Goal: Communication & Community: Answer question/provide support

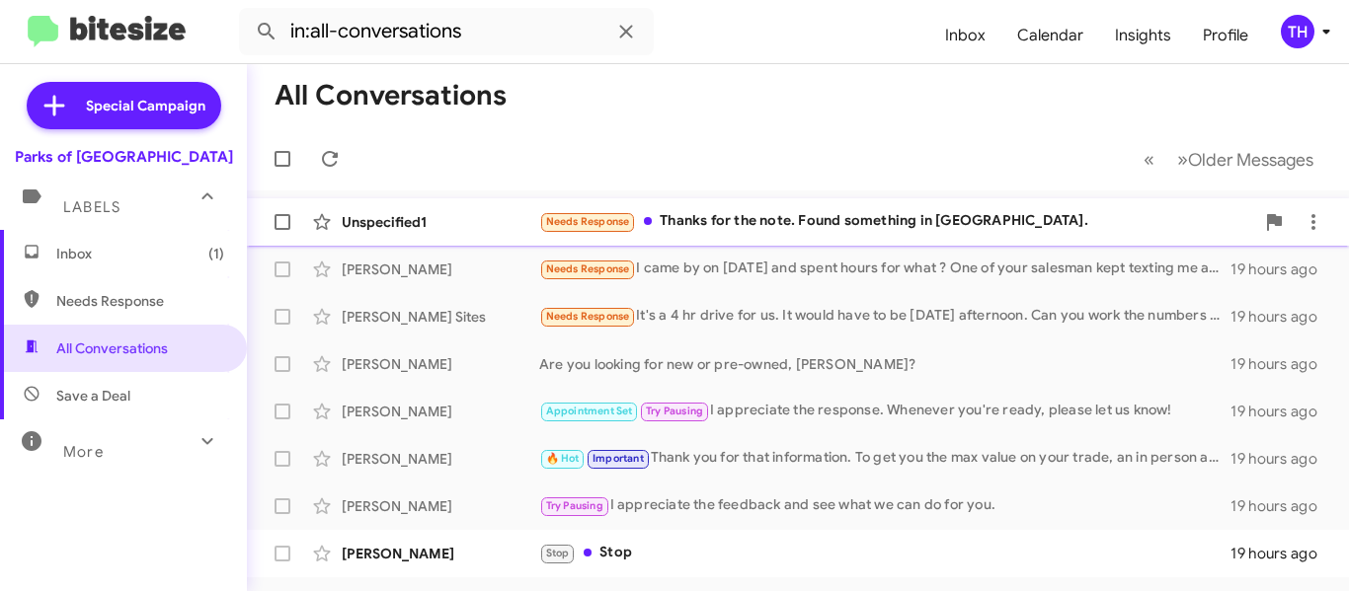
click at [789, 240] on div "Unspecified1 Needs Response Thanks for the note. Found something in [GEOGRAPHIC…" at bounding box center [798, 221] width 1070 height 39
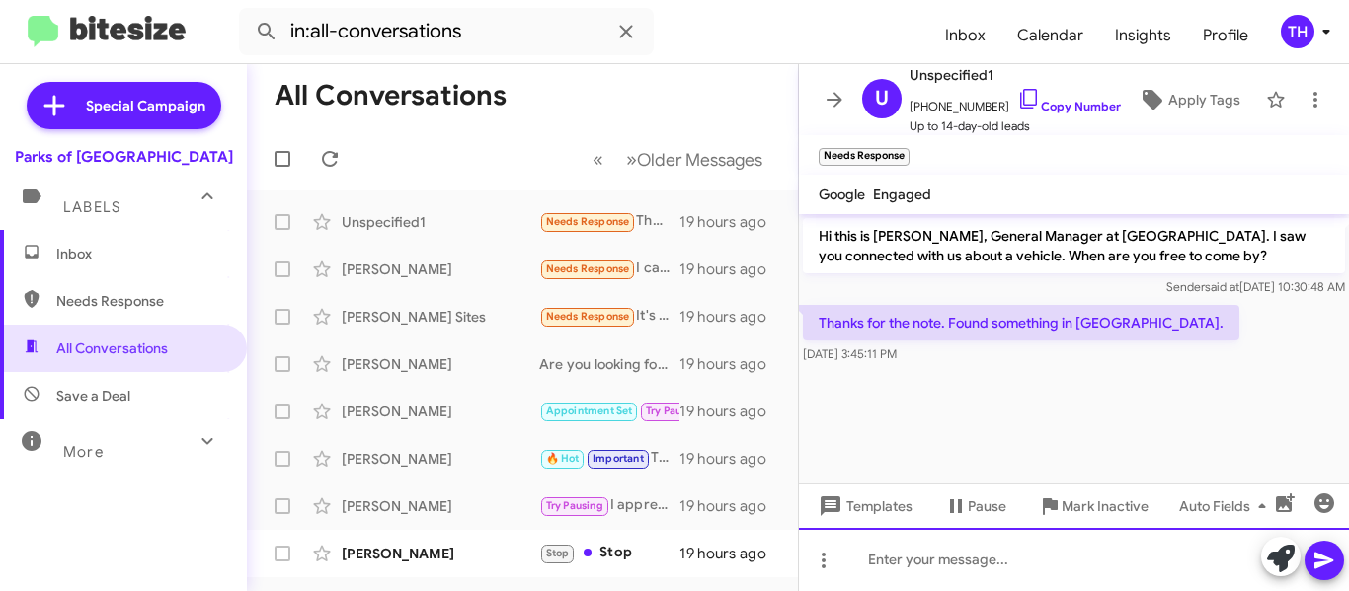
click at [994, 565] on div at bounding box center [1074, 559] width 550 height 63
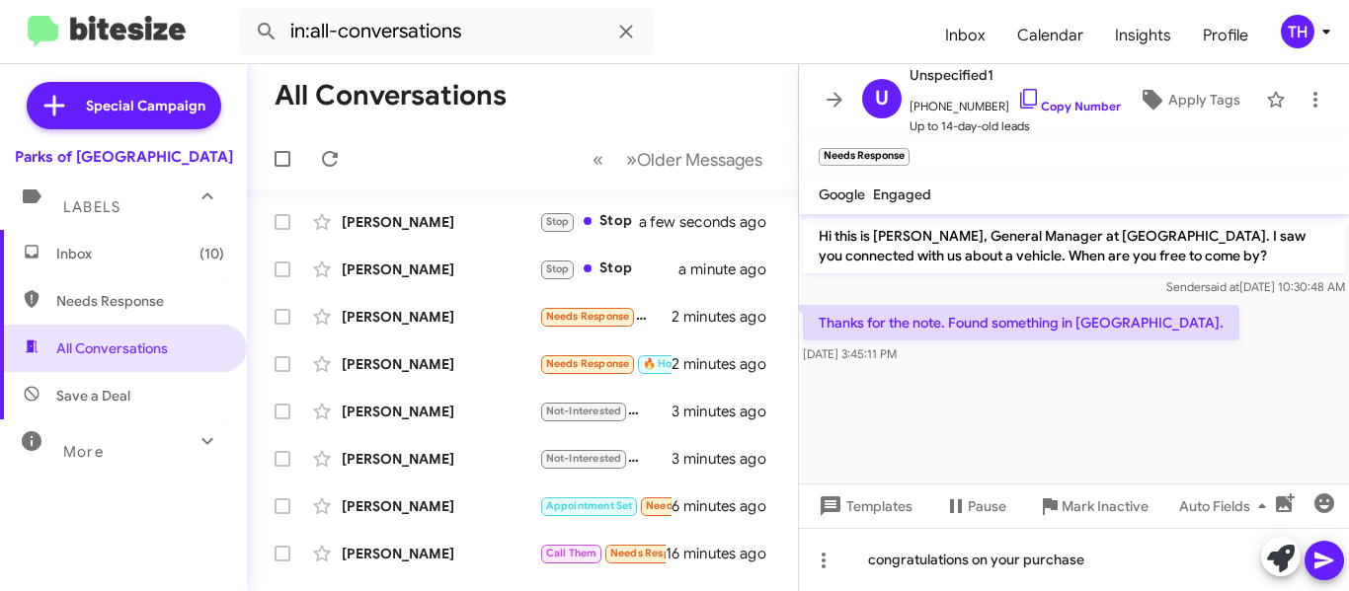
click at [1324, 555] on icon at bounding box center [1324, 561] width 24 height 24
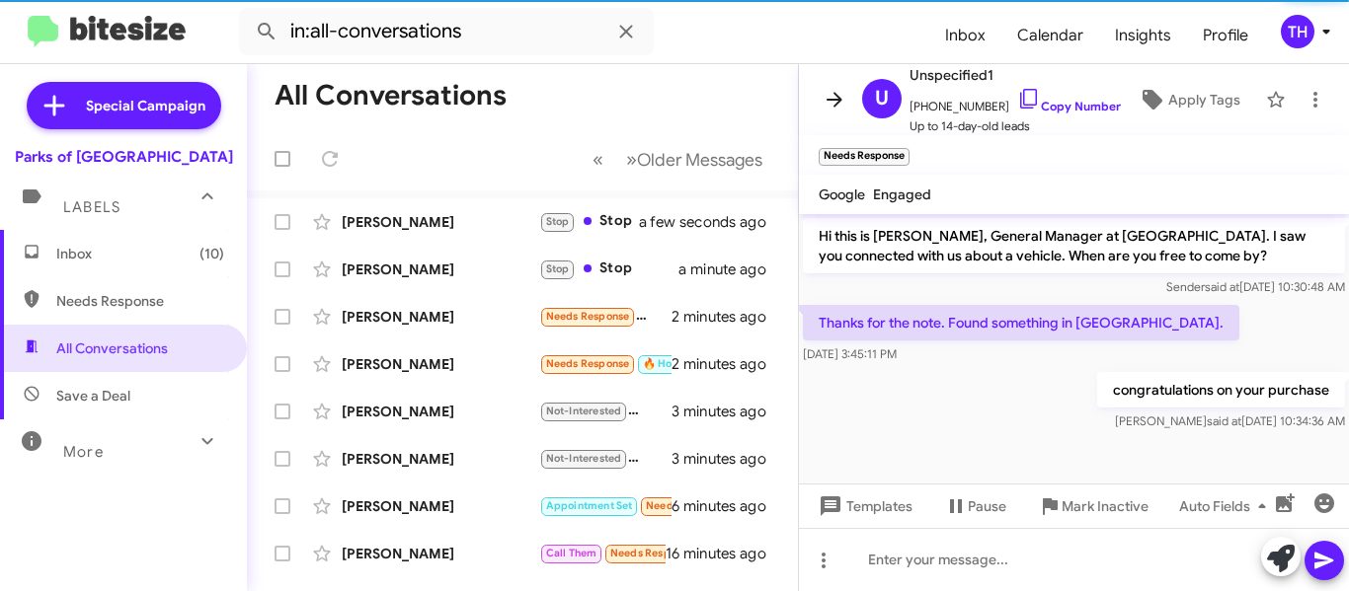
click at [826, 104] on icon at bounding box center [835, 100] width 24 height 24
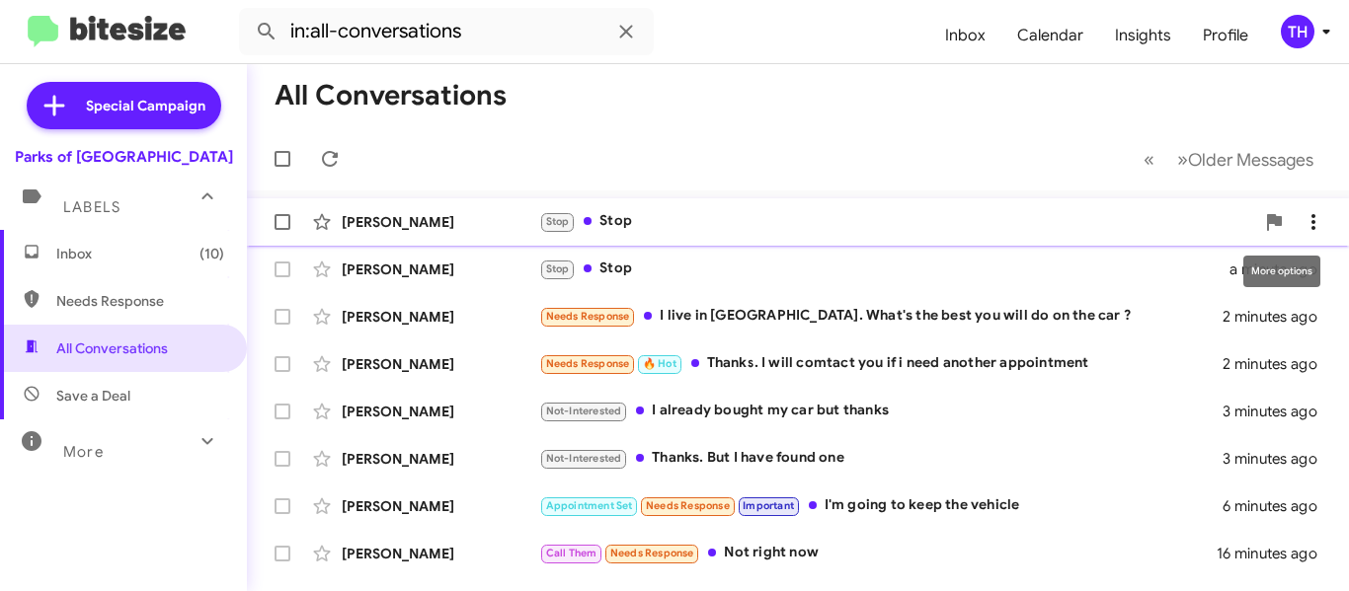
click at [1301, 223] on icon at bounding box center [1313, 222] width 24 height 24
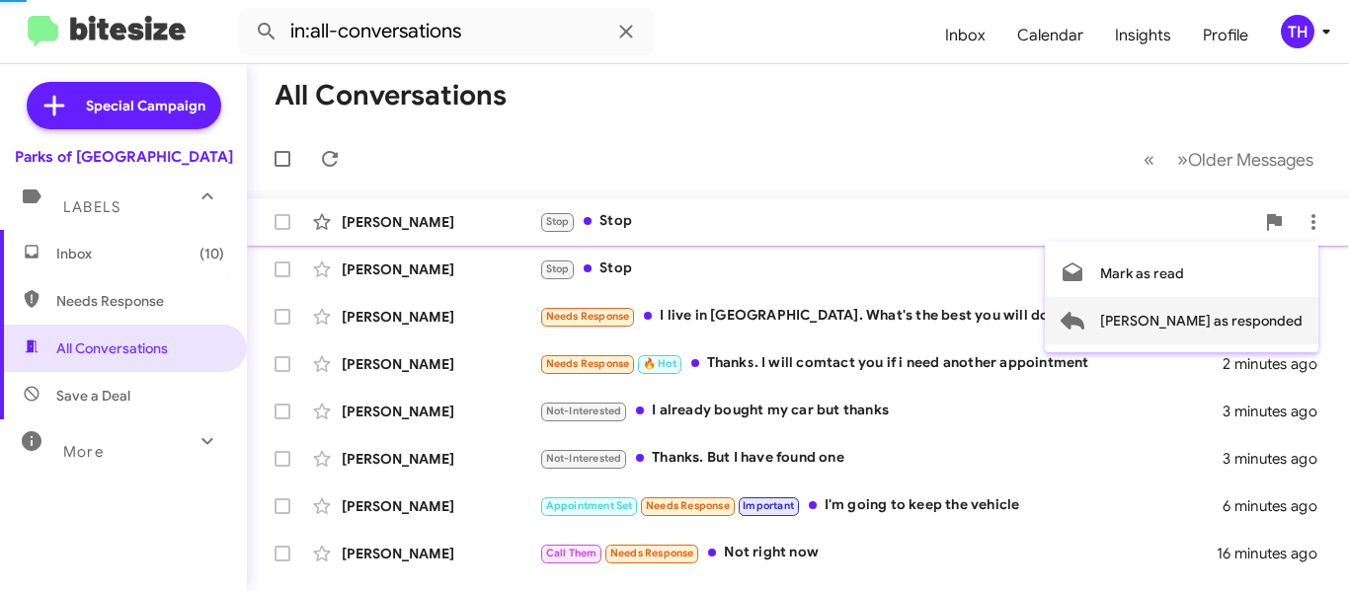
click at [1177, 317] on button "Mark as responded" at bounding box center [1182, 320] width 274 height 47
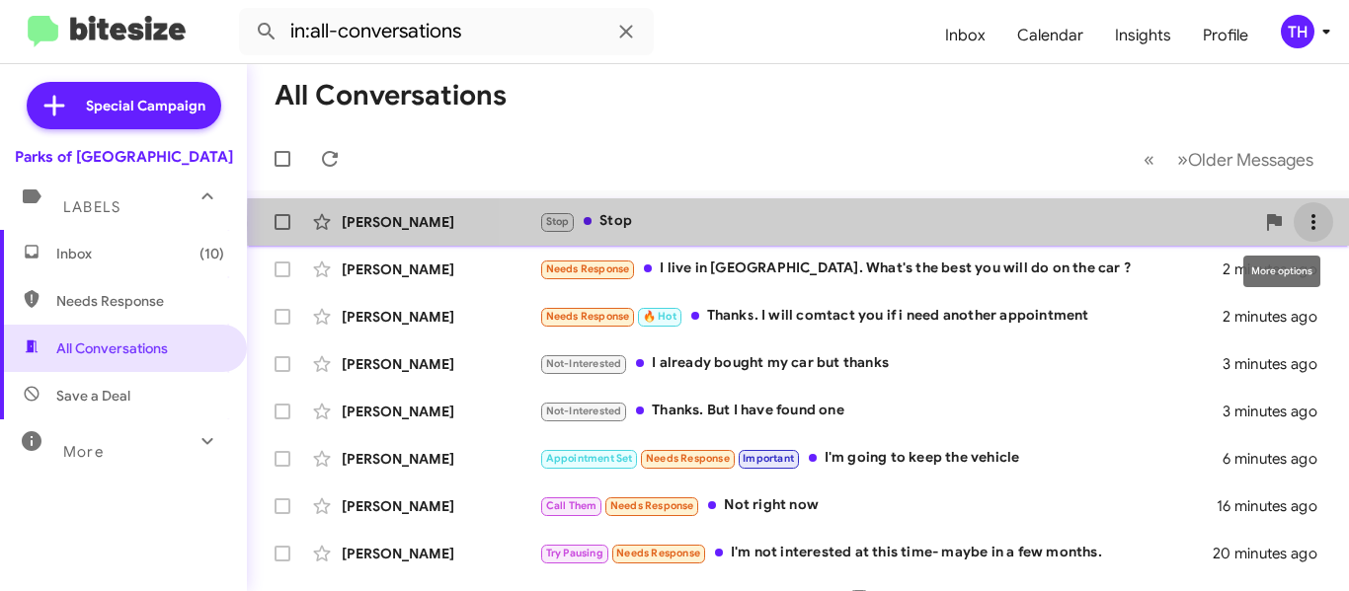
click at [1301, 224] on icon at bounding box center [1313, 222] width 24 height 24
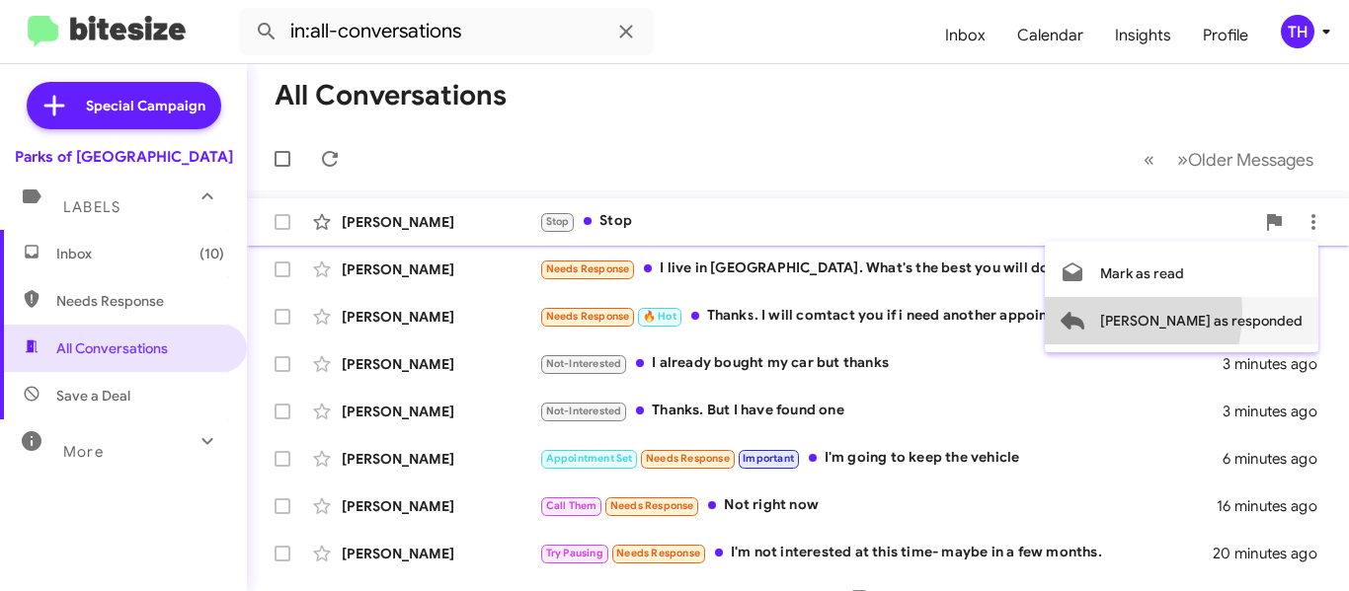
click at [1171, 312] on button "Mark as responded" at bounding box center [1182, 320] width 274 height 47
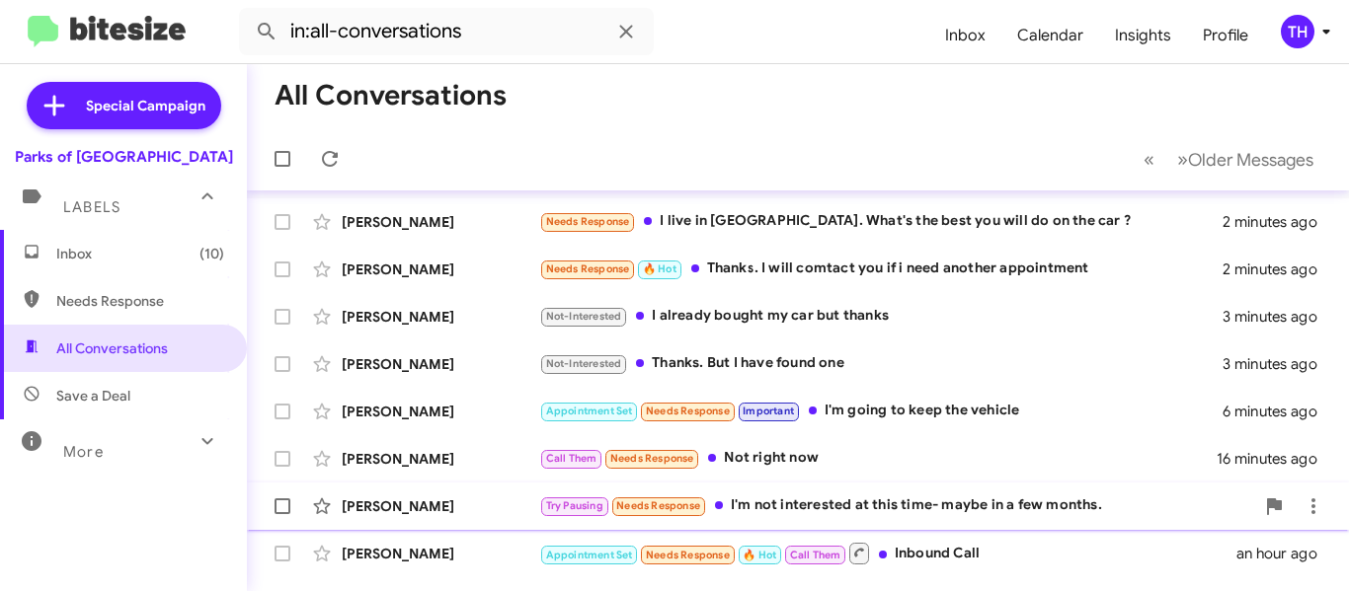
scroll to position [99, 0]
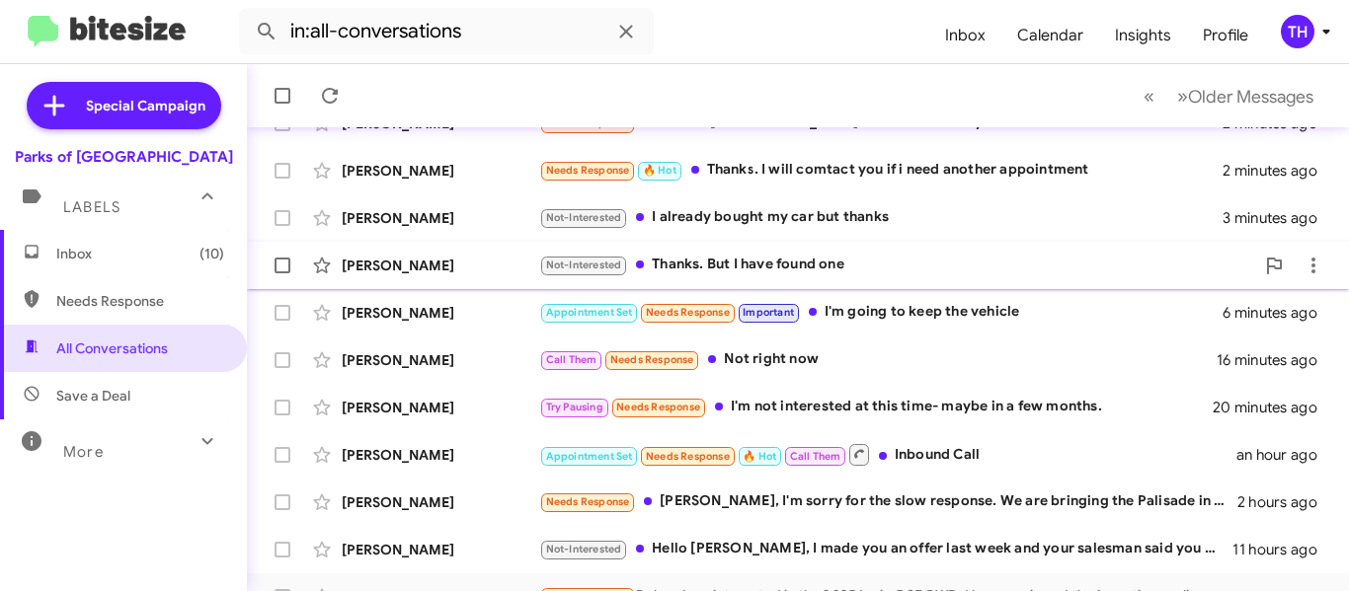
click at [888, 266] on div "Not-Interested Thanks. But I have found one" at bounding box center [896, 265] width 715 height 23
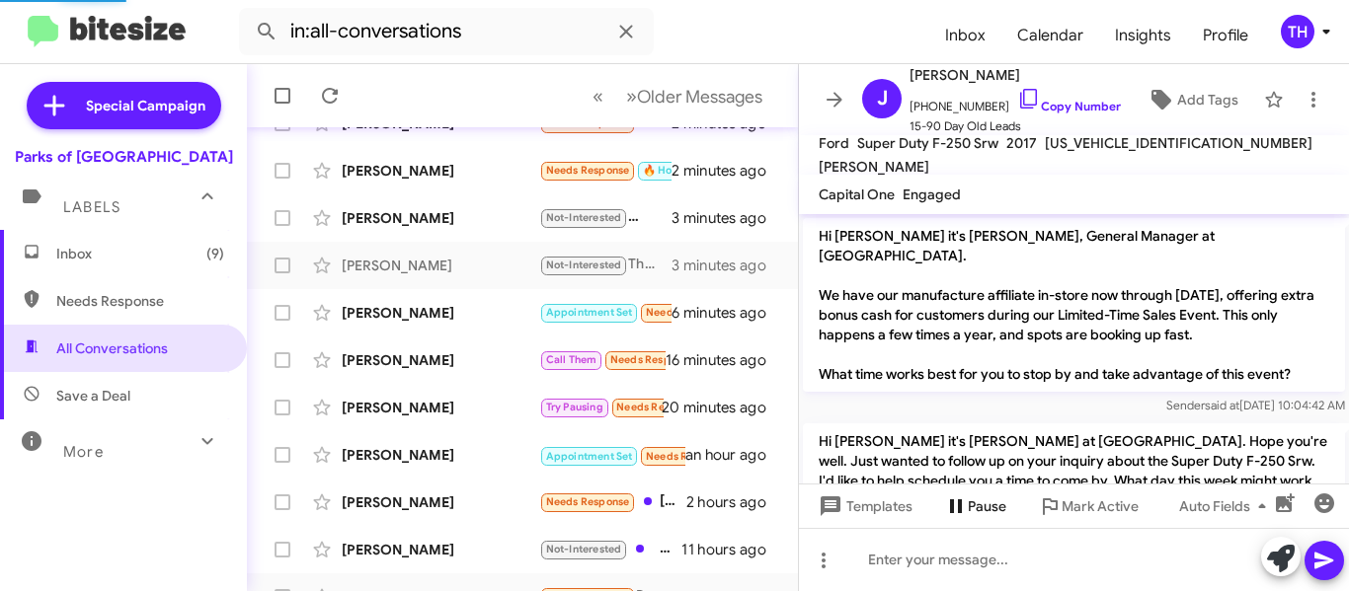
scroll to position [284, 0]
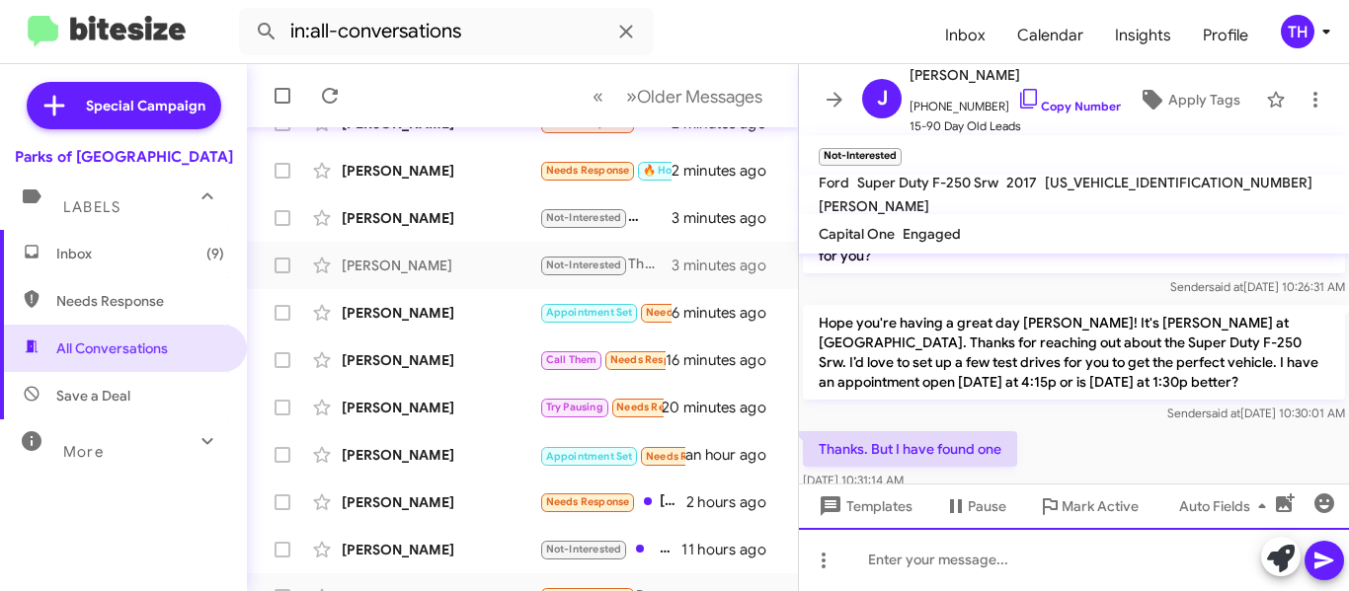
click at [944, 554] on div at bounding box center [1074, 559] width 550 height 63
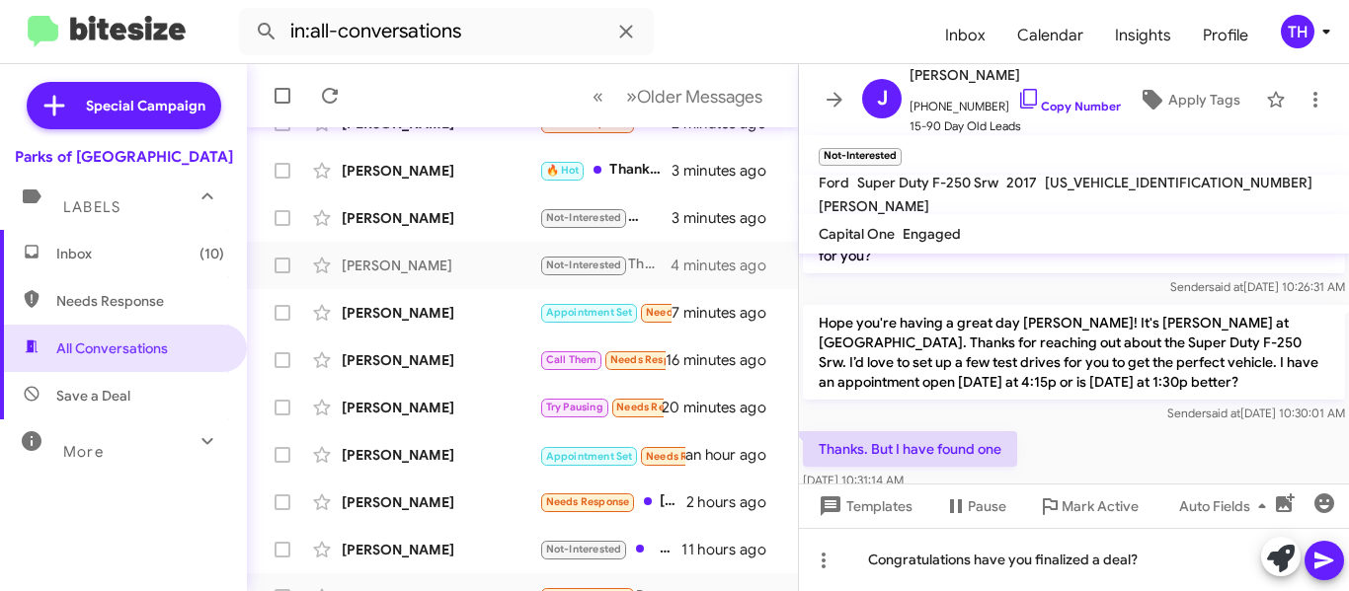
click at [1312, 556] on icon at bounding box center [1324, 561] width 24 height 24
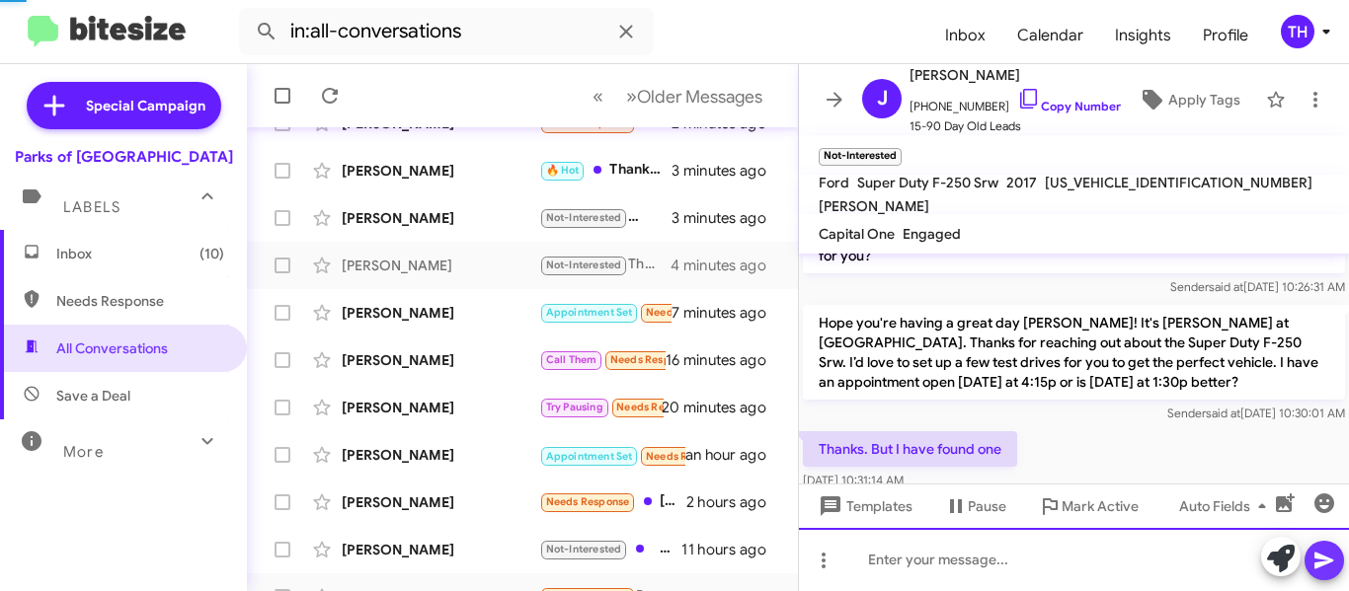
scroll to position [0, 0]
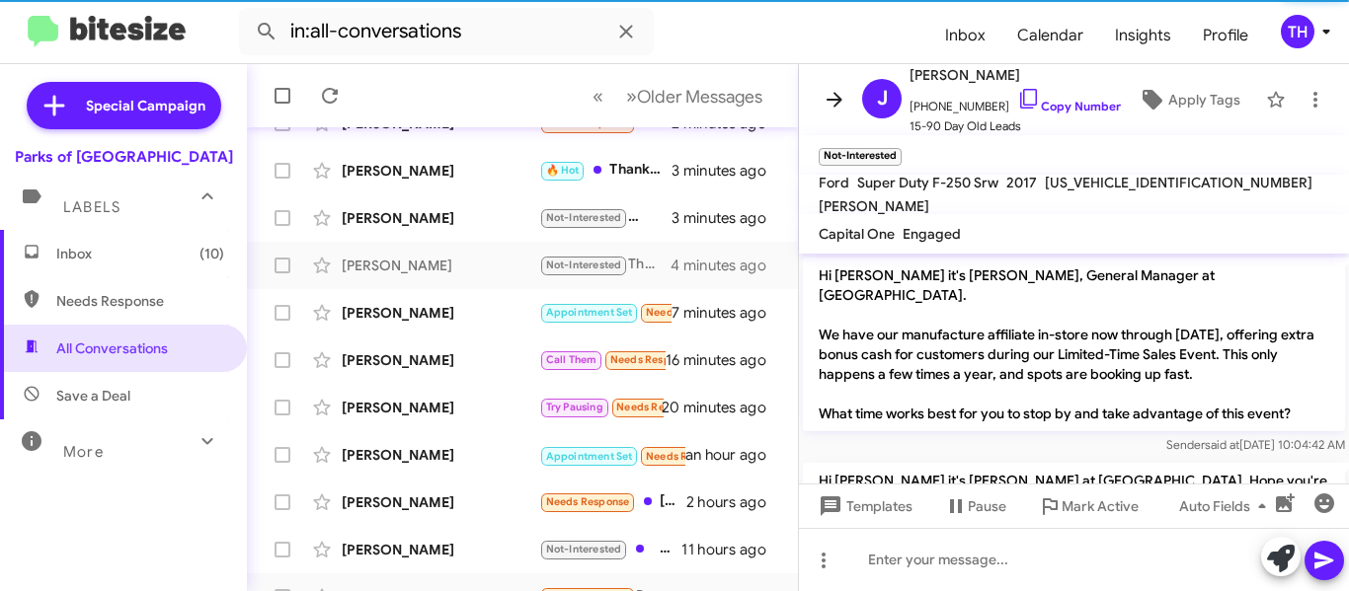
click at [836, 101] on icon at bounding box center [834, 99] width 16 height 15
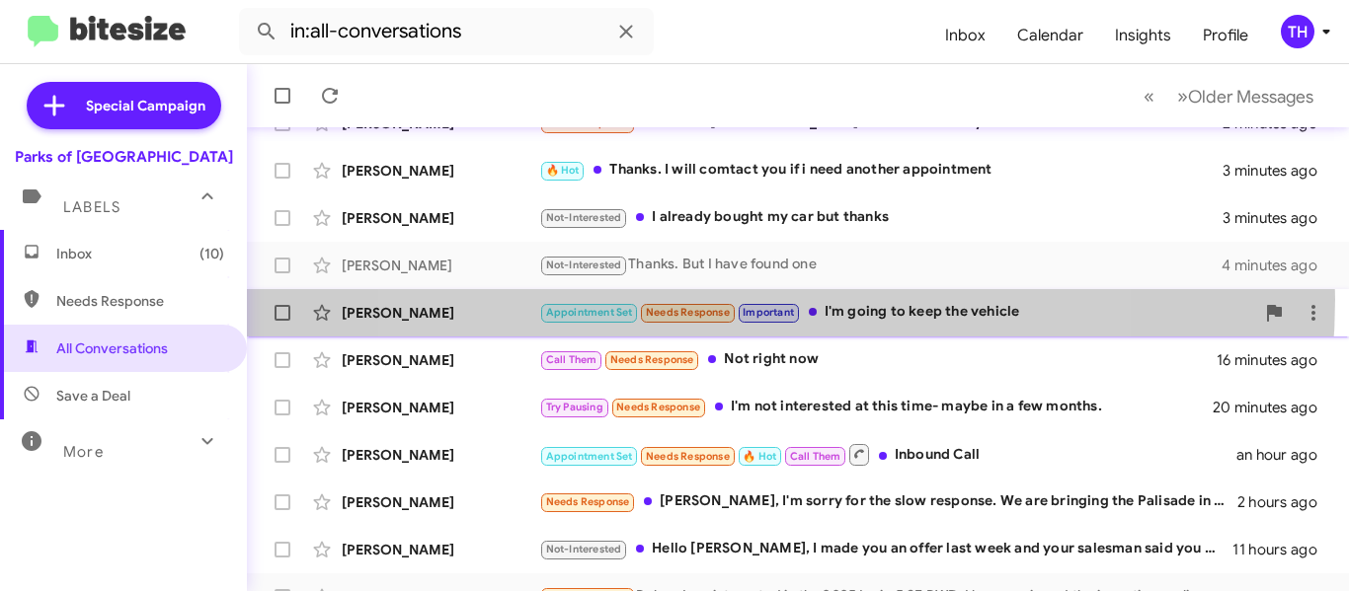
click at [731, 299] on div "Penelope Kaiser Appointment Set Needs Response Important I'm going to keep the …" at bounding box center [798, 312] width 1070 height 39
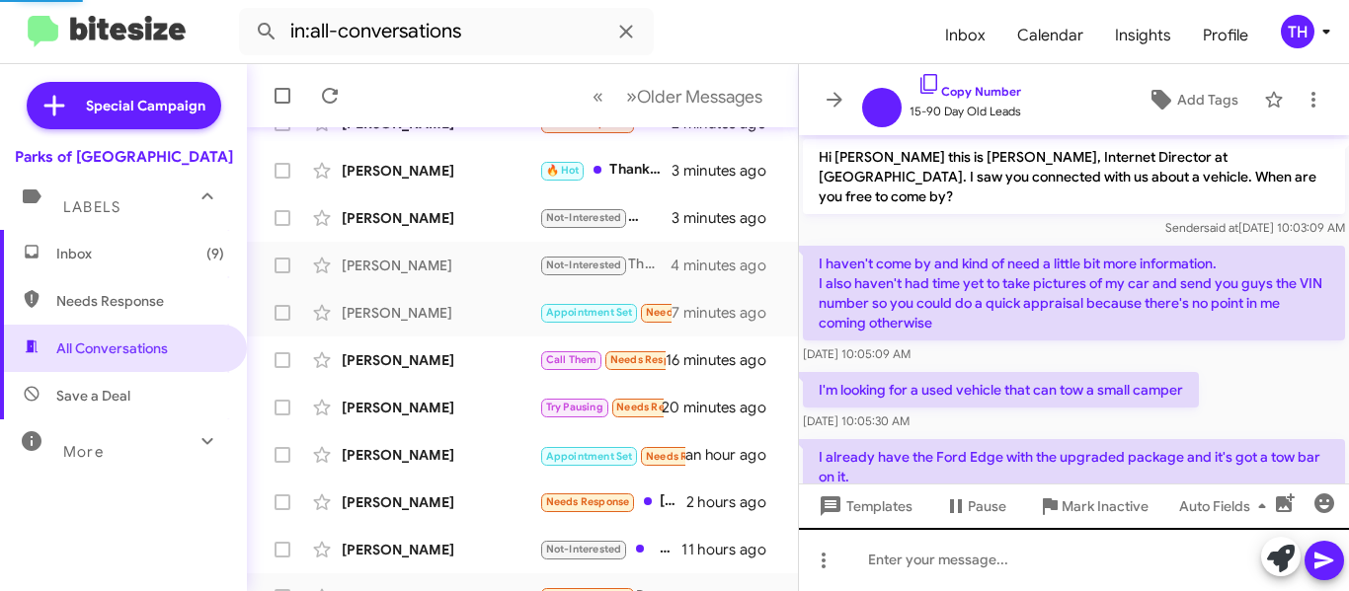
scroll to position [333, 0]
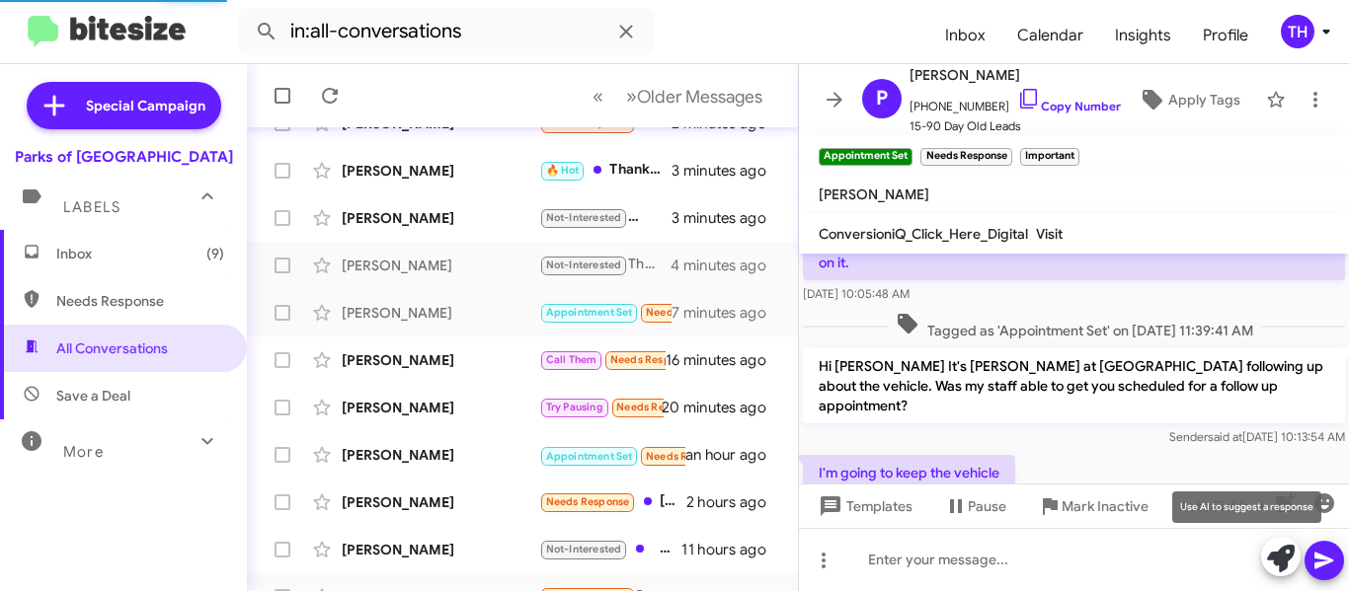
click at [1277, 556] on icon at bounding box center [1281, 559] width 28 height 28
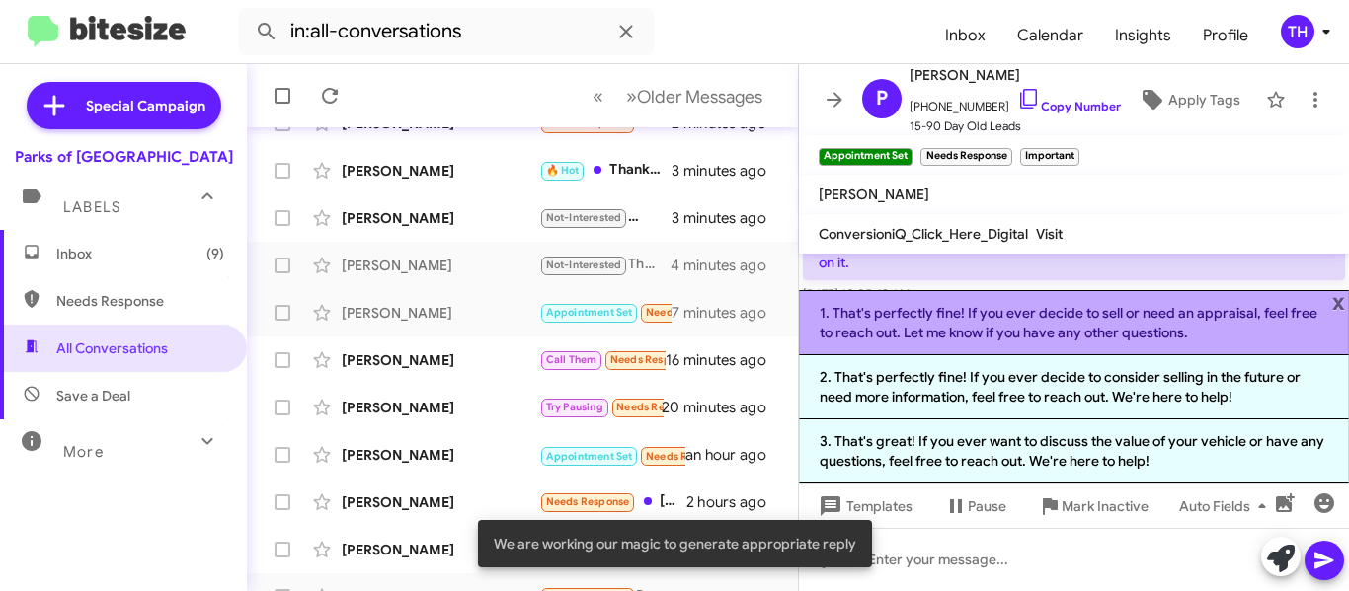
click at [925, 319] on li "1. That's perfectly fine! If you ever decide to sell or need an appraisal, feel…" at bounding box center [1074, 322] width 550 height 65
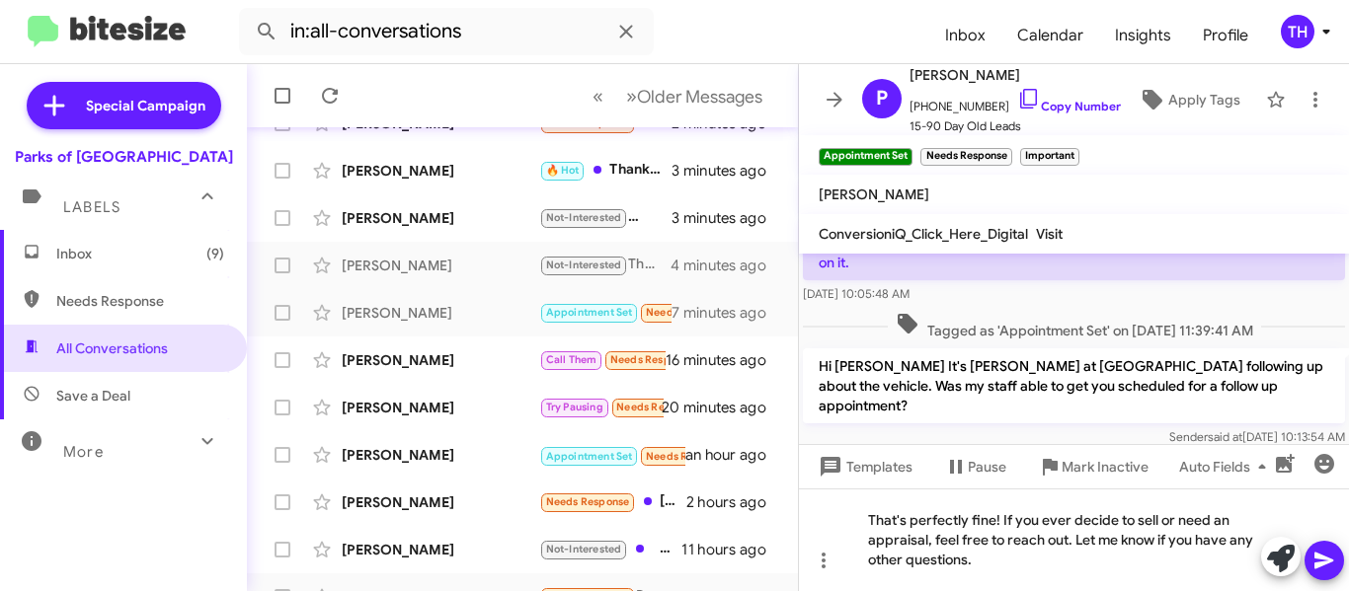
click at [1312, 559] on icon at bounding box center [1324, 561] width 24 height 24
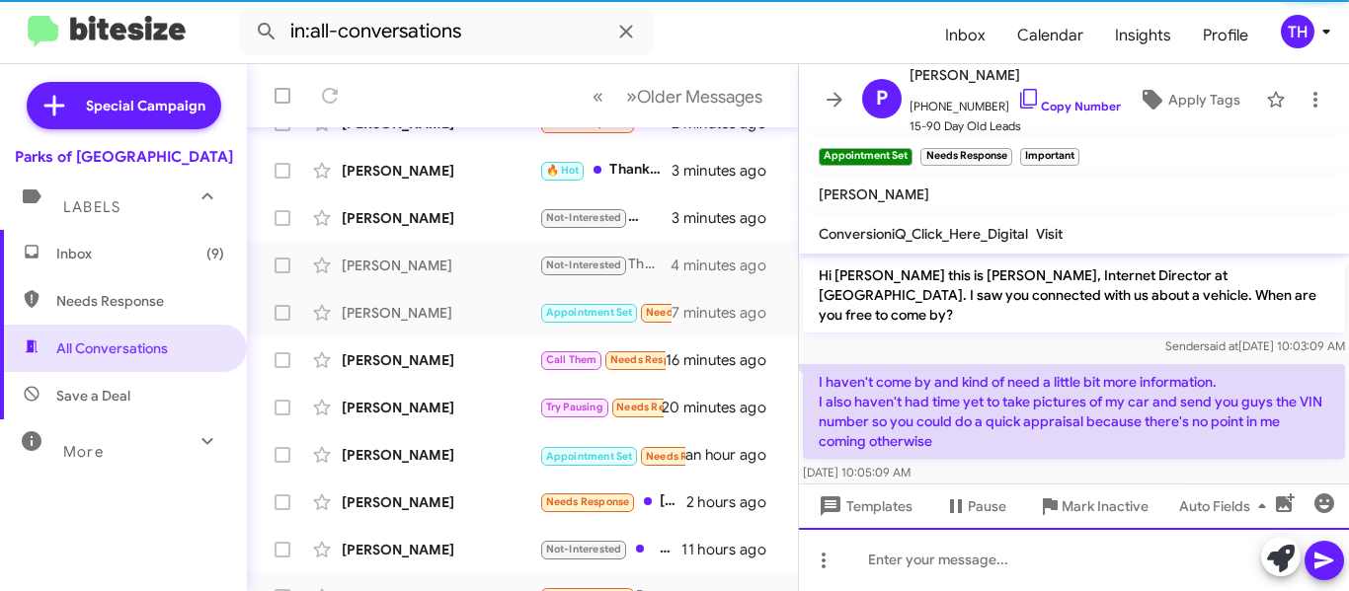
scroll to position [336, 0]
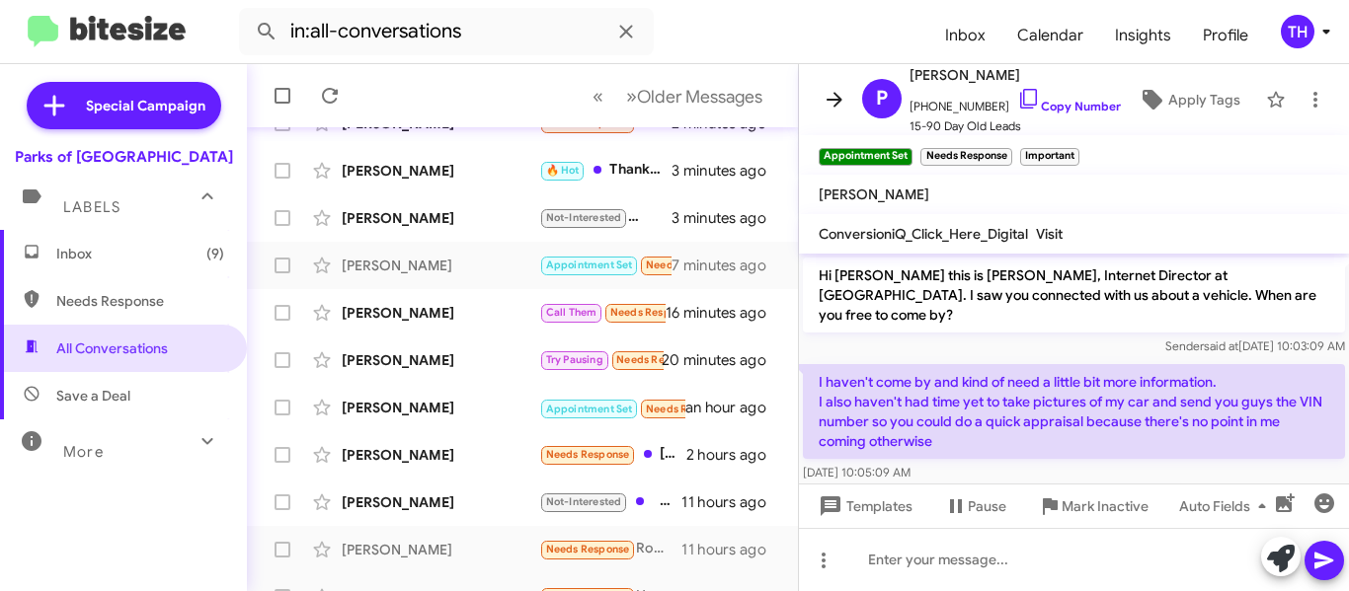
click at [836, 106] on icon at bounding box center [834, 99] width 16 height 15
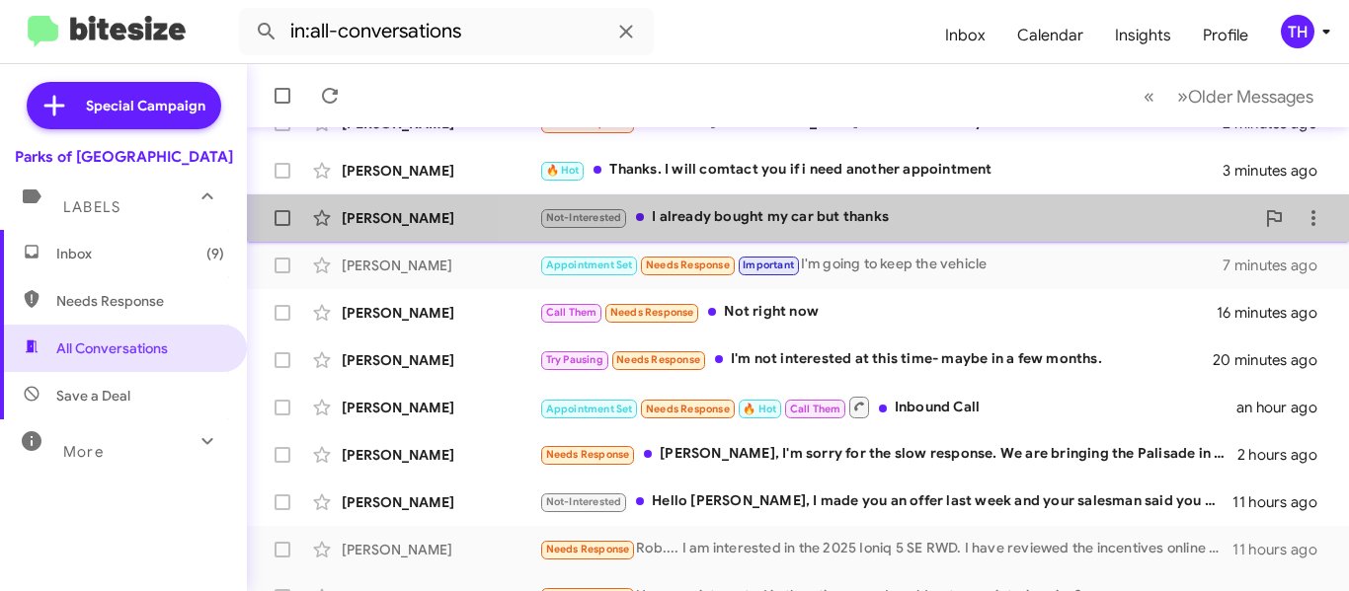
click at [1002, 230] on div "Megan Roberts Not-Interested I already bought my car but thanks 3 minutes ago" at bounding box center [798, 217] width 1070 height 39
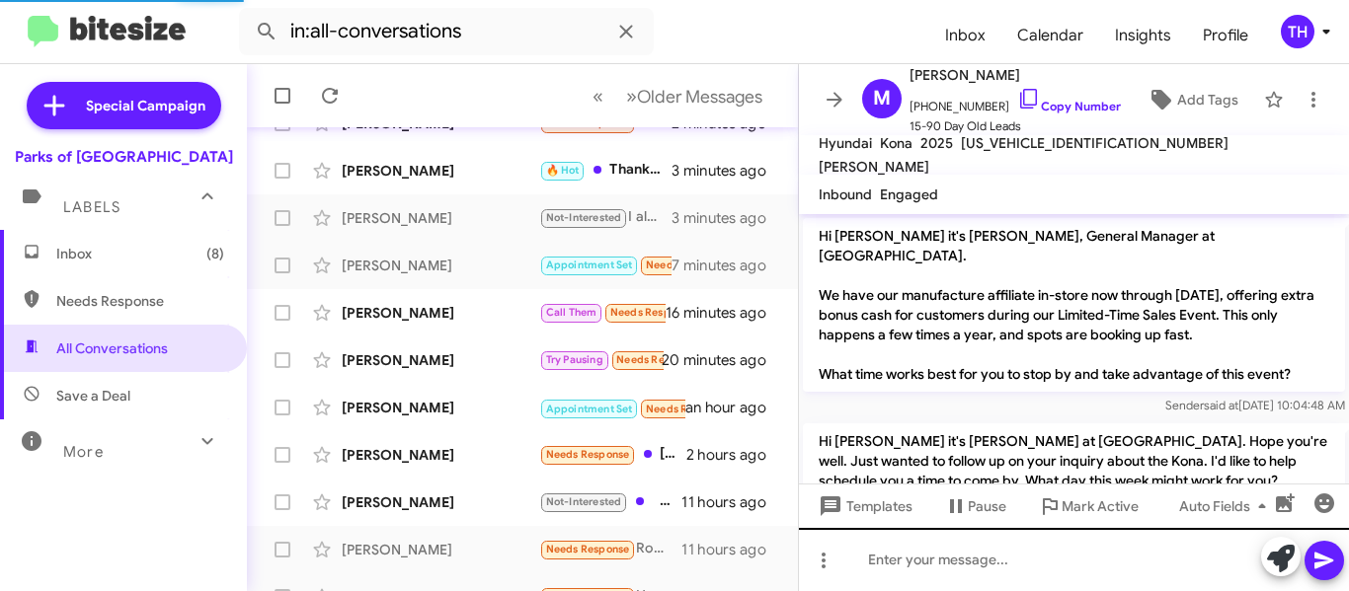
scroll to position [284, 0]
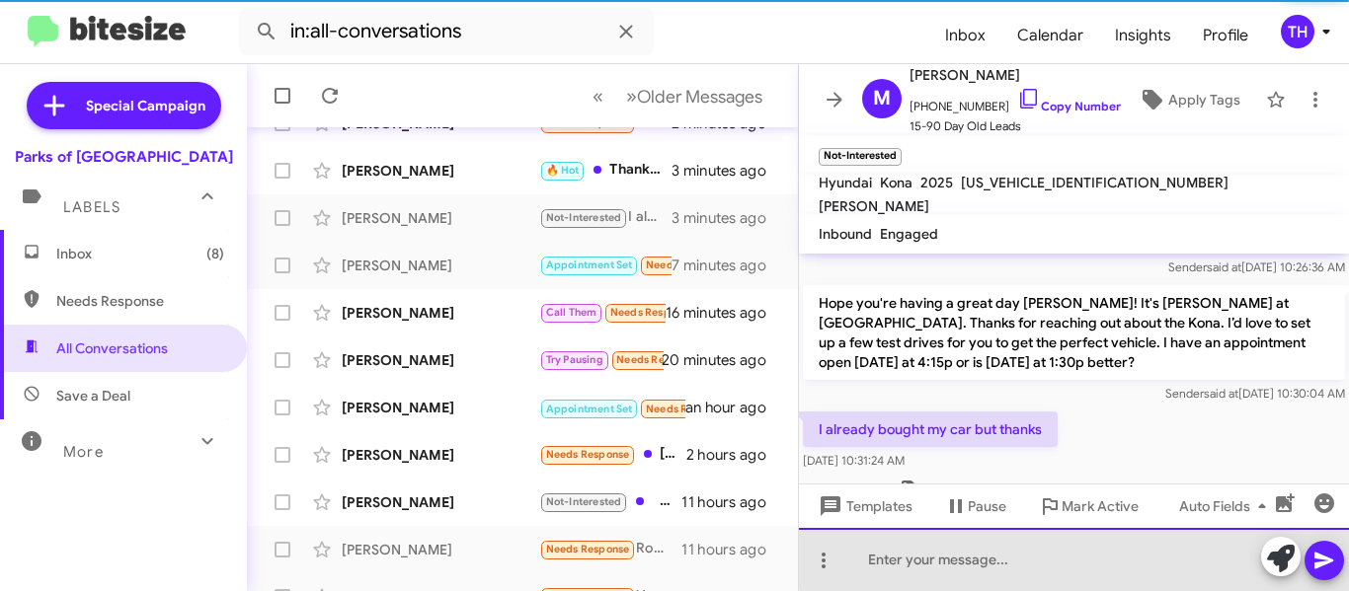
click at [1115, 553] on div at bounding box center [1074, 559] width 550 height 63
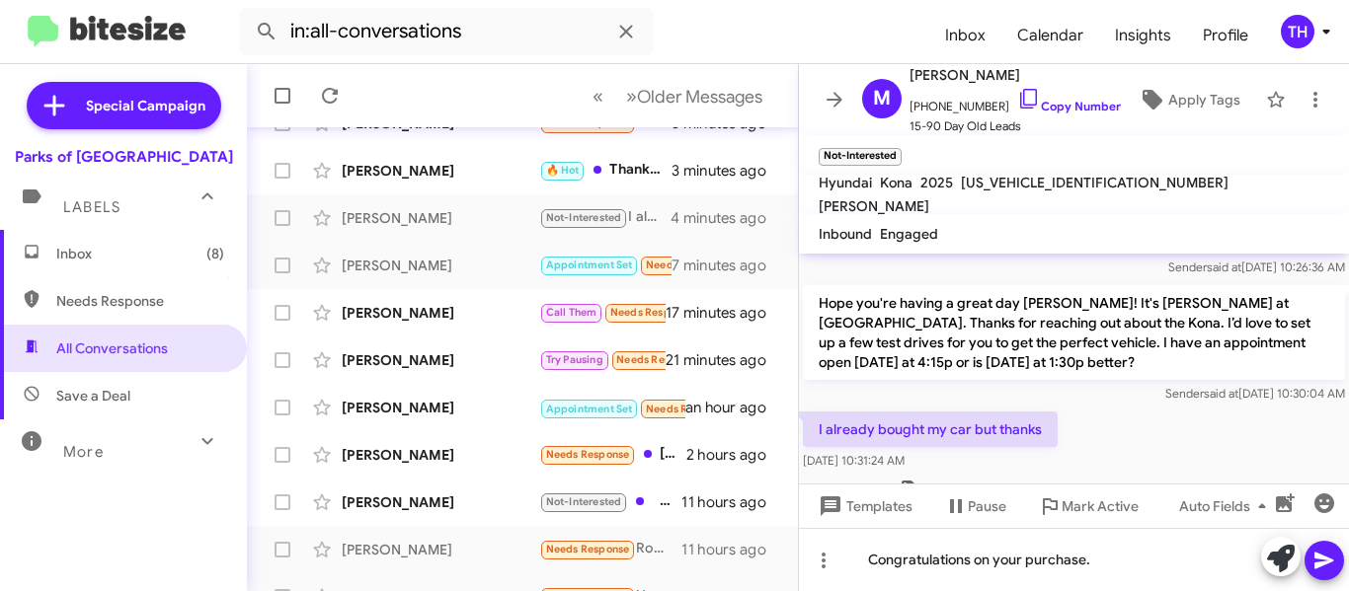
click at [1318, 559] on icon at bounding box center [1323, 561] width 19 height 17
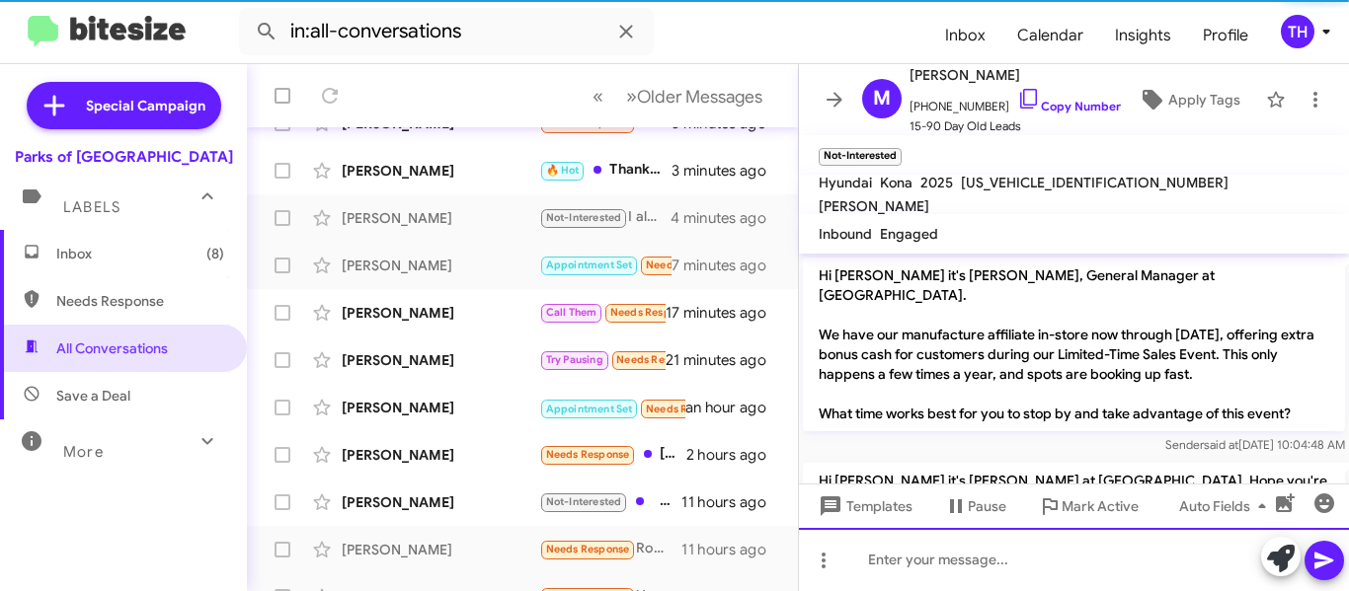
scroll to position [383, 0]
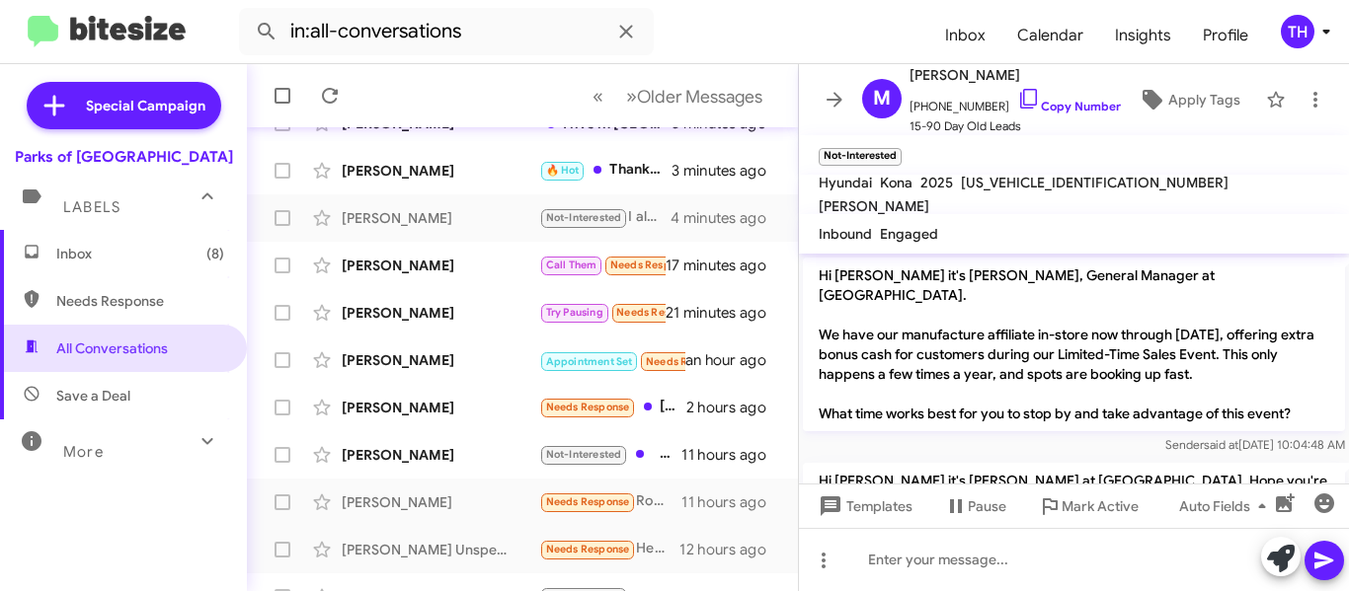
drag, startPoint x: 830, startPoint y: 105, endPoint x: 855, endPoint y: 124, distance: 31.6
click at [830, 105] on icon at bounding box center [835, 100] width 24 height 24
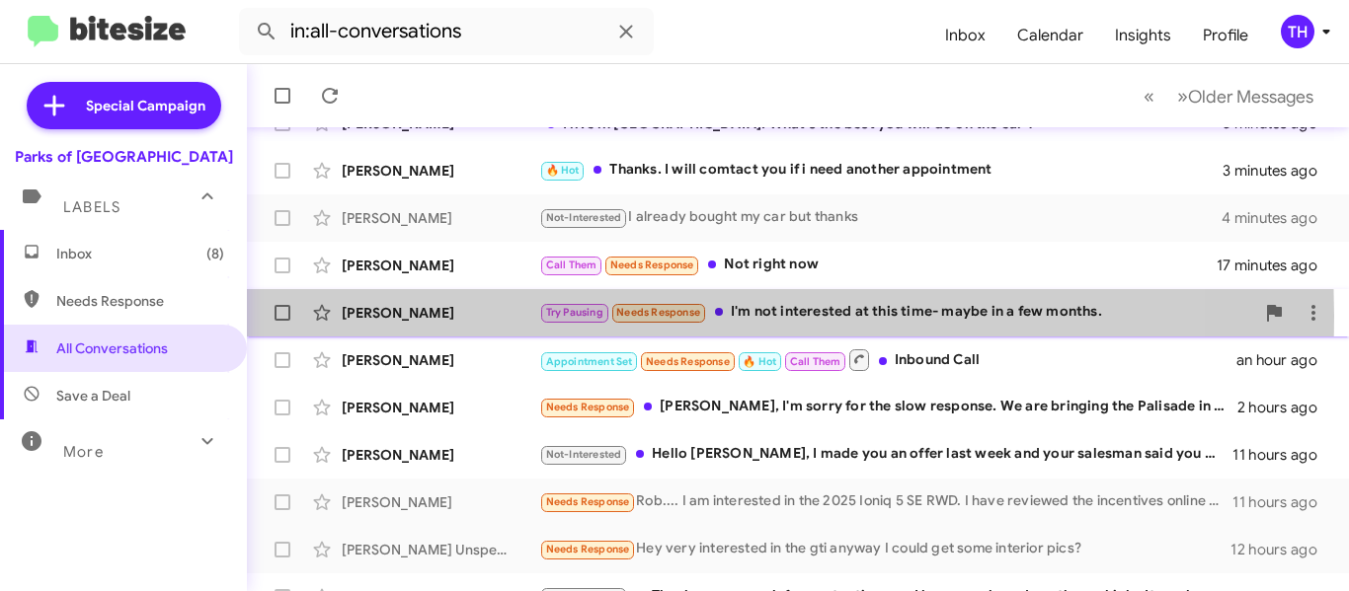
drag, startPoint x: 516, startPoint y: 316, endPoint x: 526, endPoint y: 325, distance: 13.3
click at [515, 316] on div "[PERSON_NAME]" at bounding box center [440, 313] width 197 height 20
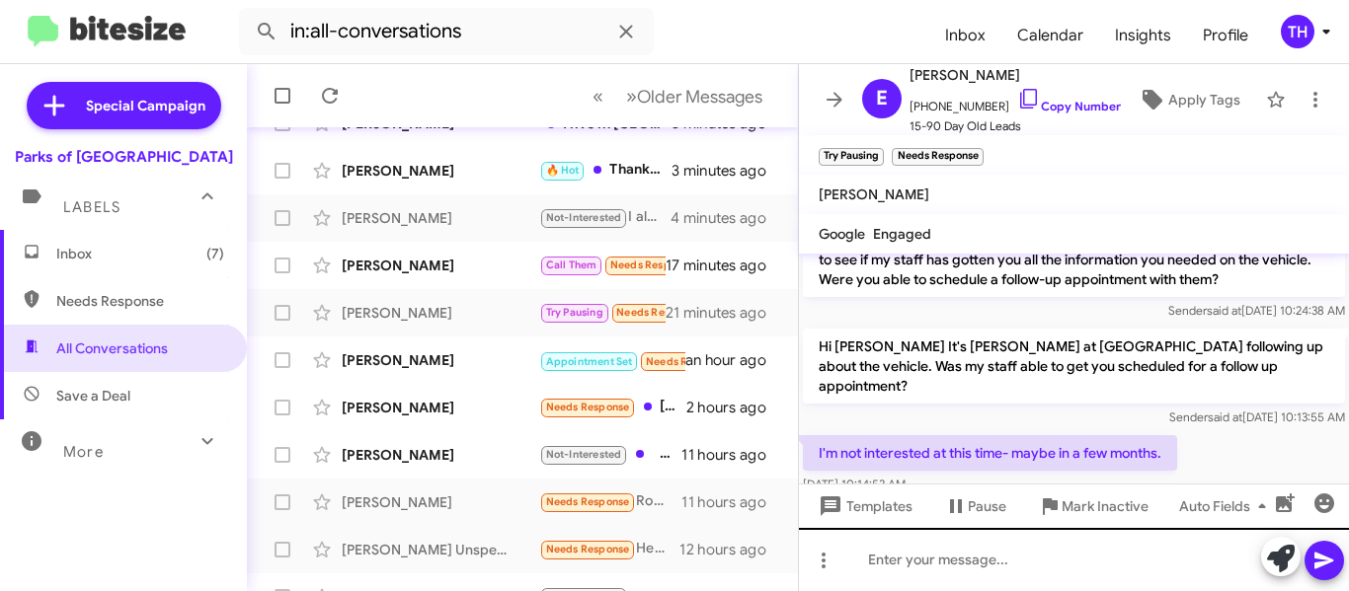
scroll to position [429, 0]
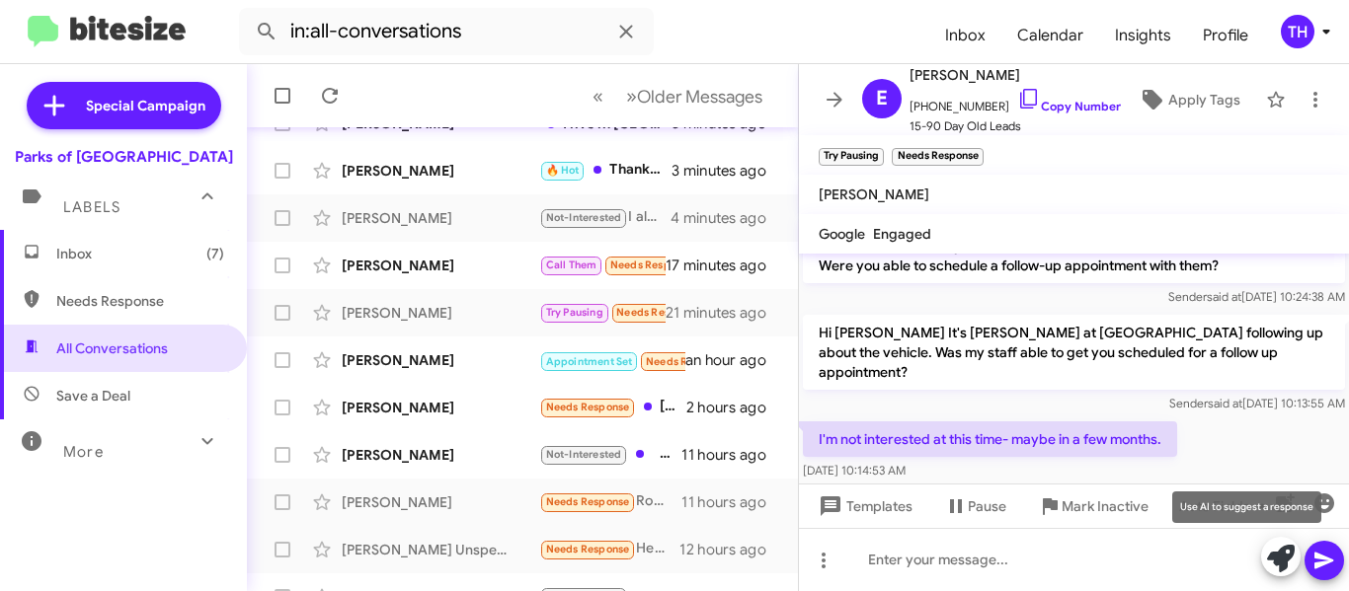
click at [1269, 555] on icon at bounding box center [1281, 559] width 28 height 28
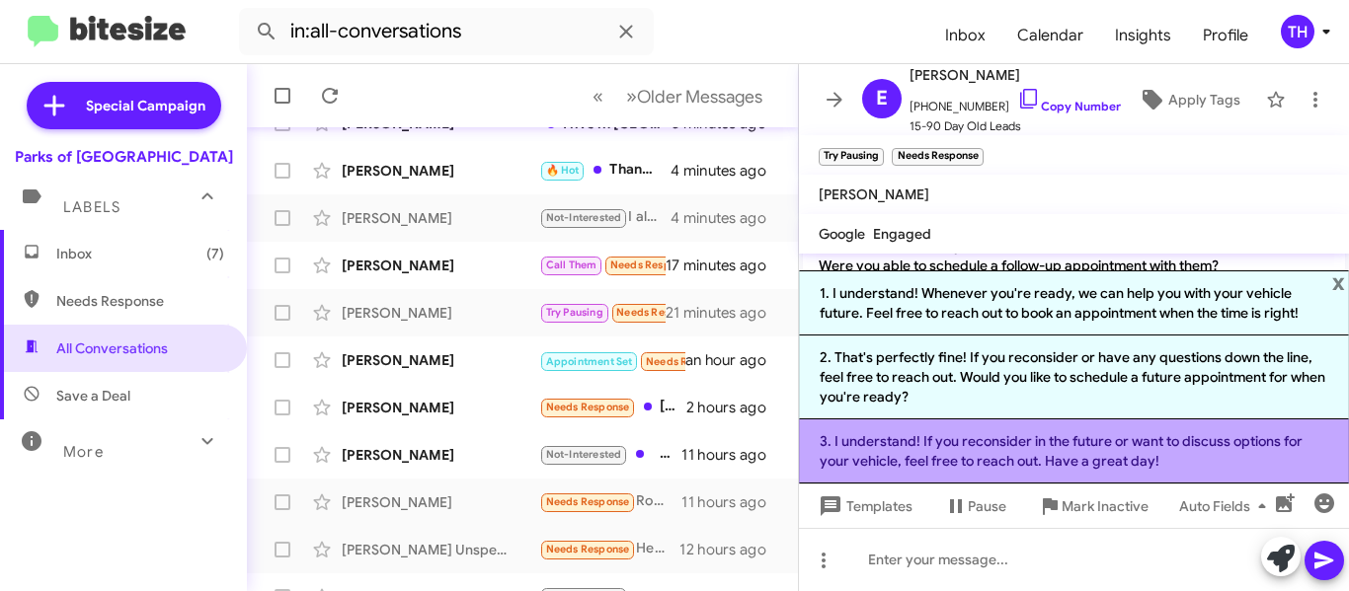
click at [977, 449] on li "3. I understand! If you reconsider in the future or want to discuss options for…" at bounding box center [1074, 452] width 550 height 64
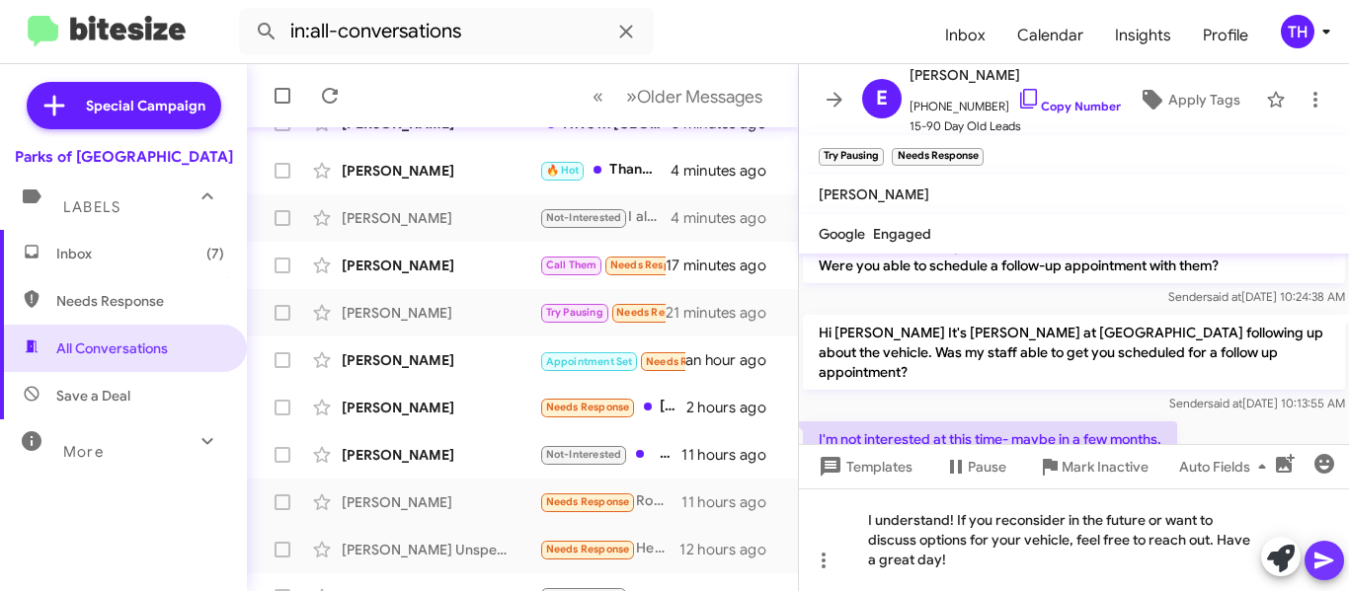
click at [1308, 553] on button at bounding box center [1323, 560] width 39 height 39
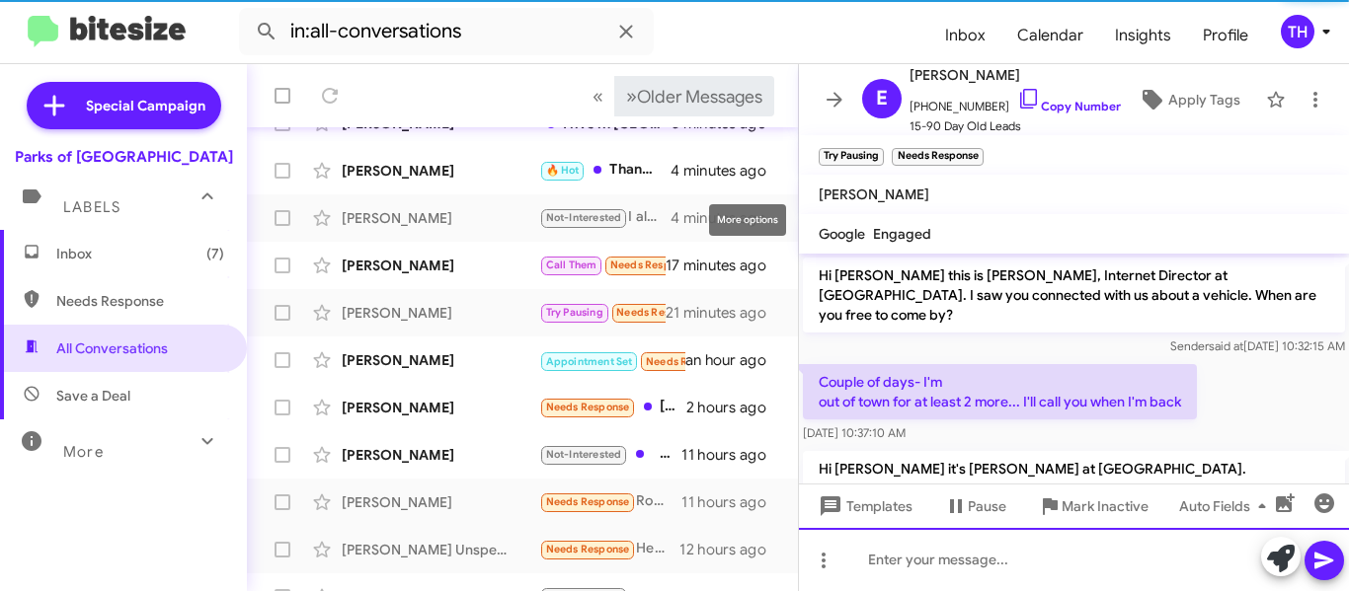
scroll to position [431, 0]
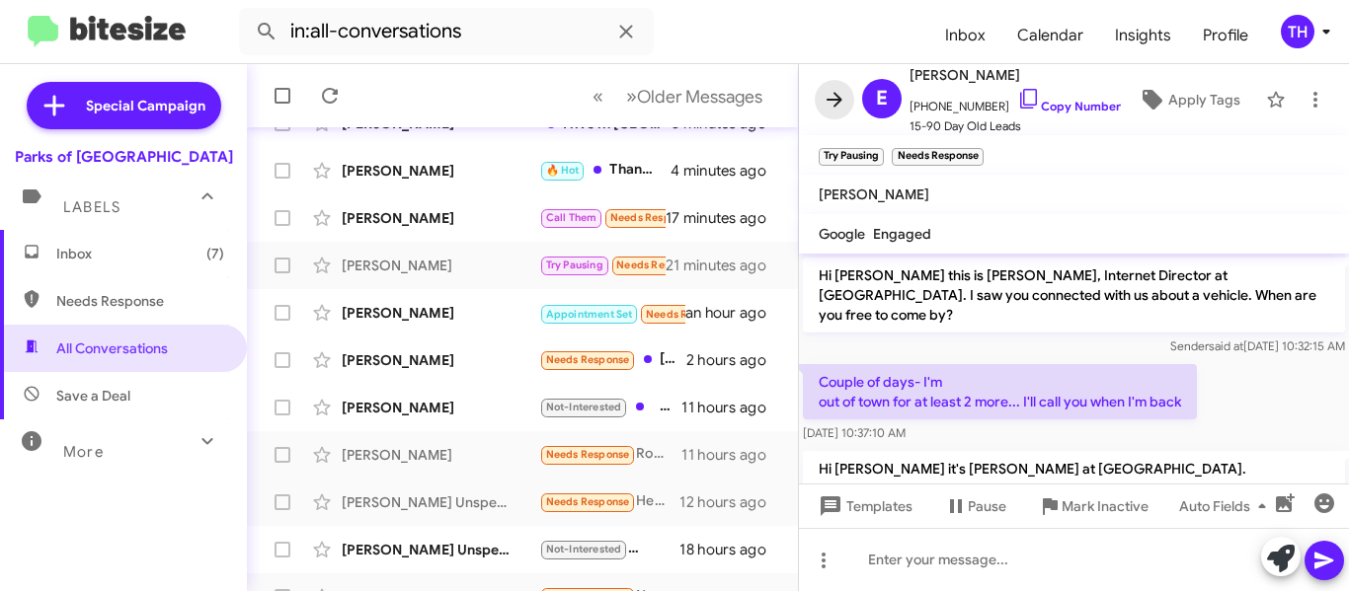
click at [829, 103] on icon at bounding box center [835, 100] width 24 height 24
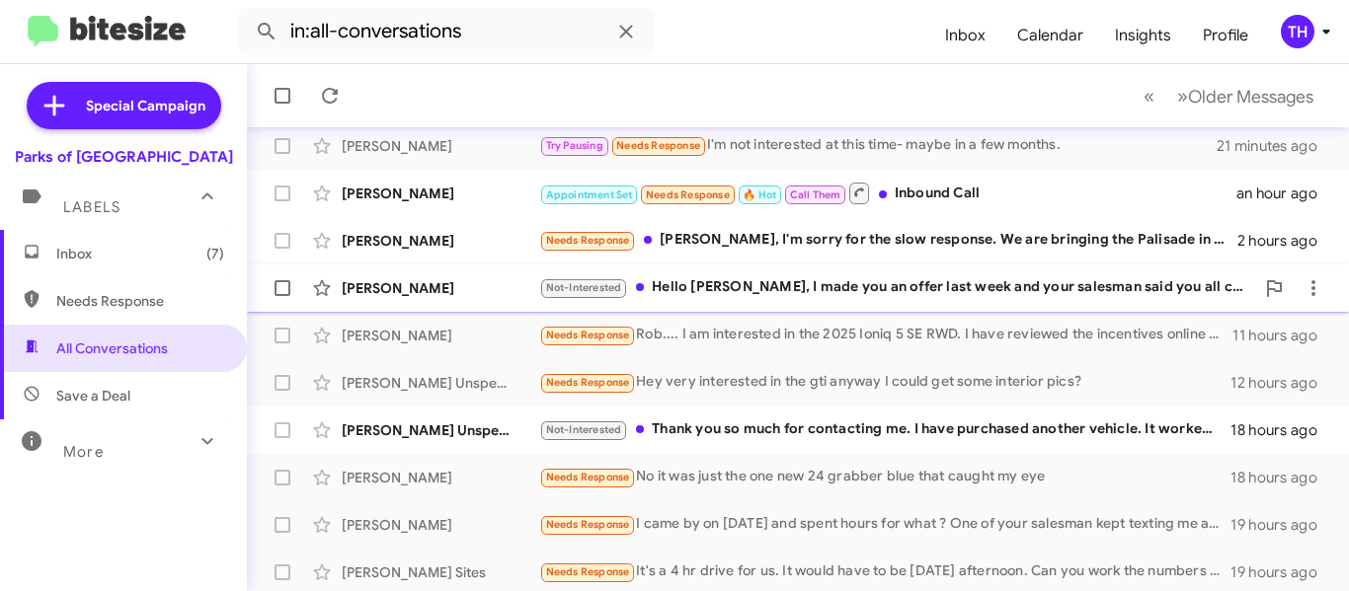
scroll to position [555, 0]
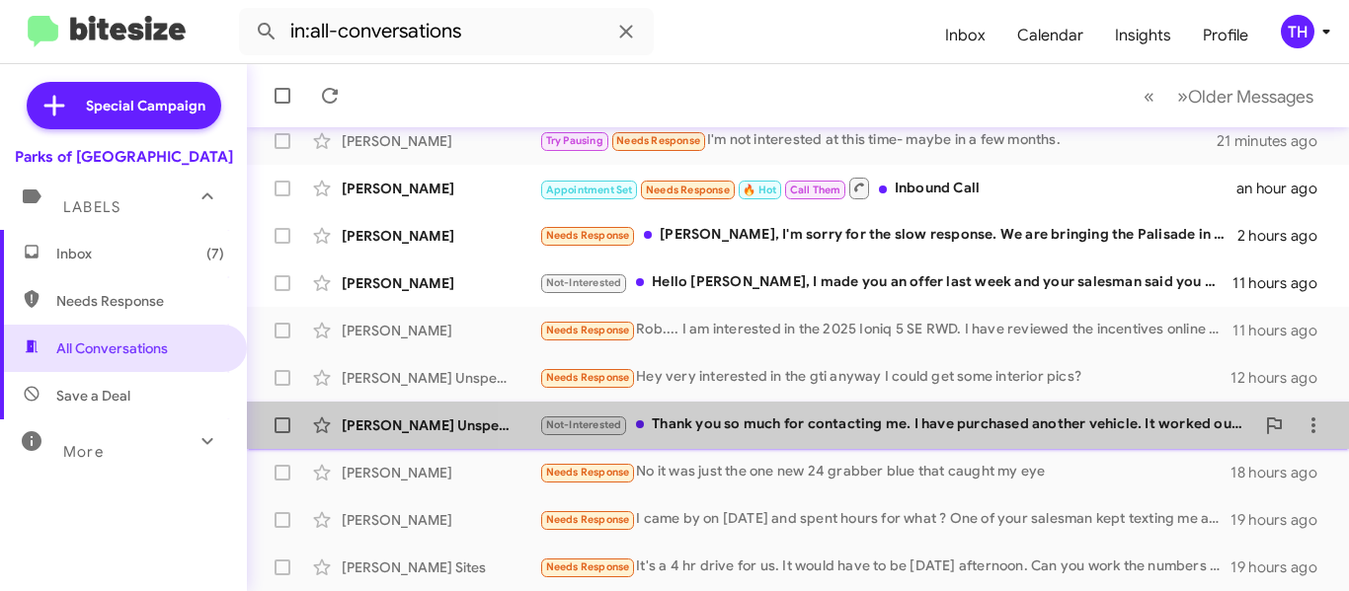
click at [815, 420] on div "Not-Interested Thank you so much for contacting me. I have purchased another ve…" at bounding box center [896, 425] width 715 height 23
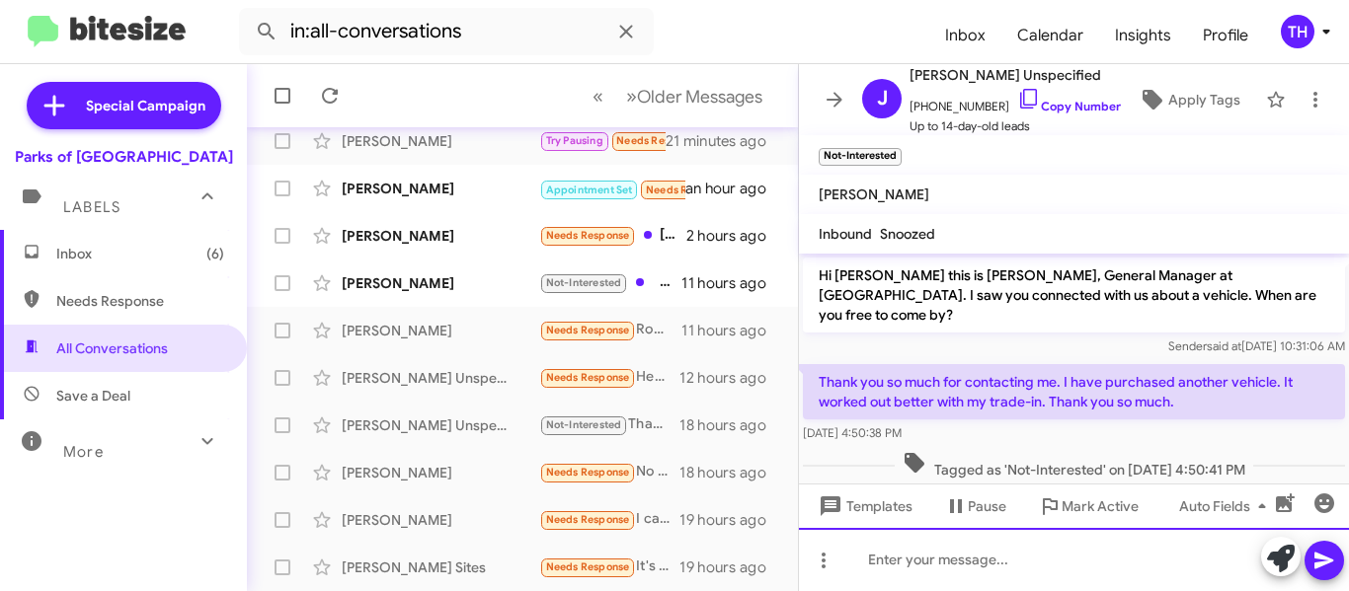
click at [974, 555] on div at bounding box center [1074, 559] width 550 height 63
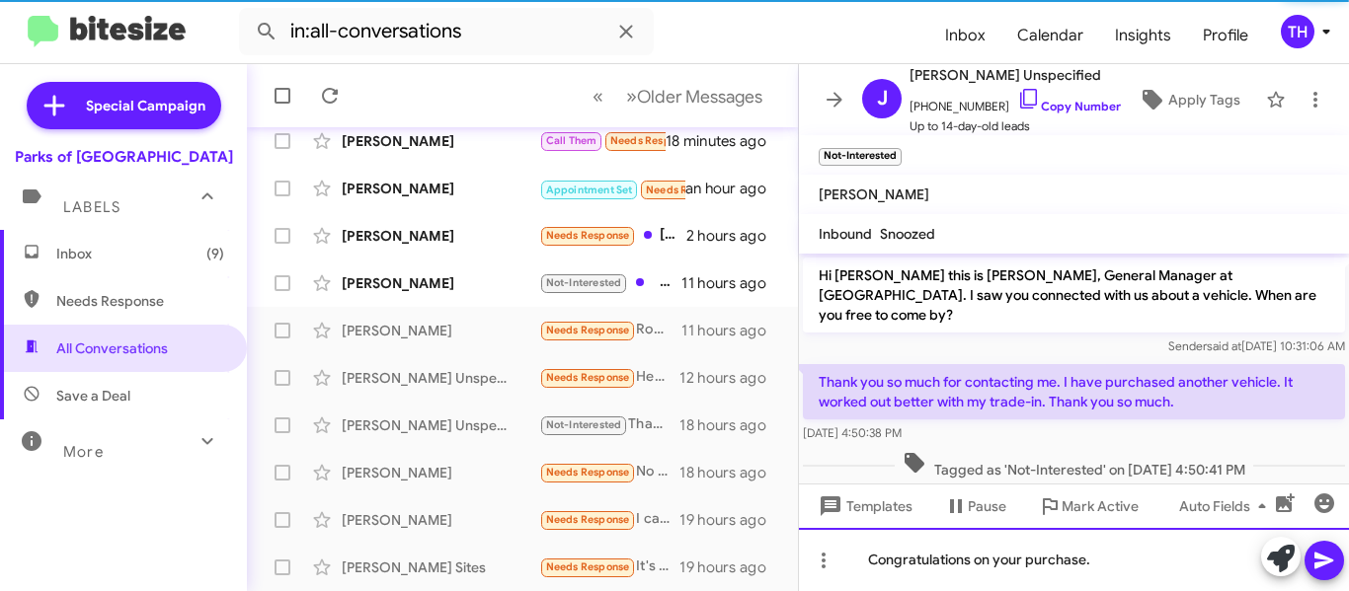
click at [1145, 559] on div "Congratulations on your purchase." at bounding box center [1074, 559] width 550 height 63
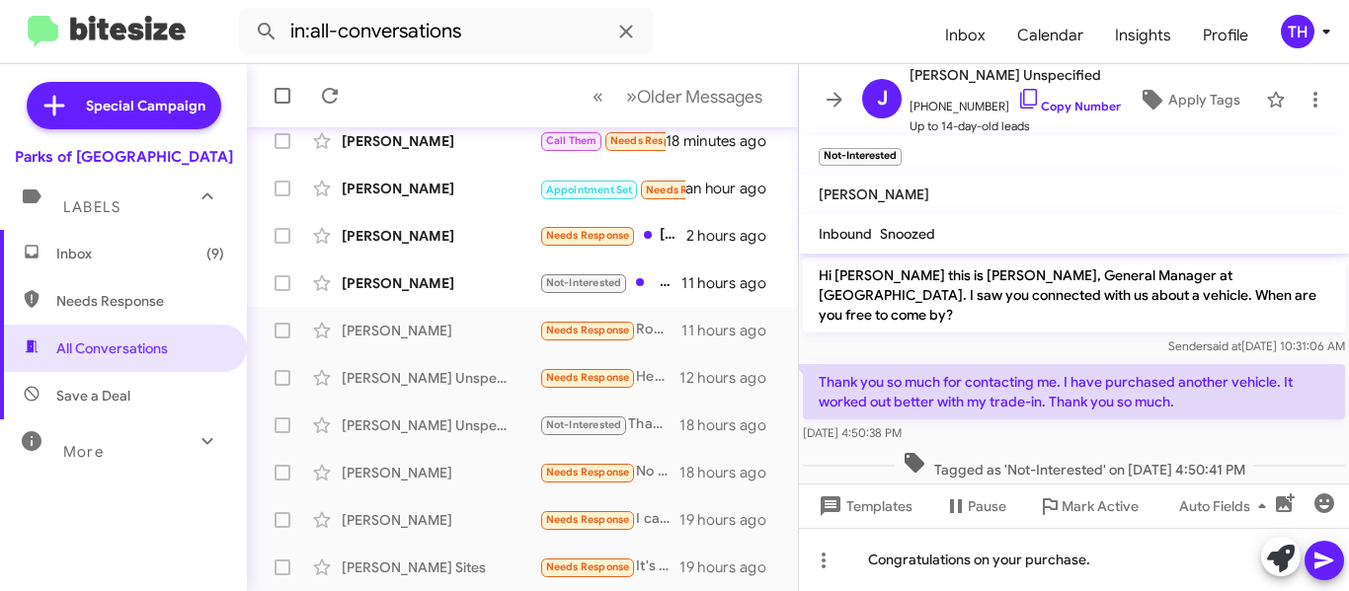
click at [1320, 556] on icon at bounding box center [1323, 561] width 19 height 17
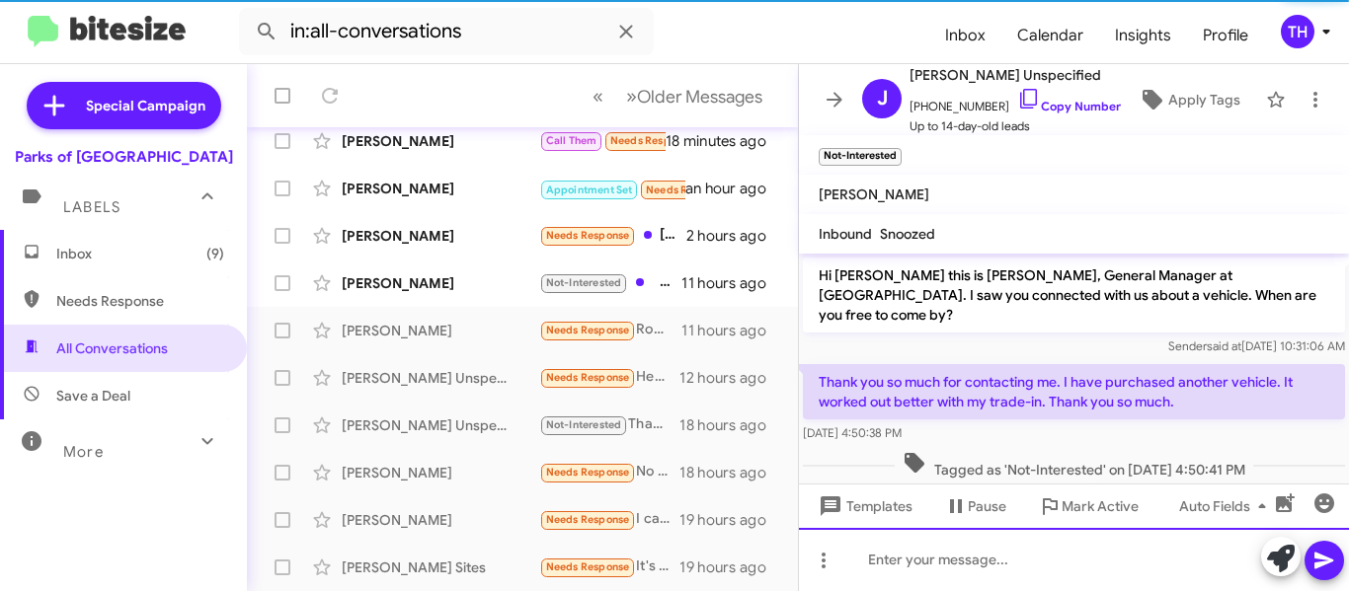
scroll to position [73, 0]
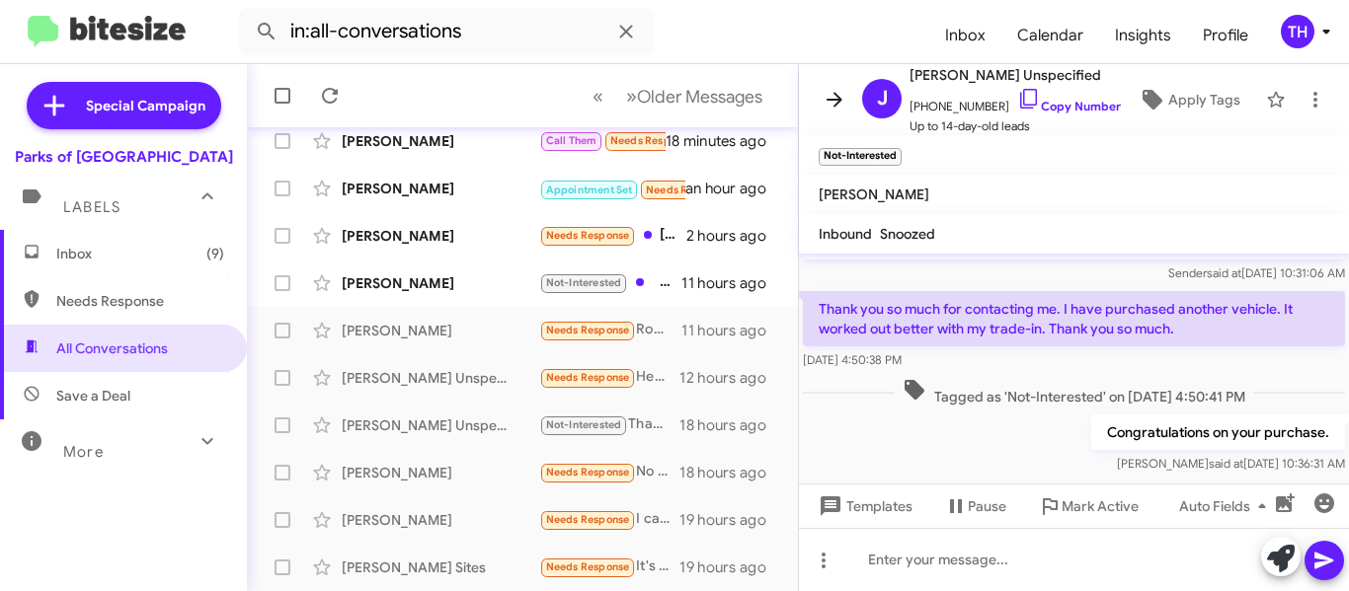
click at [826, 105] on icon at bounding box center [835, 100] width 24 height 24
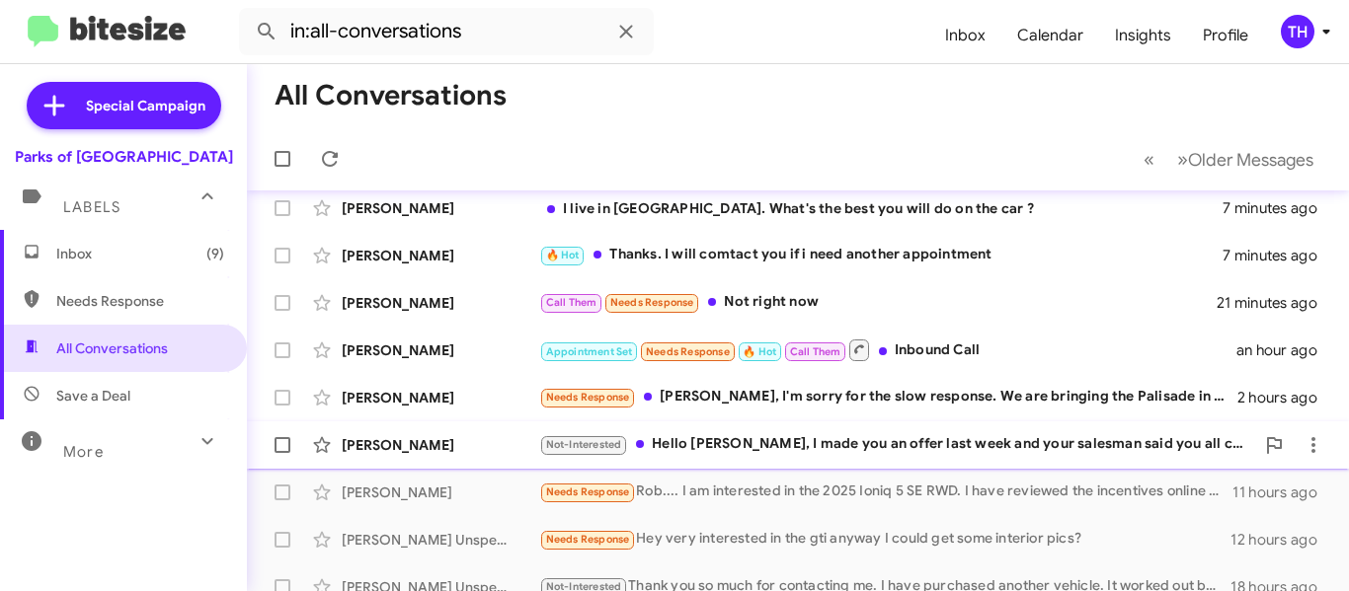
scroll to position [357, 0]
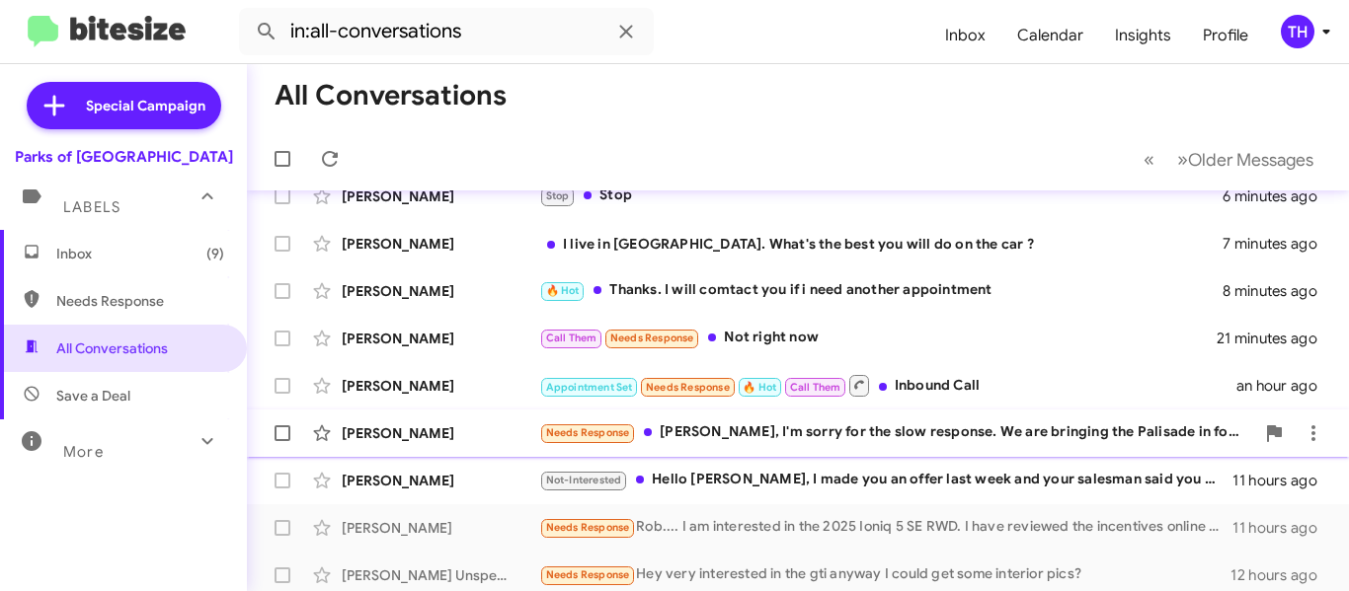
click at [802, 443] on div "Needs Response Shianne, I'm sorry for the slow response. We are bringing the Pa…" at bounding box center [896, 433] width 715 height 23
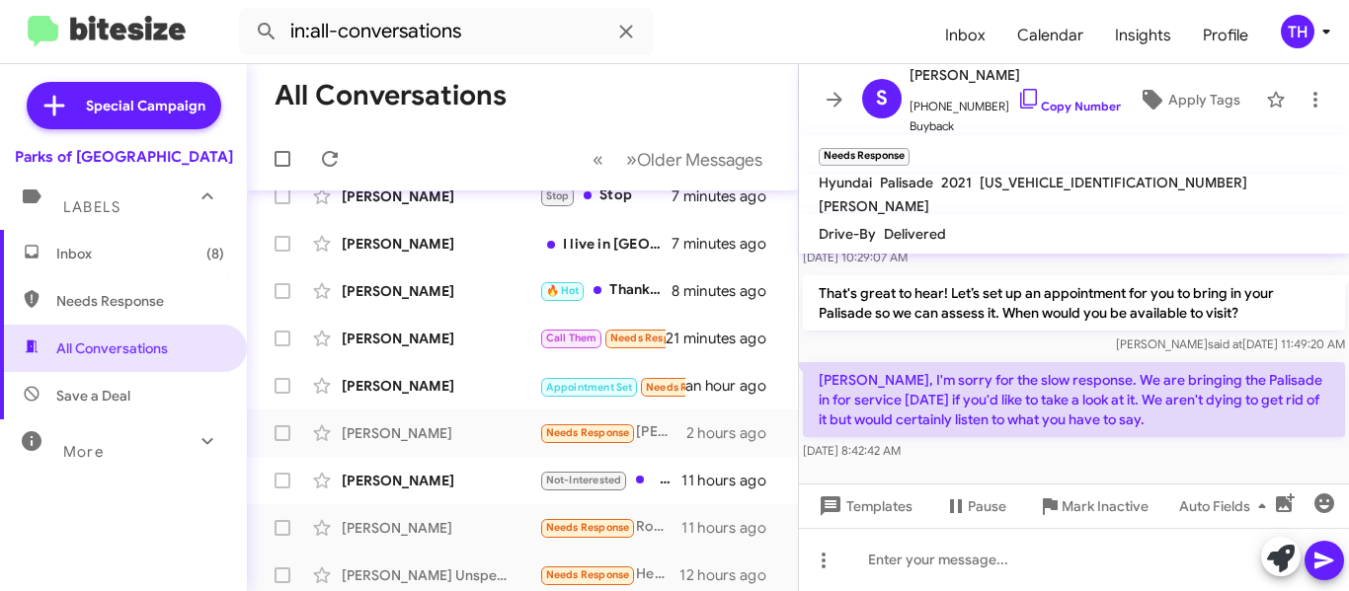
scroll to position [316, 0]
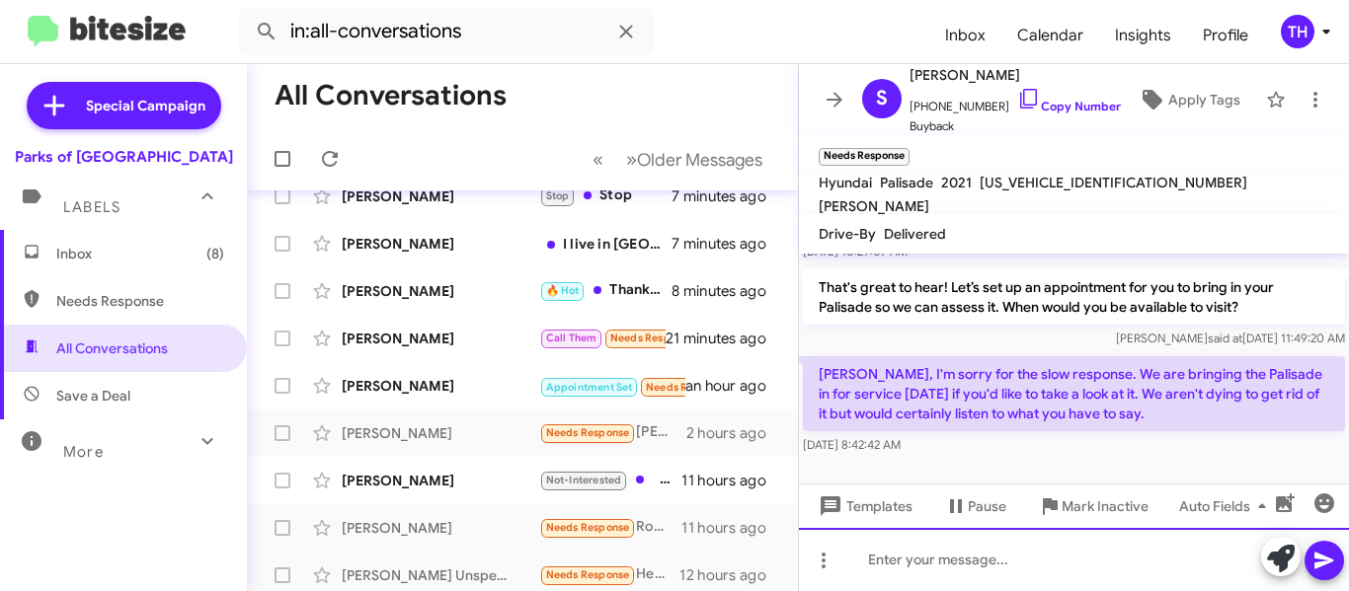
click at [935, 560] on div at bounding box center [1074, 559] width 550 height 63
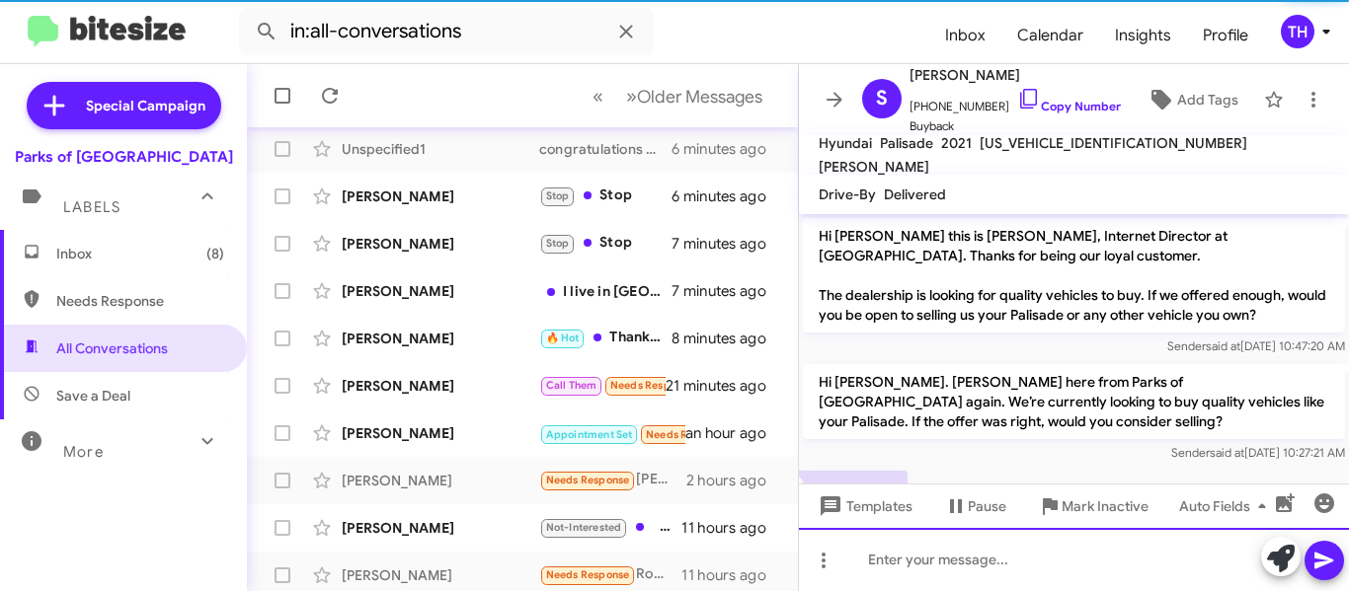
scroll to position [405, 0]
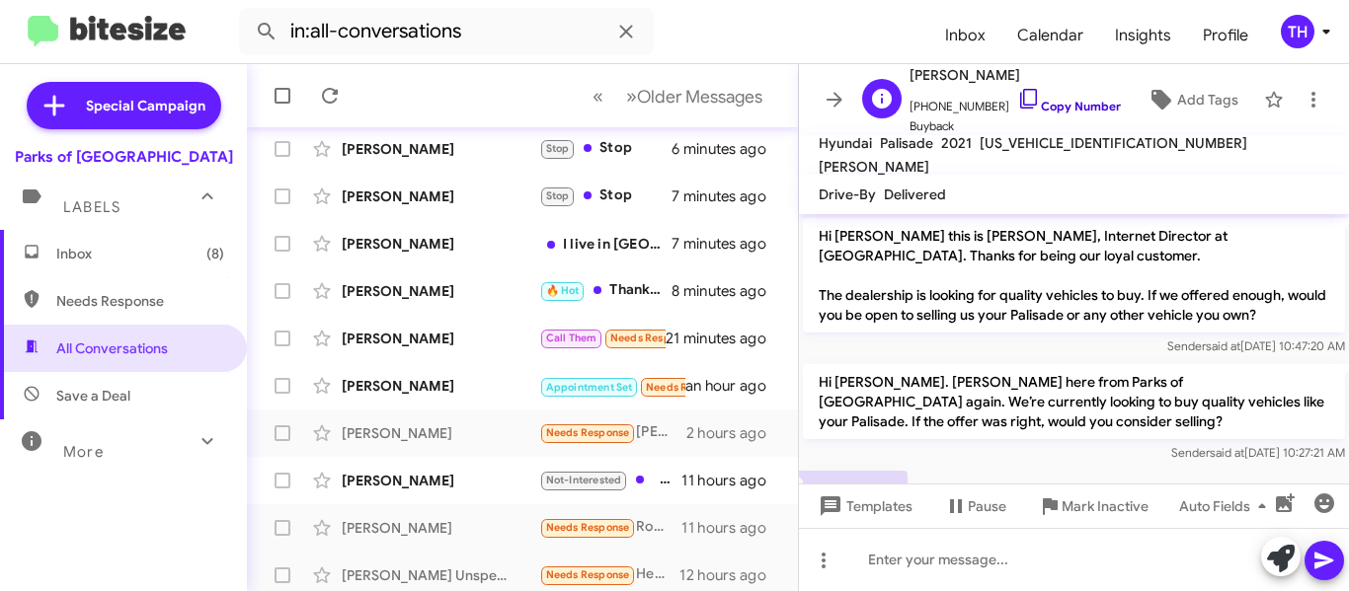
click at [1017, 96] on icon at bounding box center [1029, 99] width 24 height 24
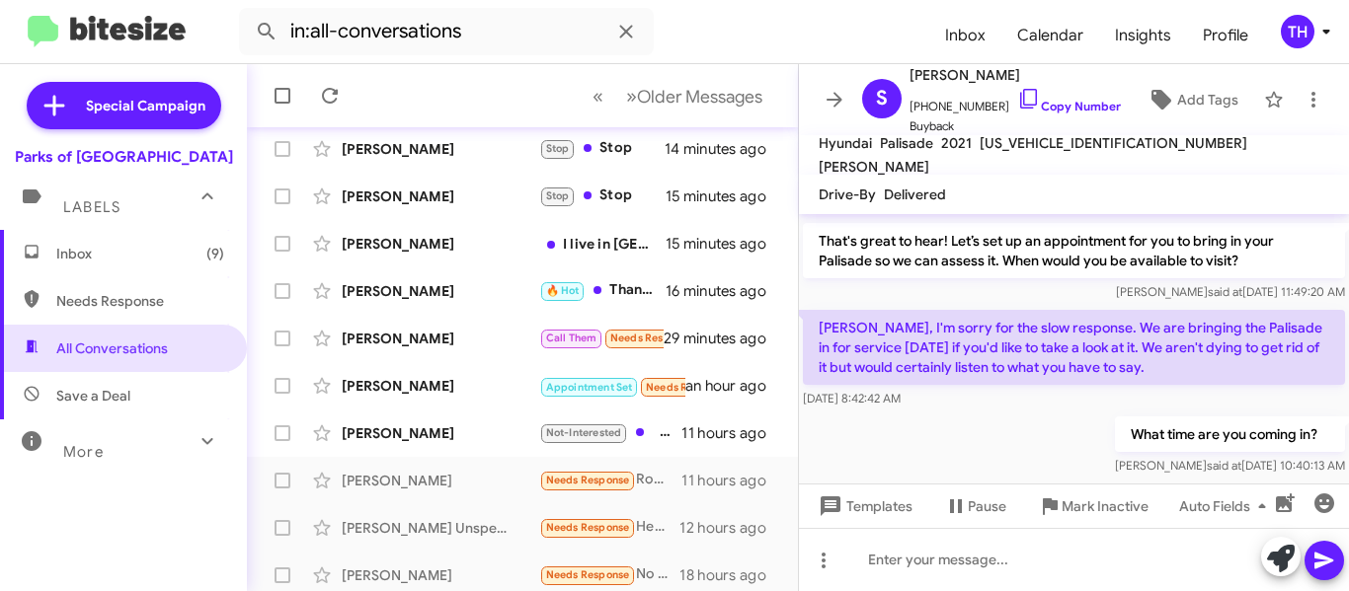
scroll to position [350, 0]
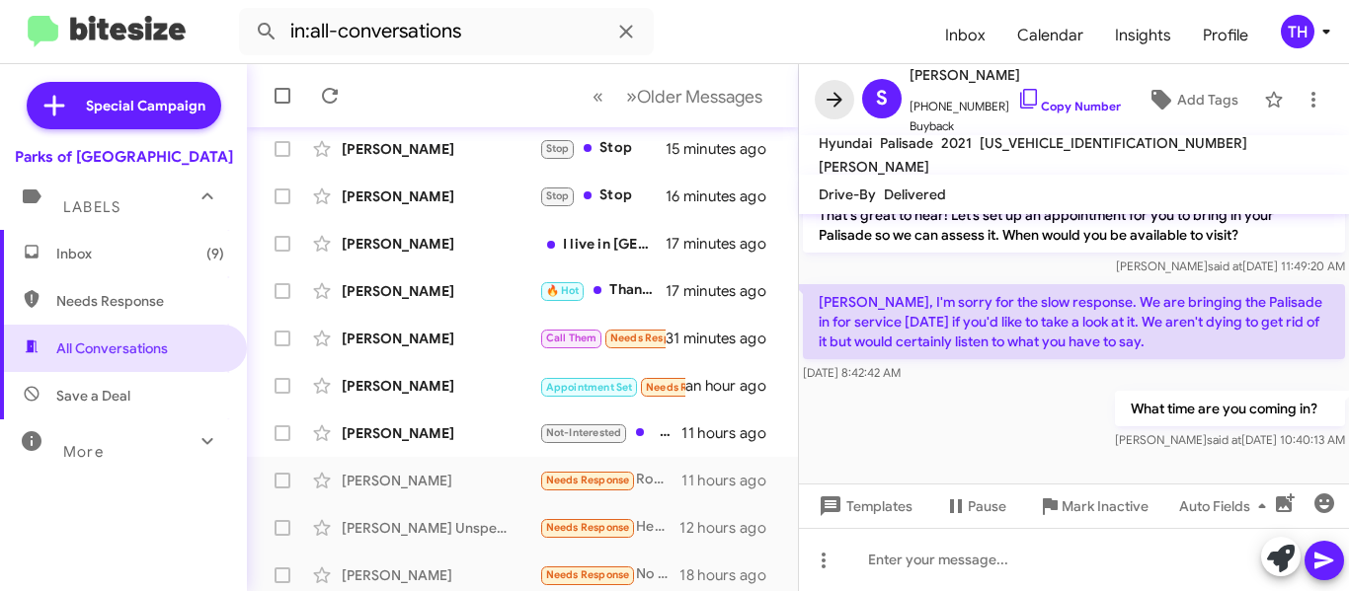
click at [820, 104] on span at bounding box center [834, 100] width 39 height 24
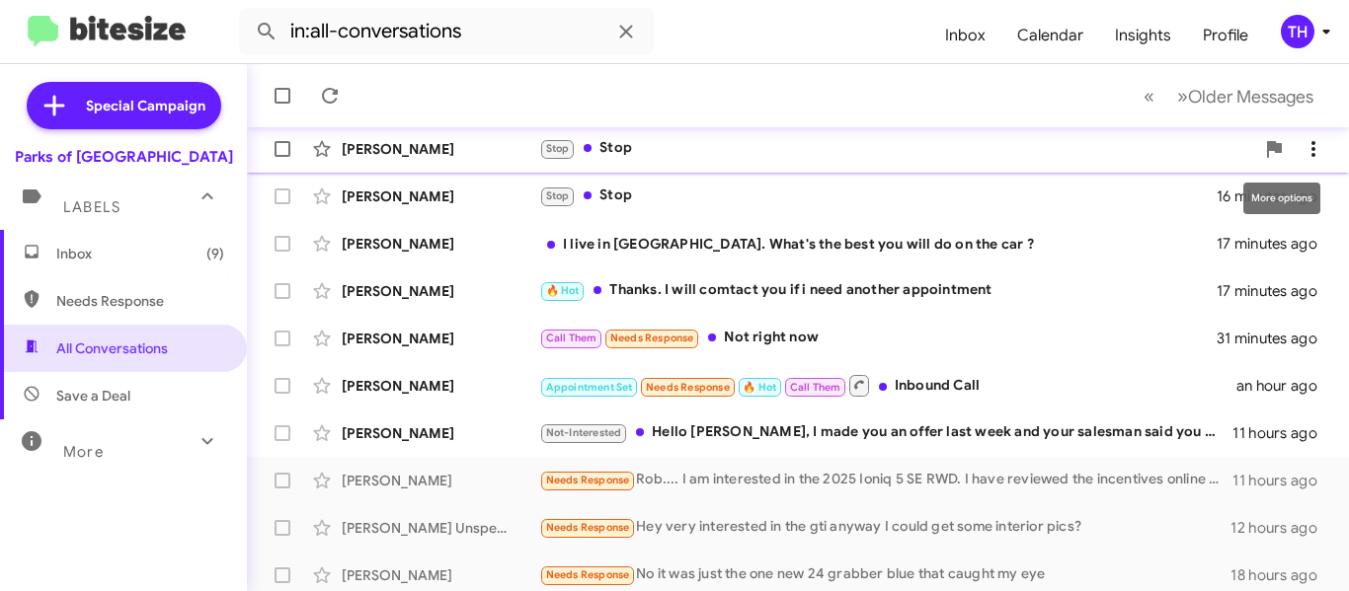
click at [1301, 155] on icon at bounding box center [1313, 149] width 24 height 24
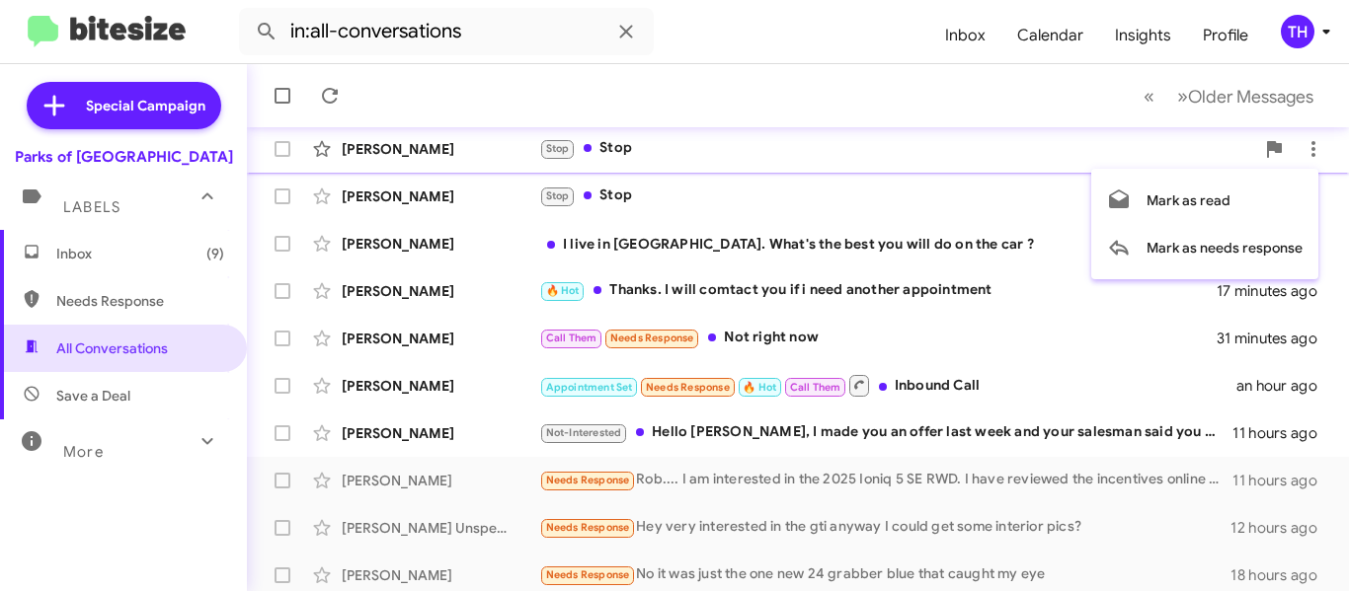
click at [868, 151] on div at bounding box center [674, 295] width 1349 height 591
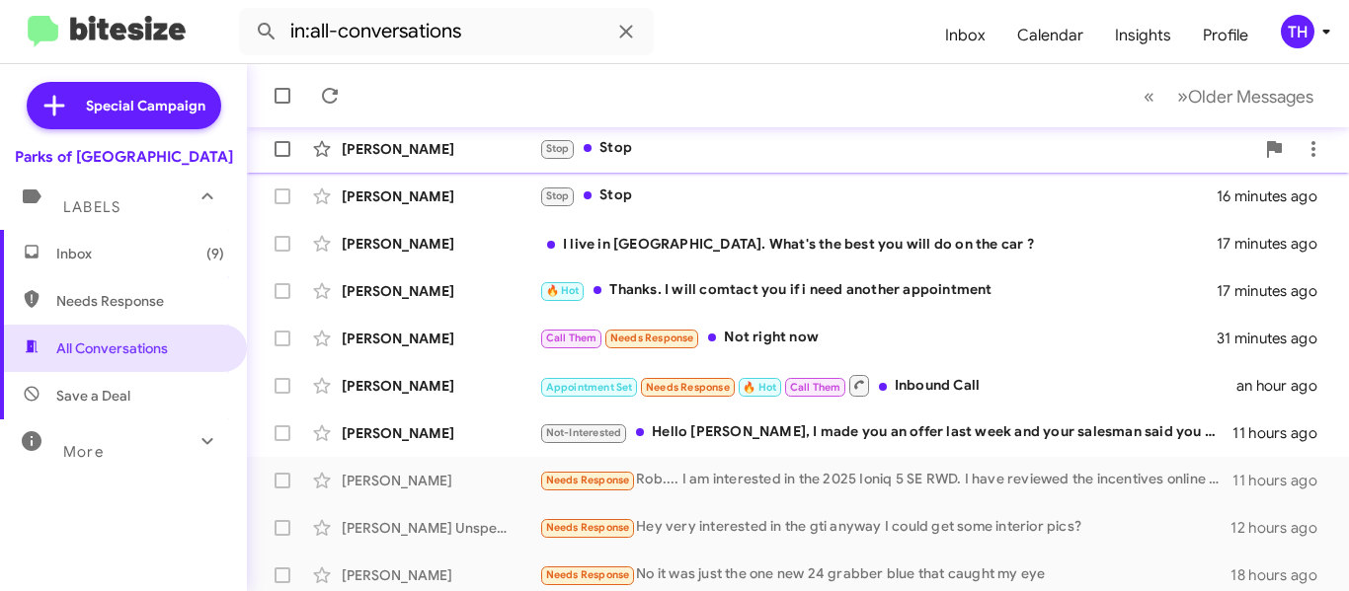
click at [866, 150] on div "Stop Stop" at bounding box center [896, 148] width 715 height 23
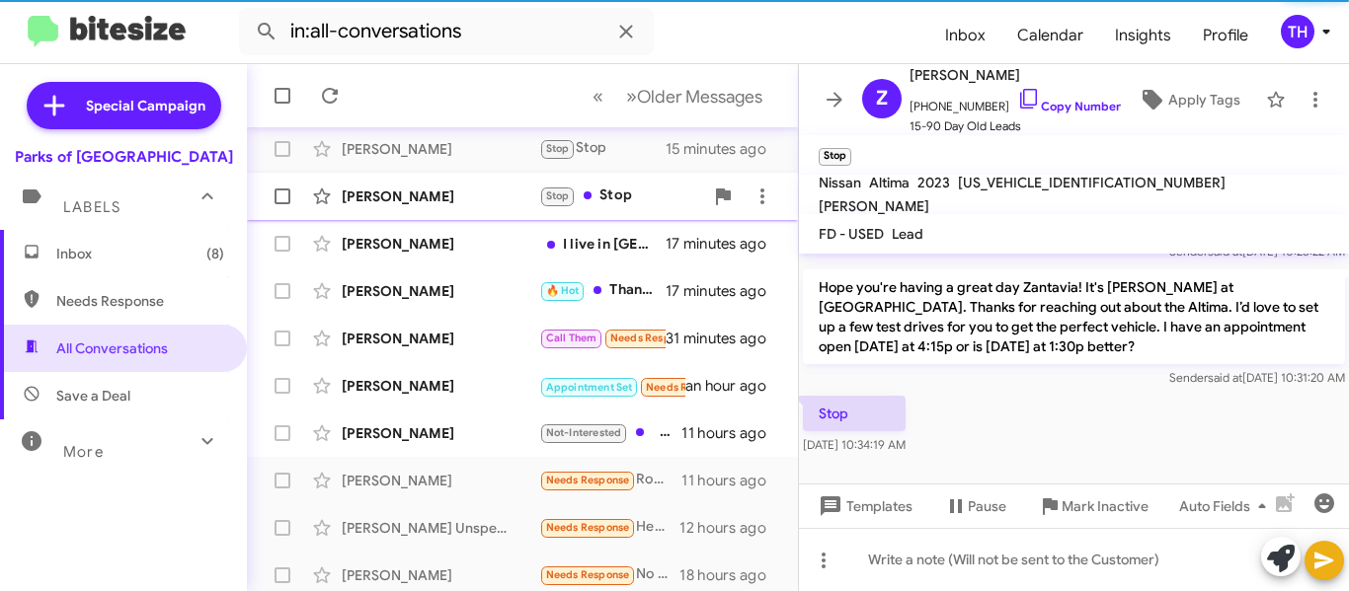
click at [613, 184] on div "Tim Penhollow Stop Stop 16 minutes ago" at bounding box center [522, 196] width 519 height 39
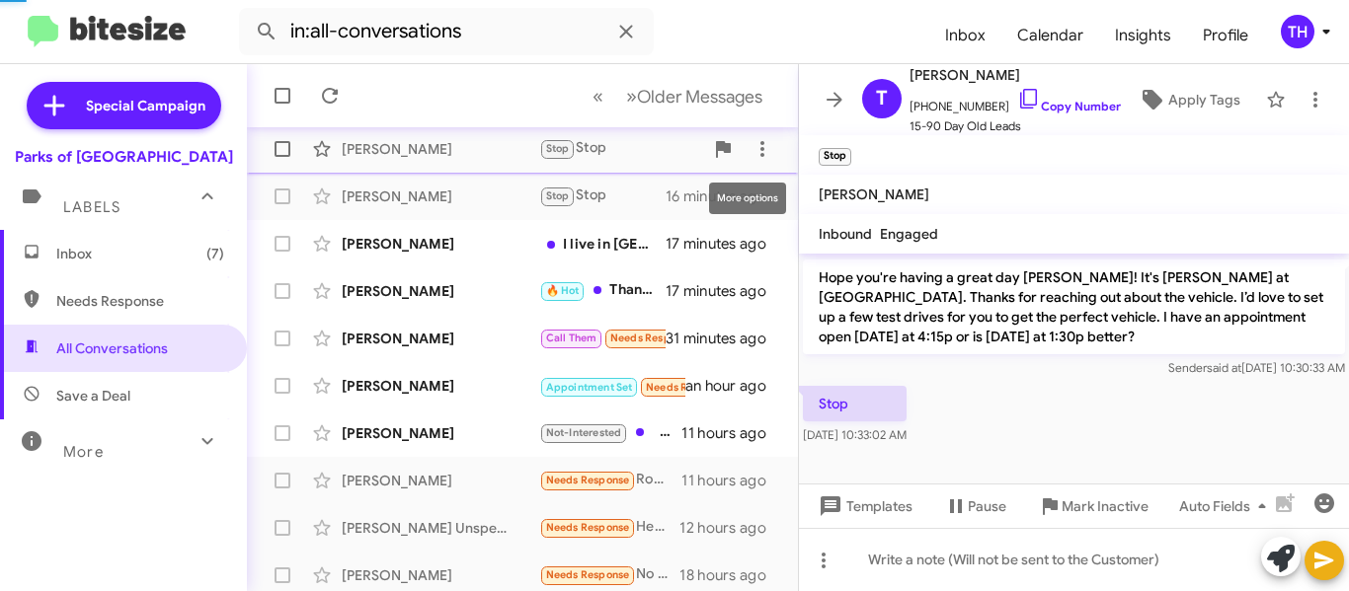
scroll to position [680, 0]
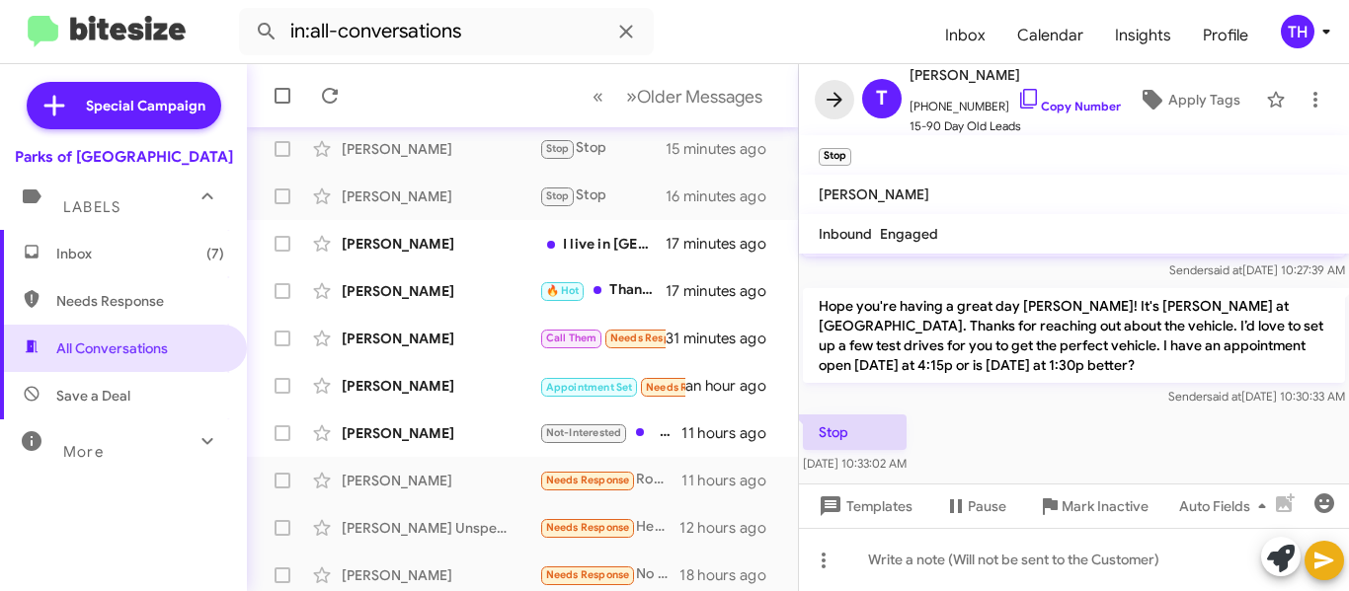
click at [836, 104] on icon at bounding box center [834, 99] width 16 height 15
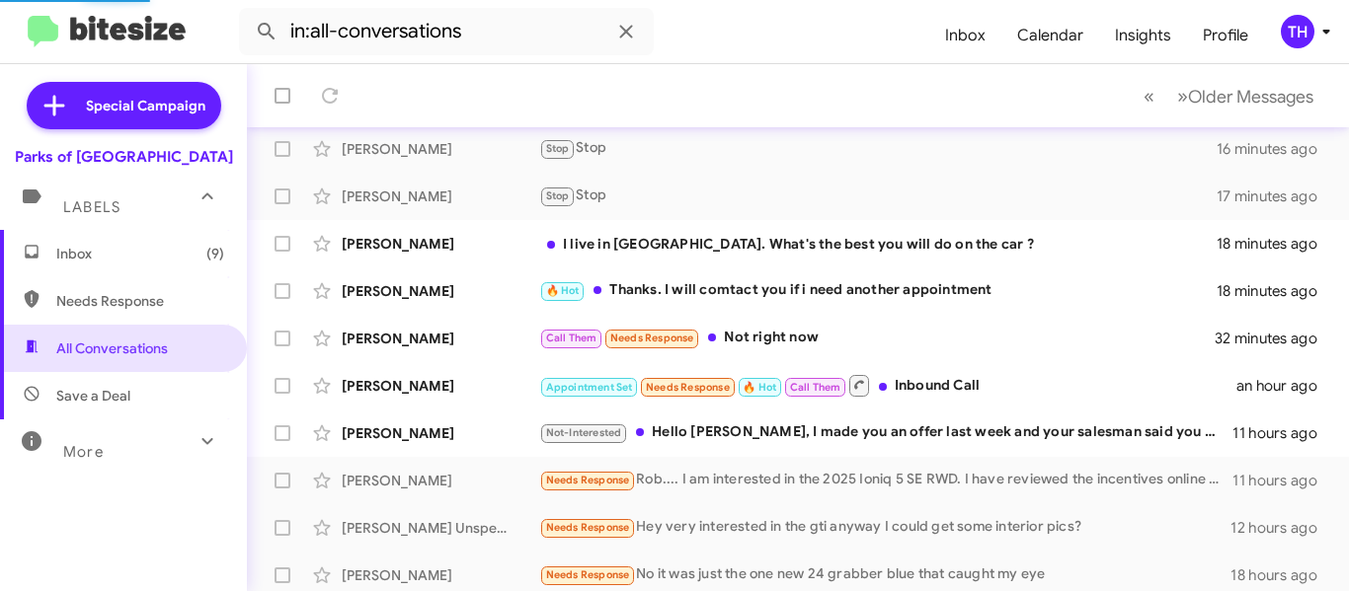
scroll to position [555, 0]
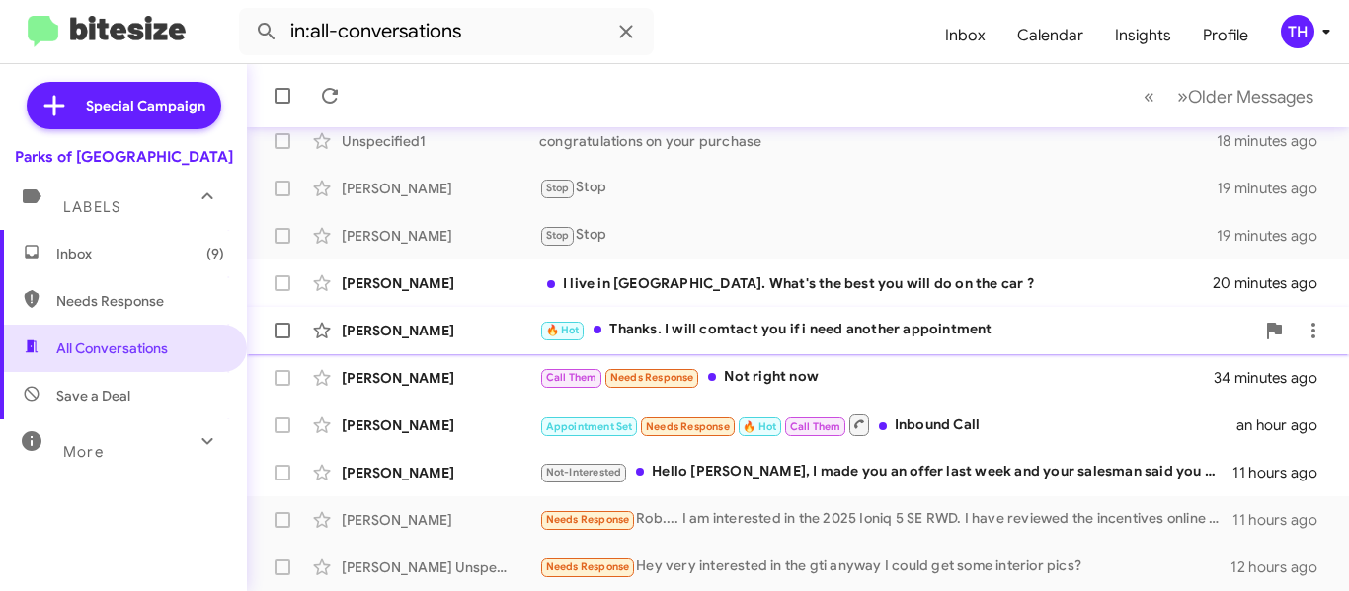
click at [1145, 327] on div "🔥 Hot Thanks. I will comtact you if i need another appointment" at bounding box center [896, 330] width 715 height 23
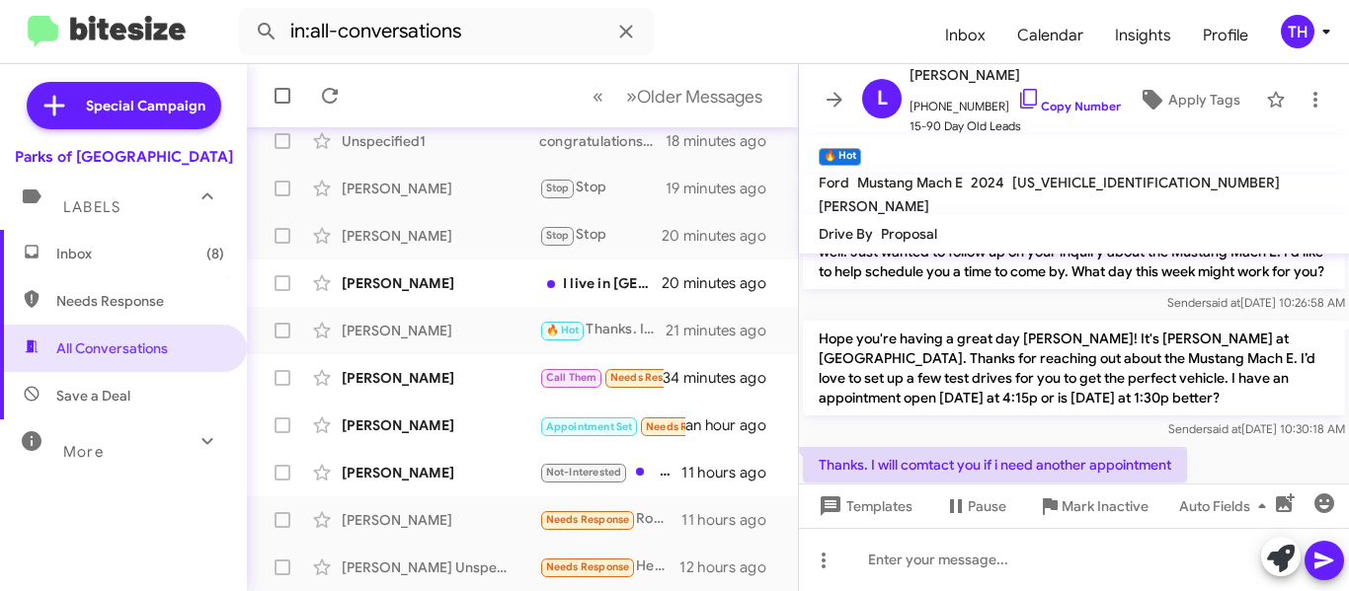
scroll to position [395, 0]
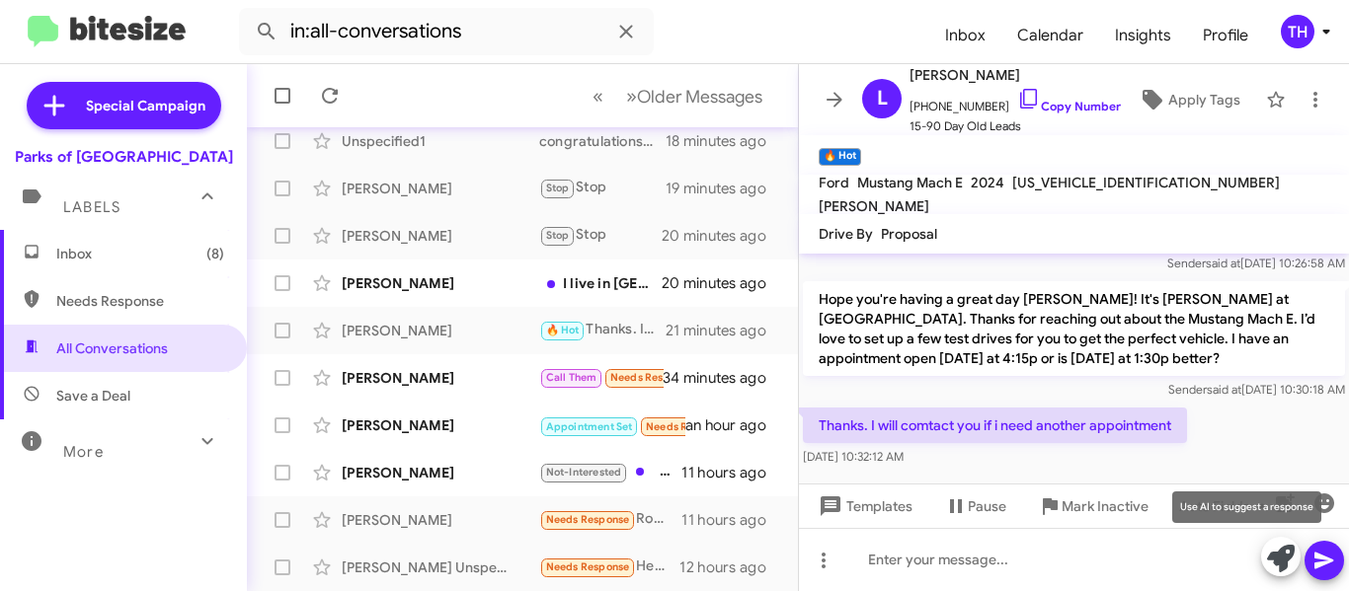
click at [1289, 551] on icon at bounding box center [1281, 559] width 28 height 28
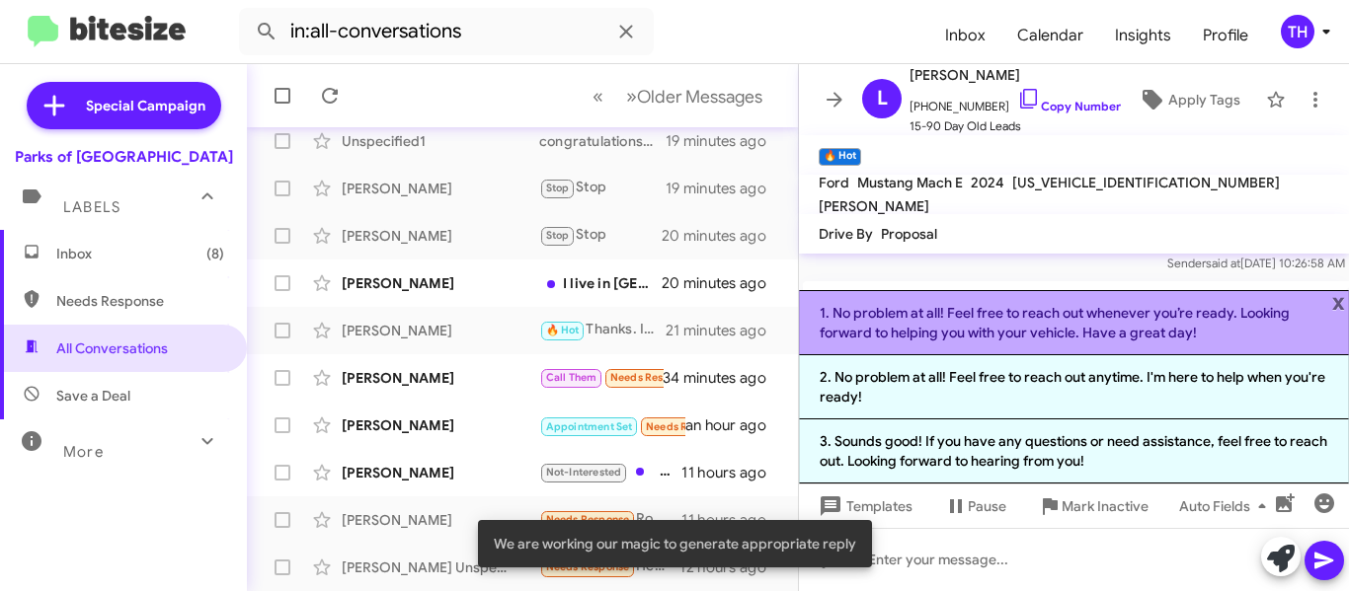
click at [937, 322] on li "1. No problem at all! Feel free to reach out whenever you’re ready. Looking for…" at bounding box center [1074, 322] width 550 height 65
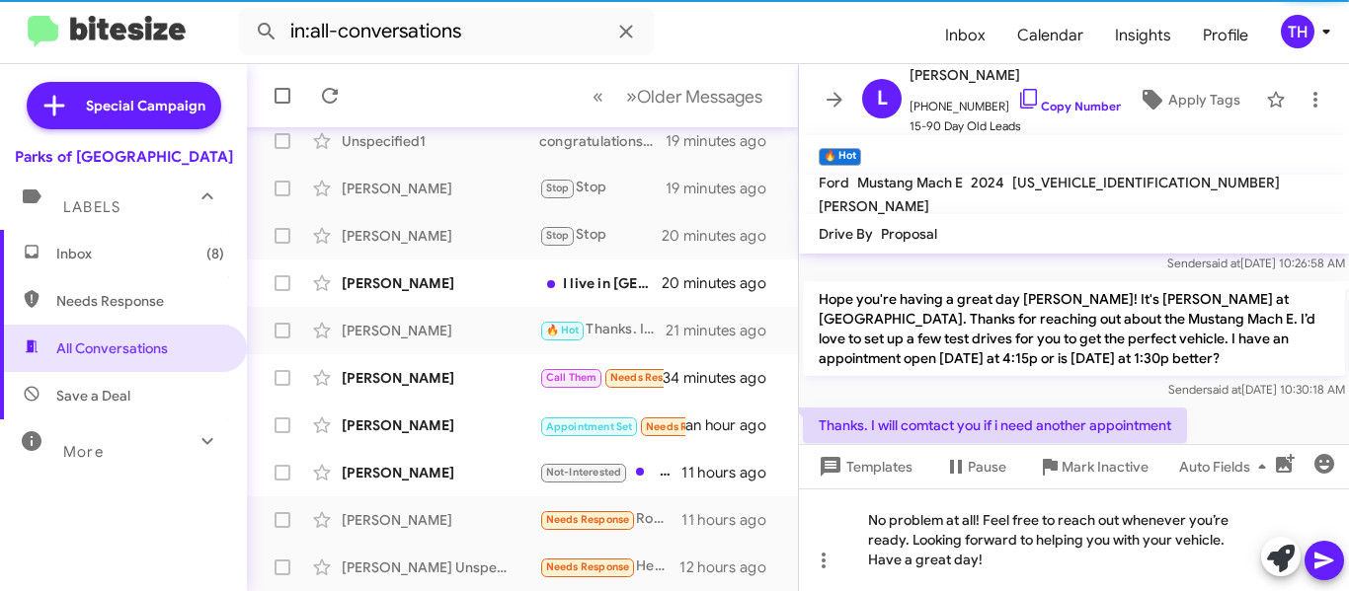
click at [1329, 558] on icon at bounding box center [1324, 561] width 24 height 24
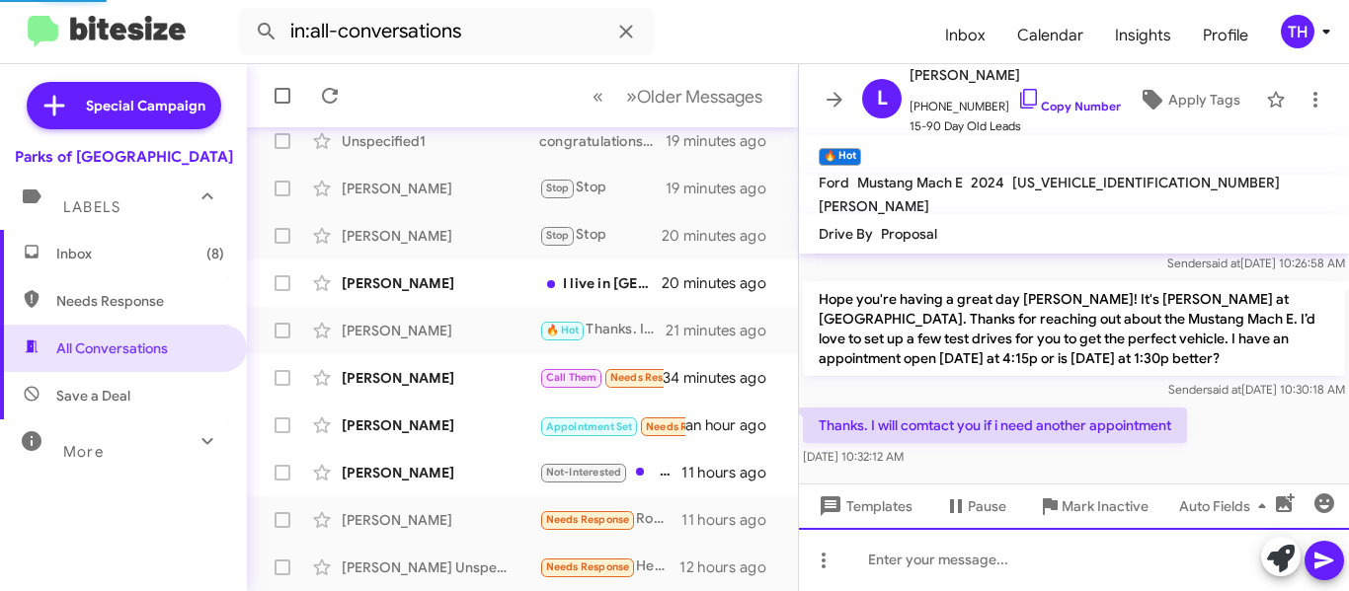
scroll to position [0, 0]
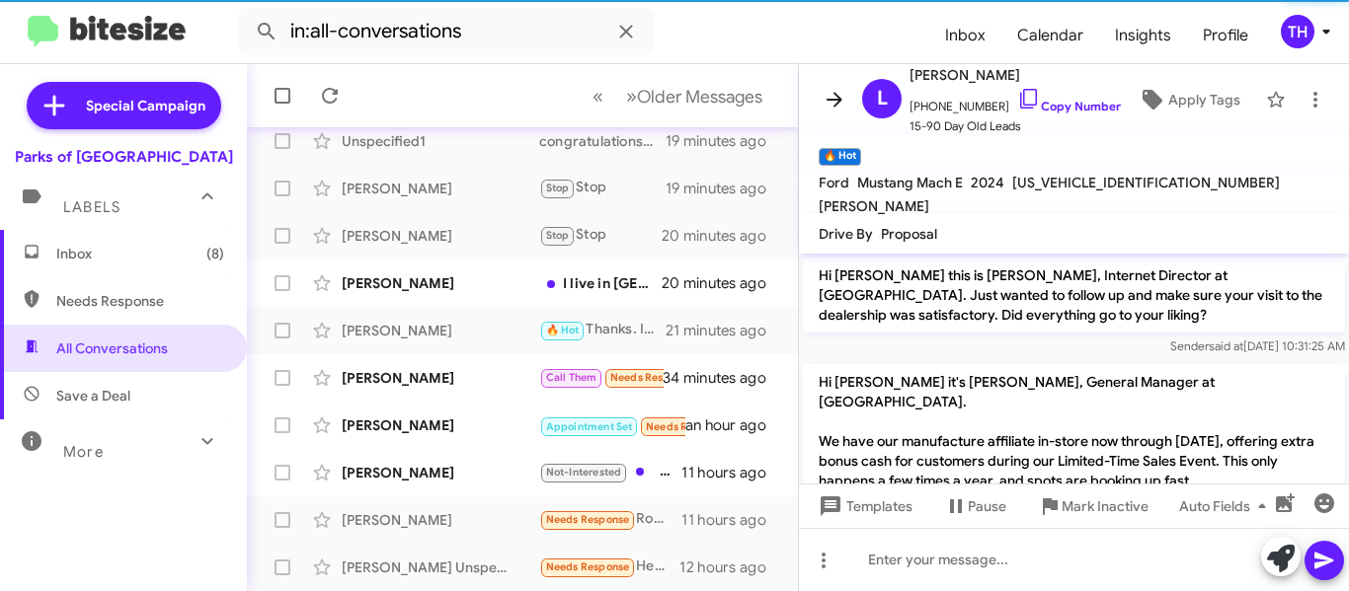
click at [831, 93] on icon at bounding box center [835, 100] width 24 height 24
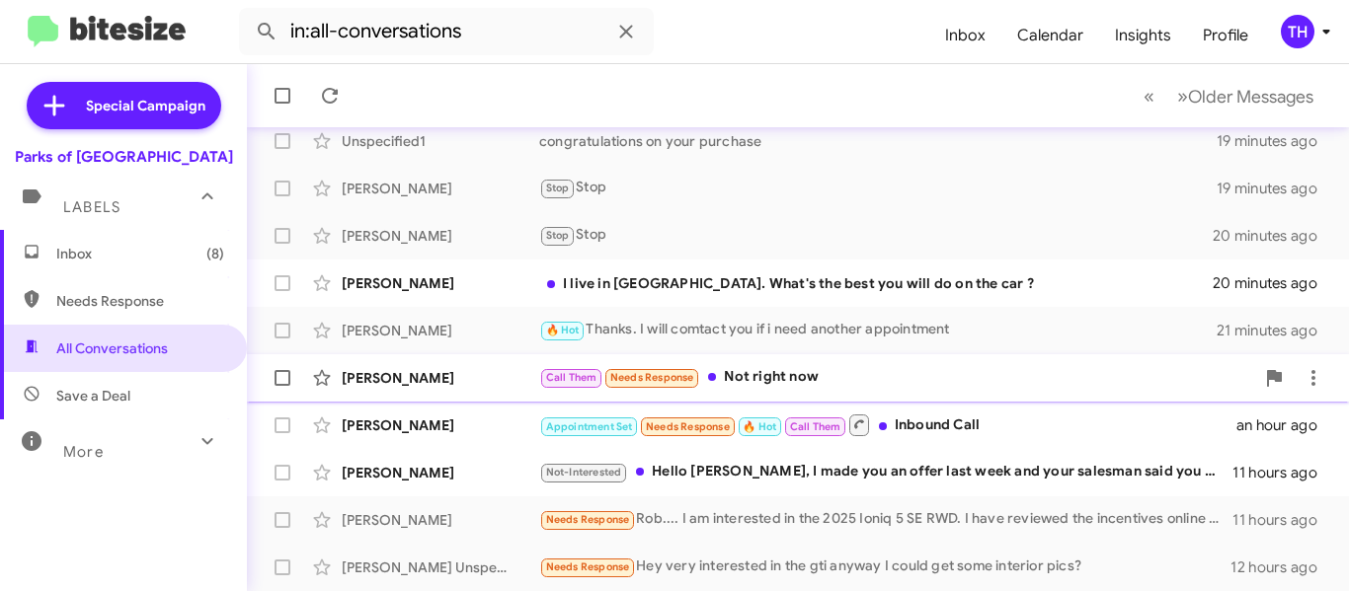
click at [493, 391] on div "Ollie Burr Call Them Needs Response Not right now 34 minutes ago" at bounding box center [798, 377] width 1070 height 39
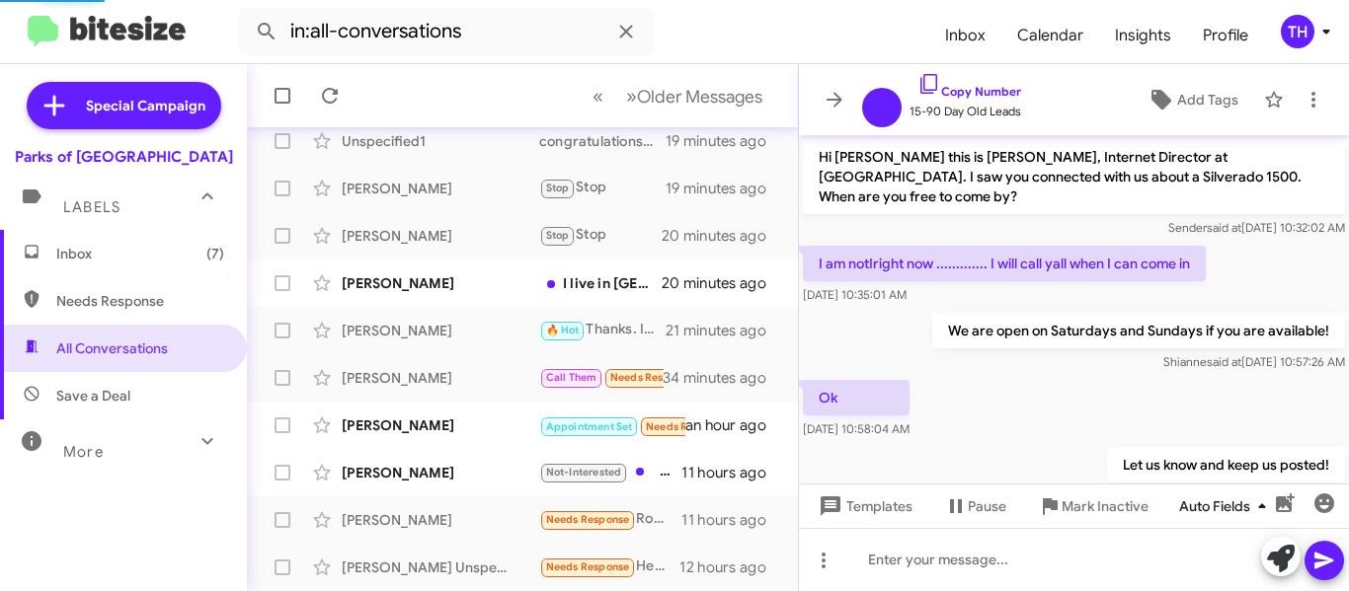
scroll to position [678, 0]
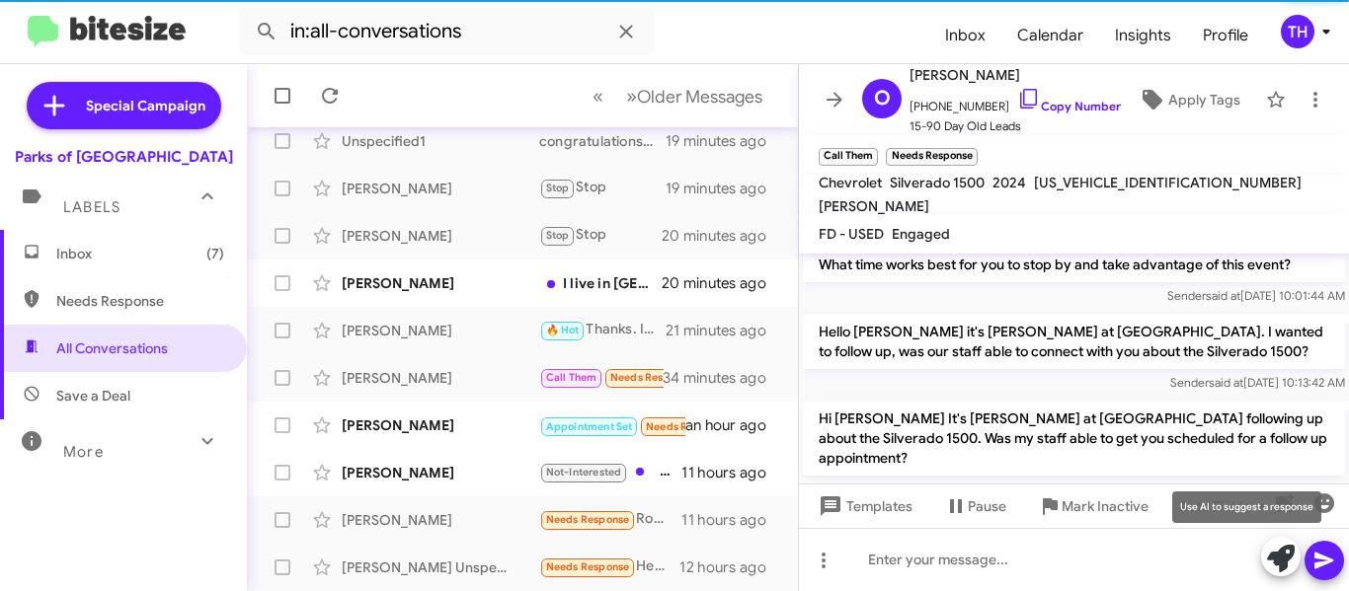
click at [1276, 551] on icon at bounding box center [1281, 559] width 28 height 28
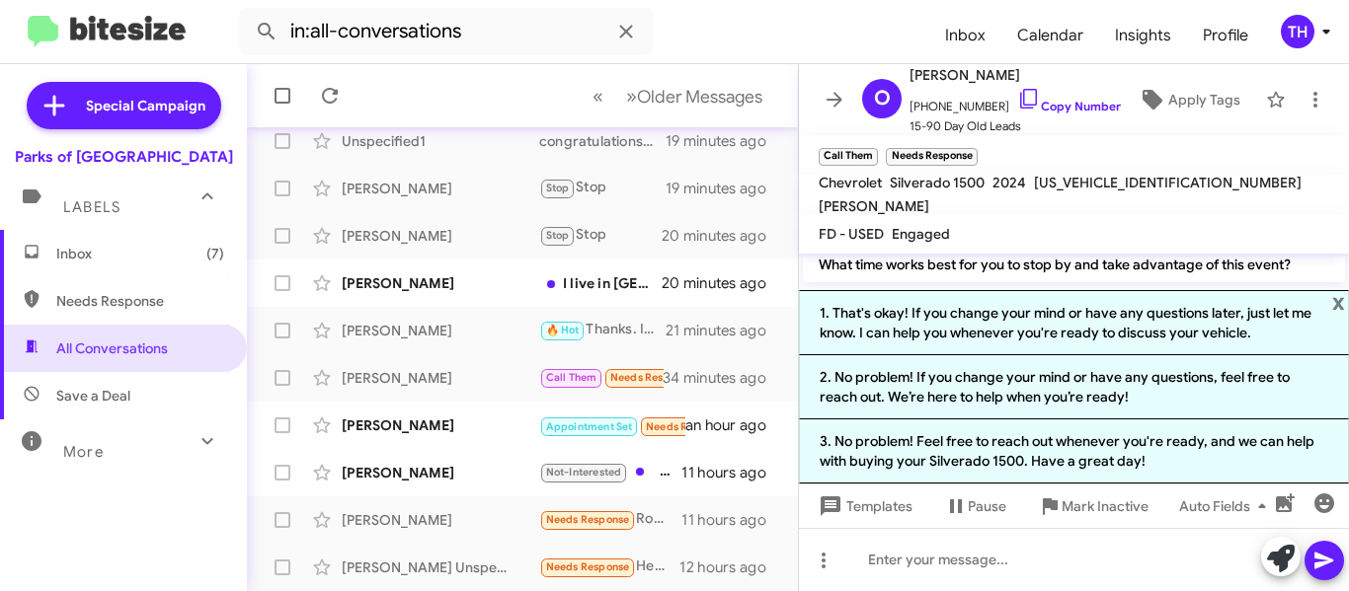
click at [1049, 341] on li "1. That's okay! If you change your mind or have any questions later, just let m…" at bounding box center [1074, 322] width 550 height 65
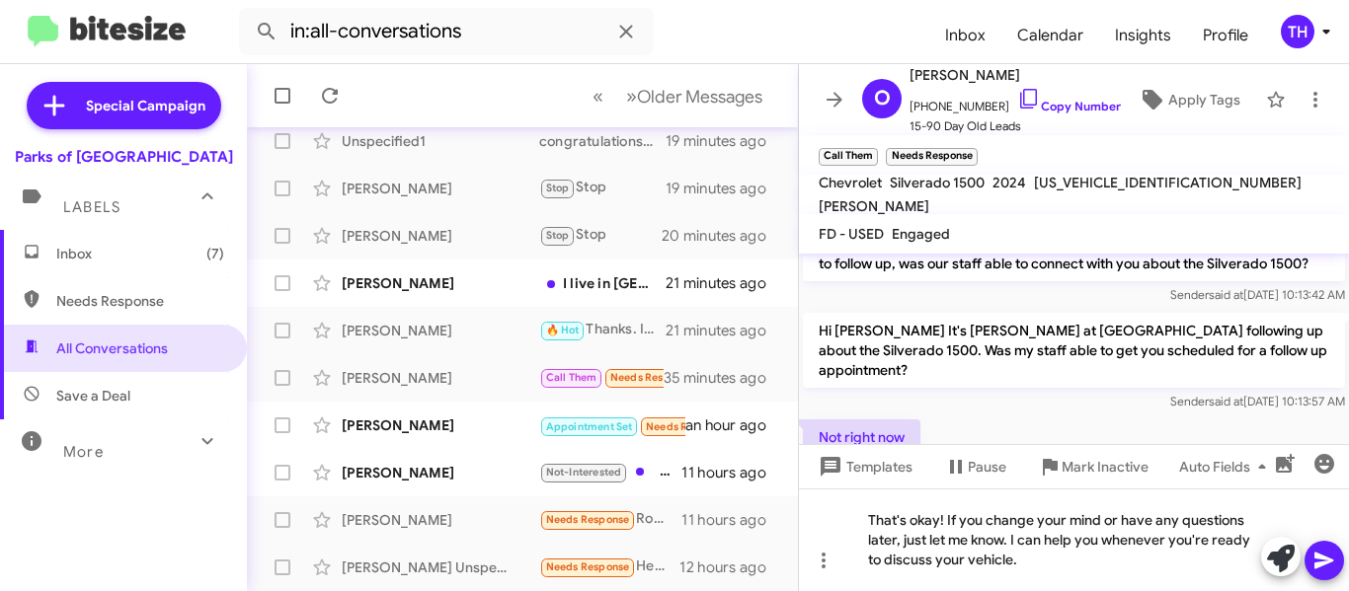
scroll to position [836, 0]
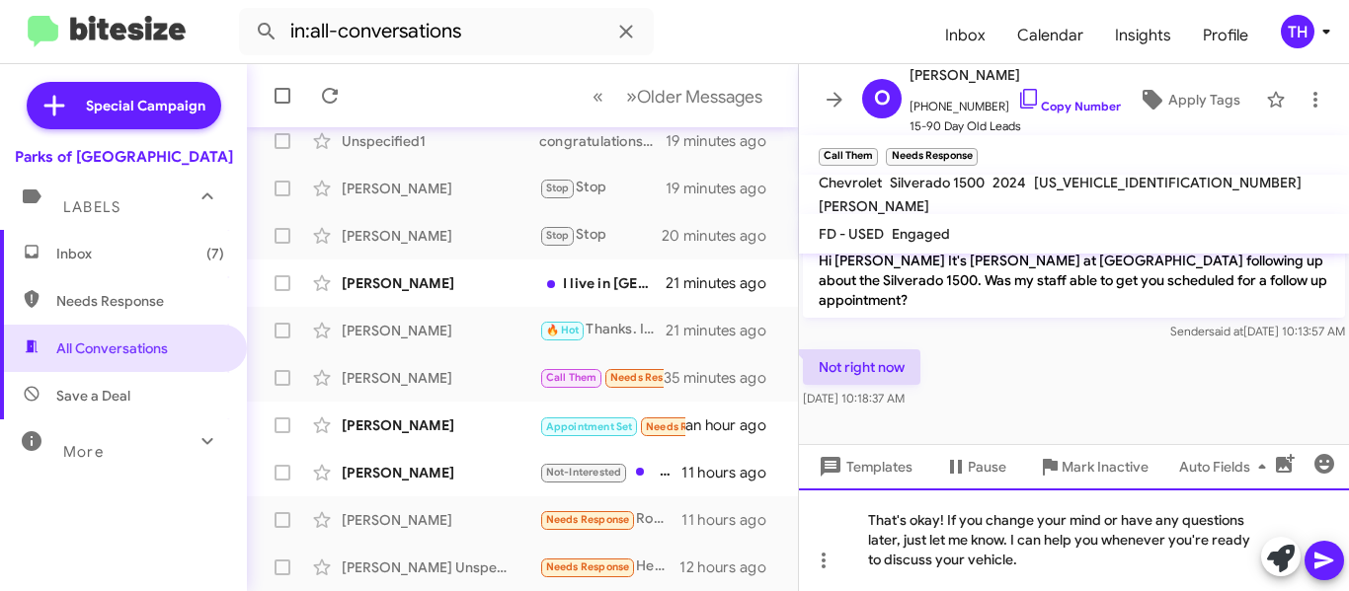
click at [1180, 582] on div "That's okay! If you change your mind or have any questions later, just let me k…" at bounding box center [1074, 540] width 550 height 103
click at [1013, 561] on div "That's okay! If you change your mind or have any questions later, just let me k…" at bounding box center [1074, 540] width 550 height 103
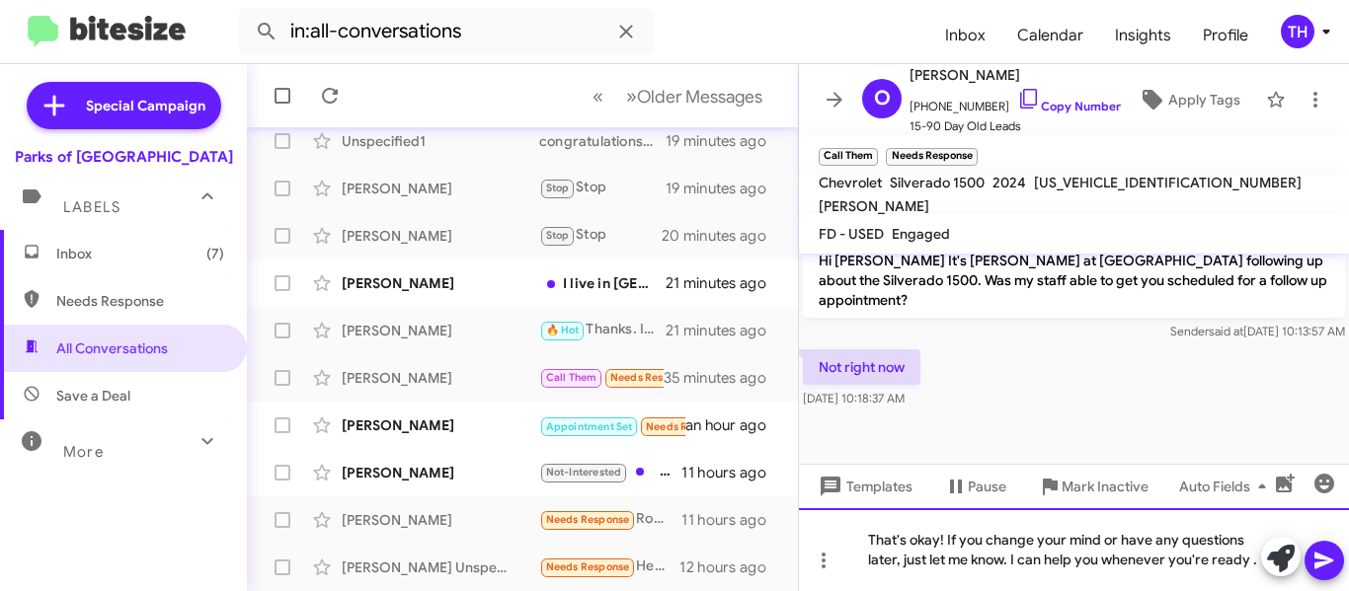
scroll to position [817, 0]
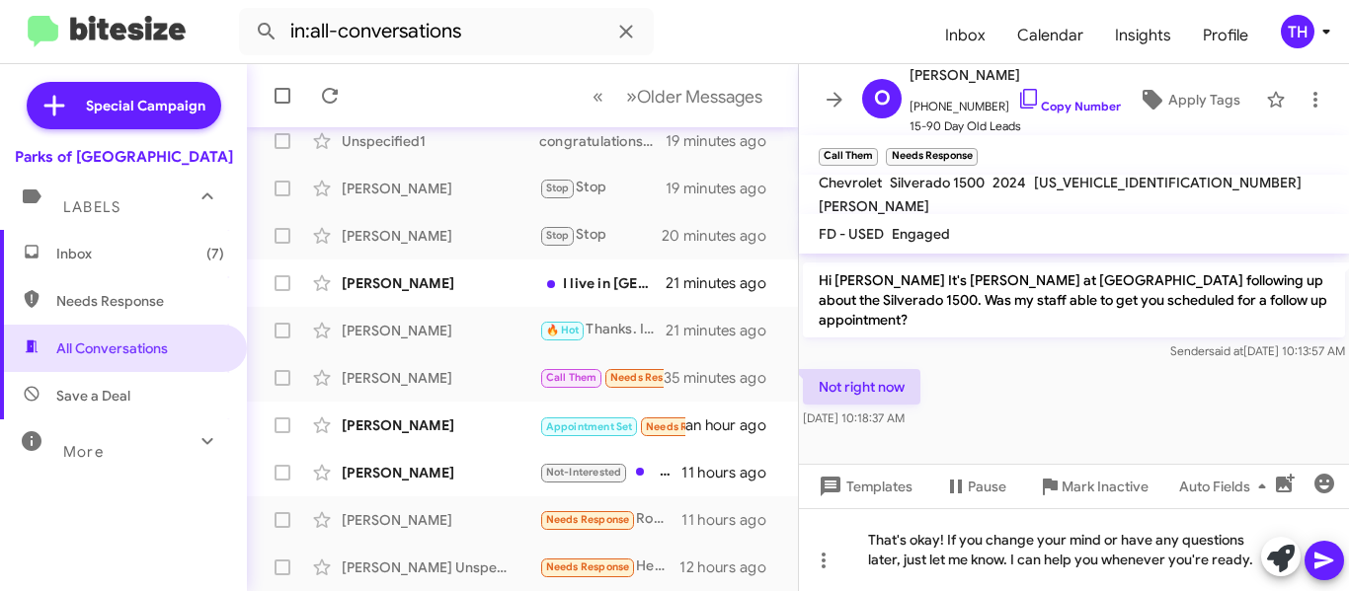
click at [1321, 555] on icon at bounding box center [1324, 561] width 24 height 24
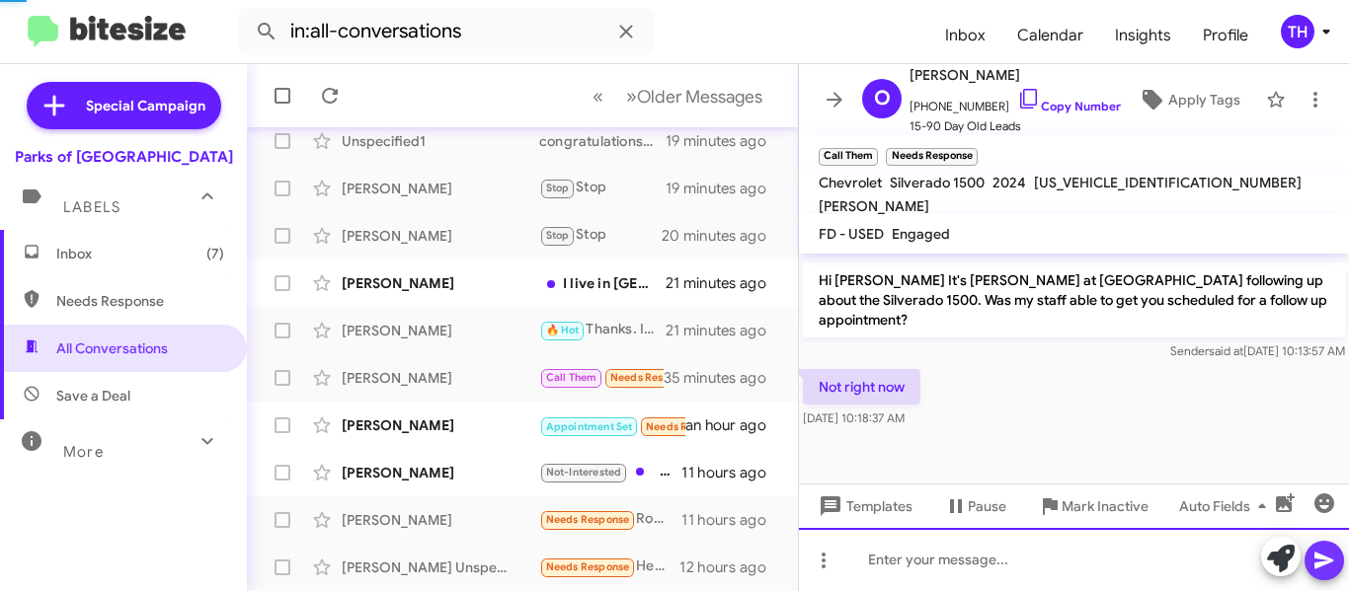
scroll to position [797, 0]
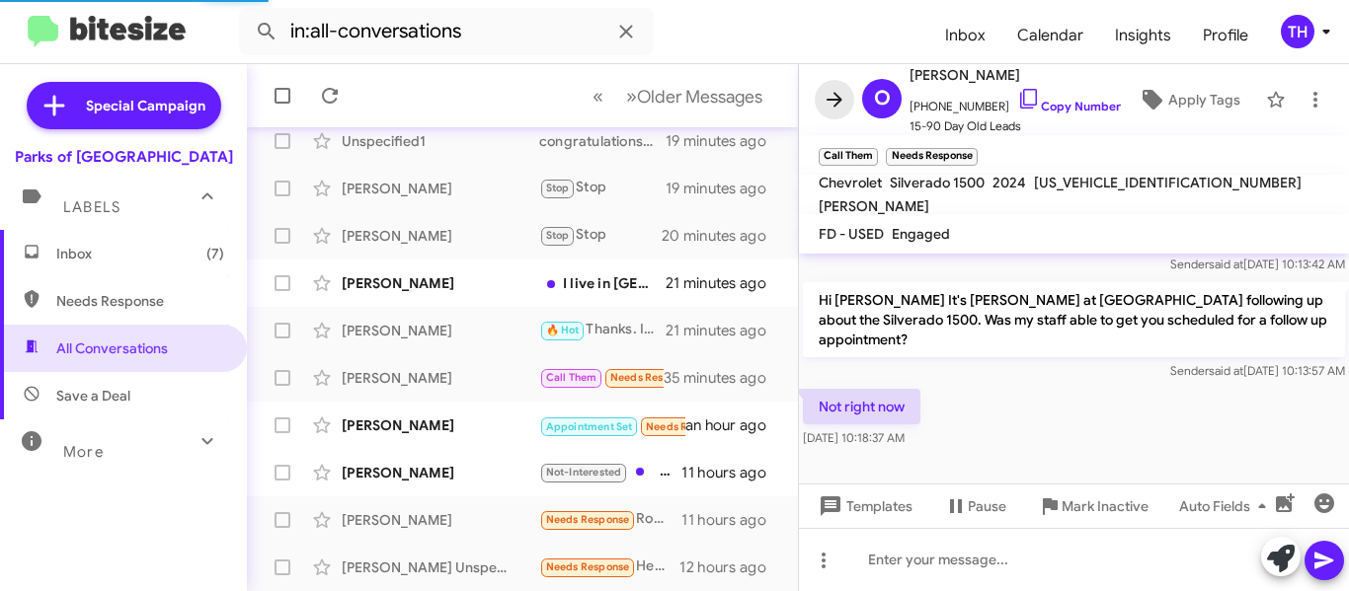
click at [832, 104] on icon at bounding box center [835, 100] width 24 height 24
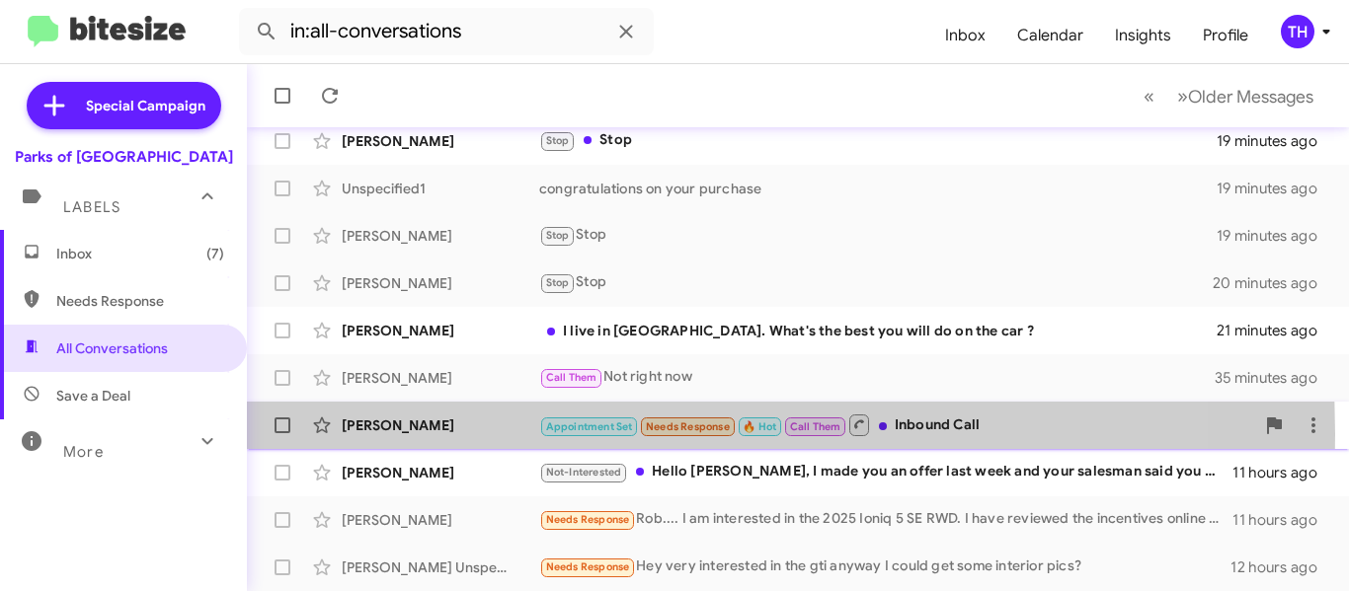
click at [518, 434] on div "[PERSON_NAME]" at bounding box center [440, 426] width 197 height 20
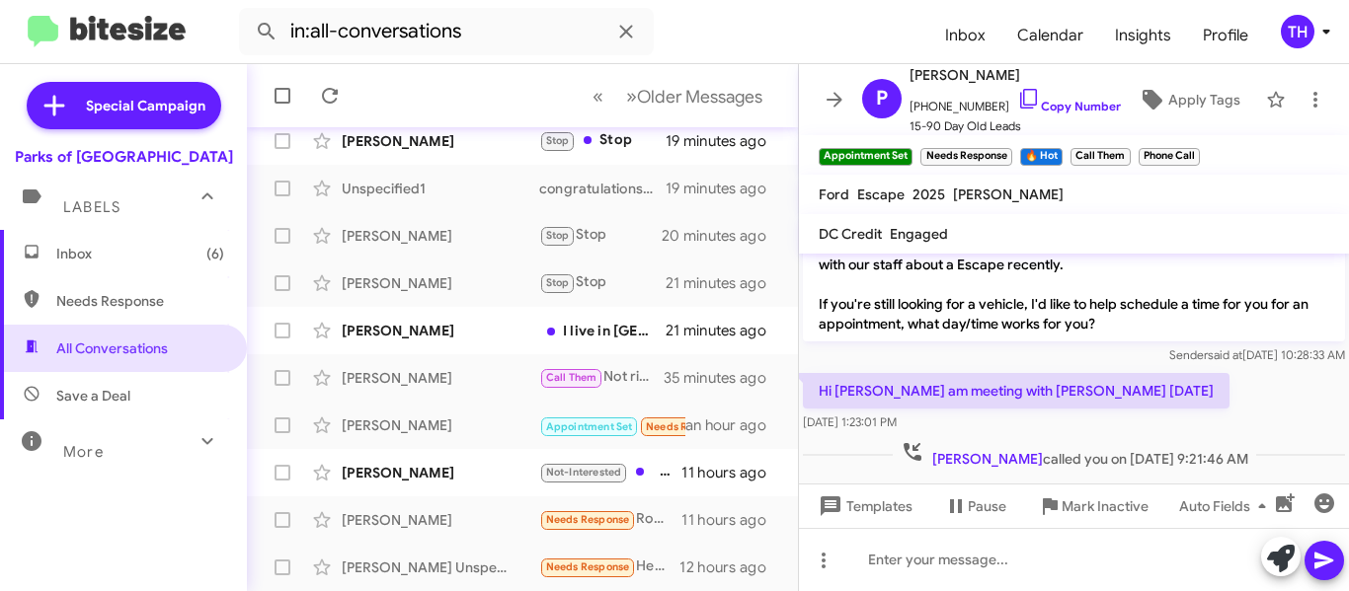
scroll to position [652, 0]
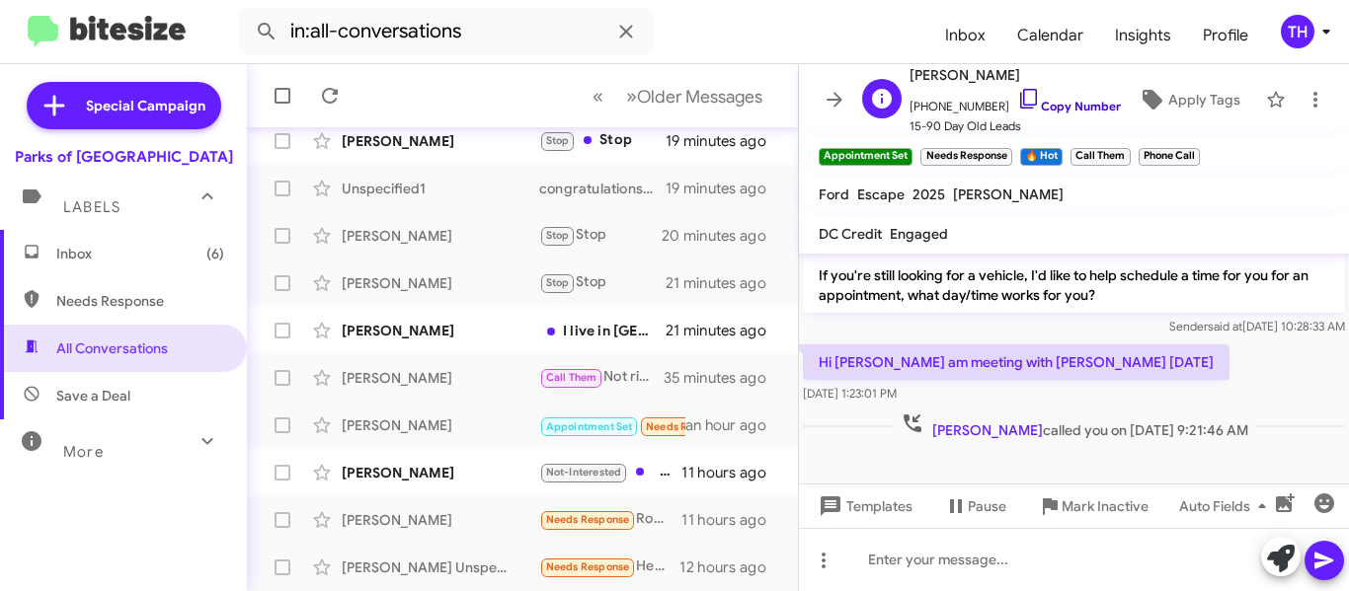
click at [1017, 99] on icon at bounding box center [1029, 99] width 24 height 24
click at [1017, 97] on icon at bounding box center [1029, 99] width 24 height 24
click at [830, 94] on icon at bounding box center [835, 100] width 24 height 24
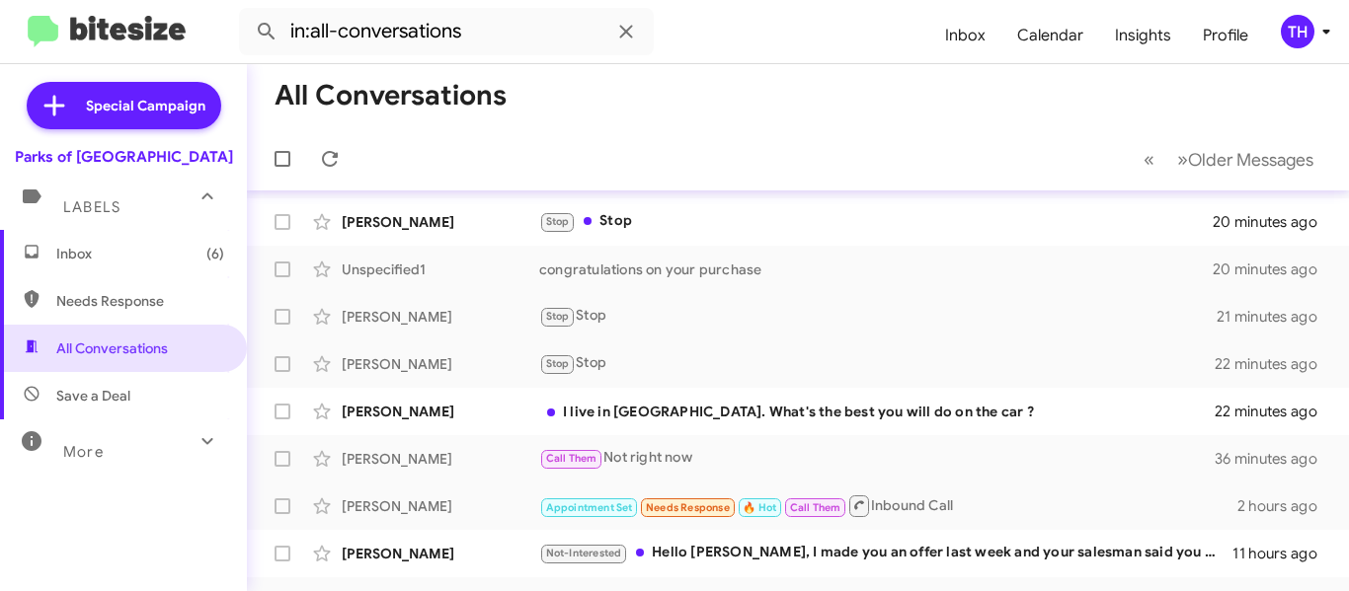
scroll to position [357, 0]
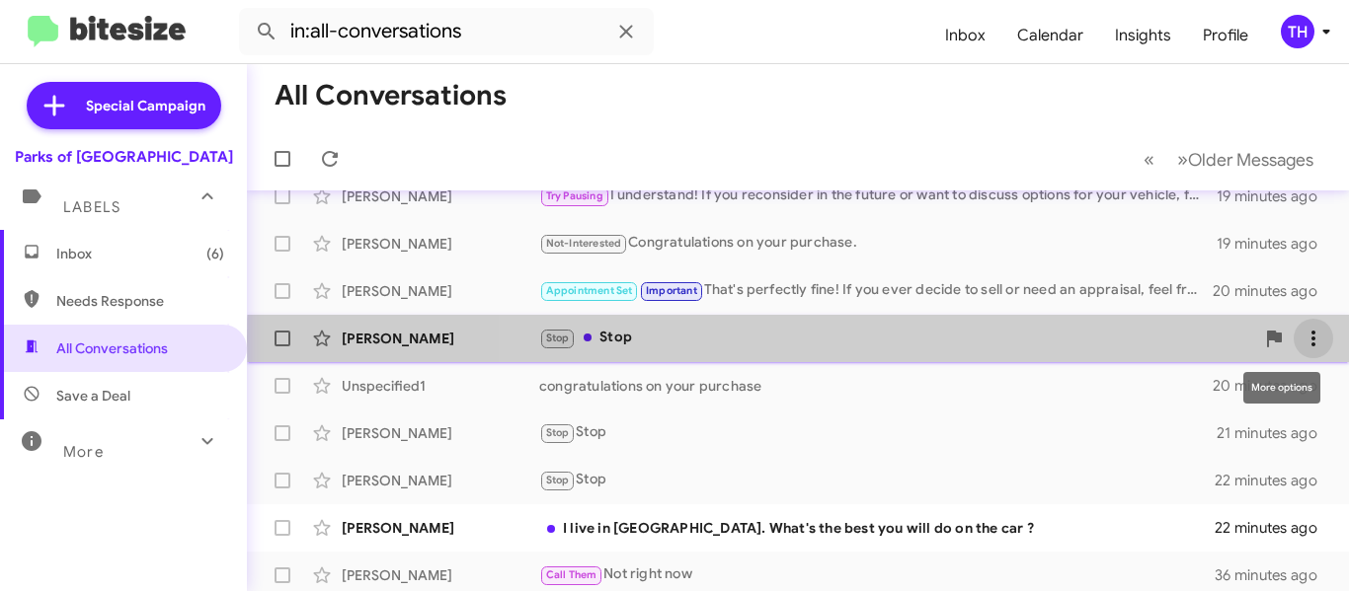
click at [1301, 340] on icon at bounding box center [1313, 339] width 24 height 24
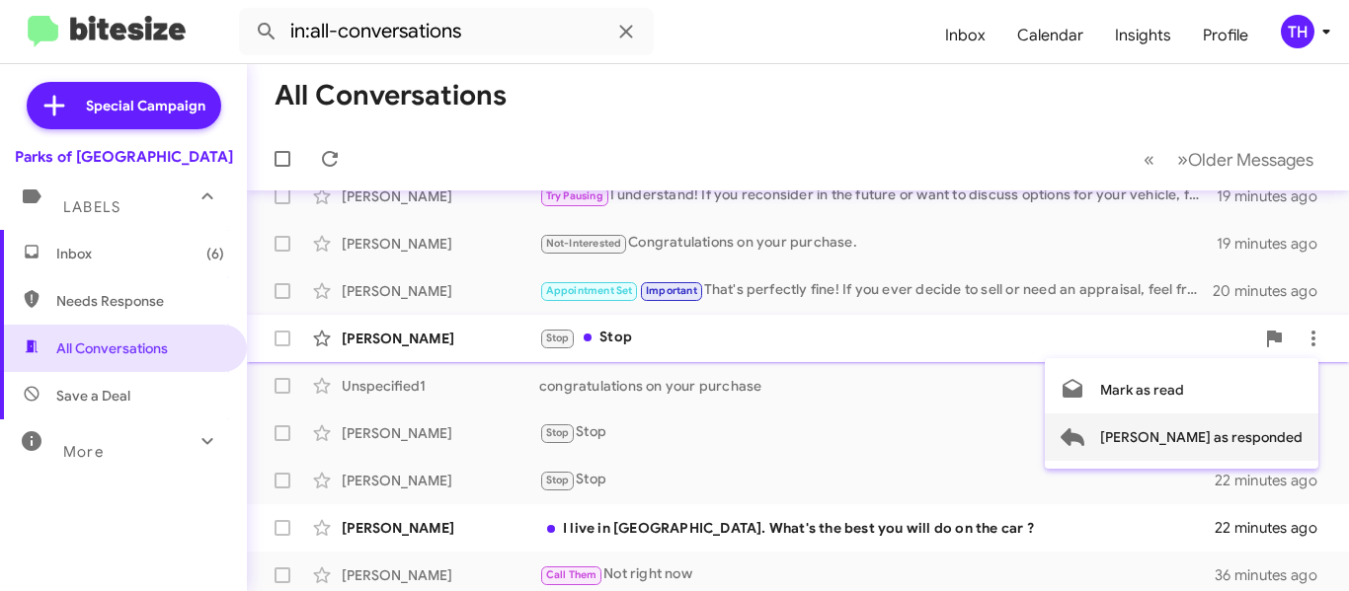
click at [1223, 433] on span "Mark as responded" at bounding box center [1201, 437] width 202 height 47
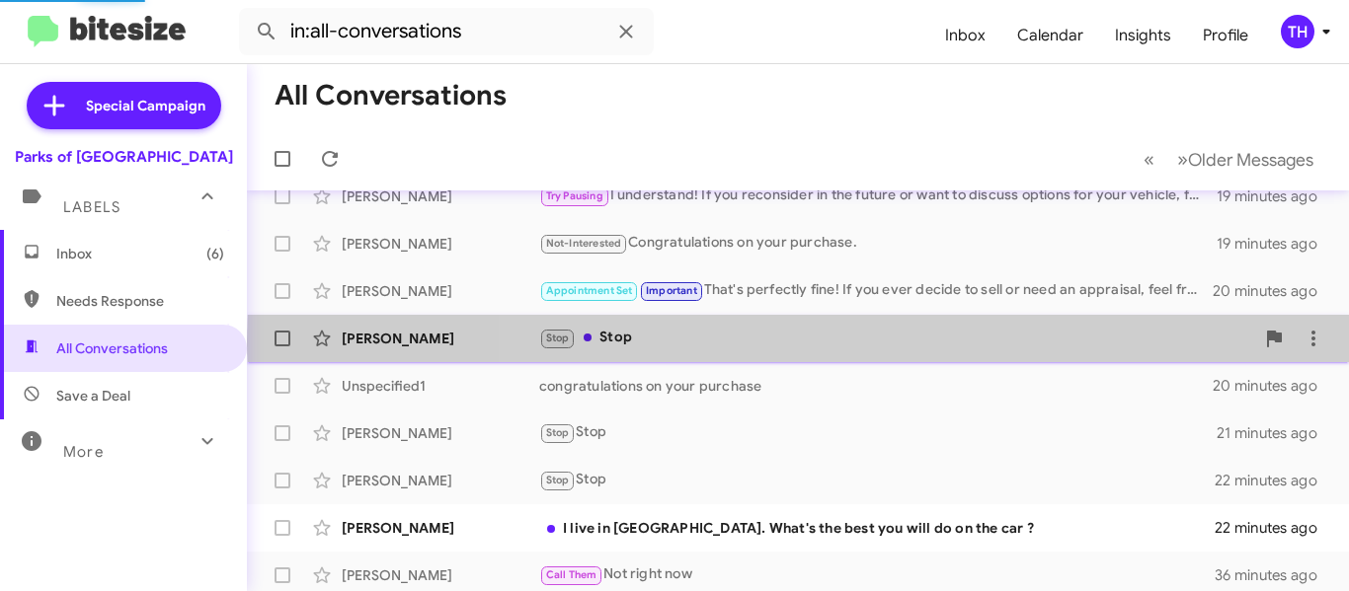
click at [986, 340] on div "Stop Stop" at bounding box center [896, 338] width 715 height 23
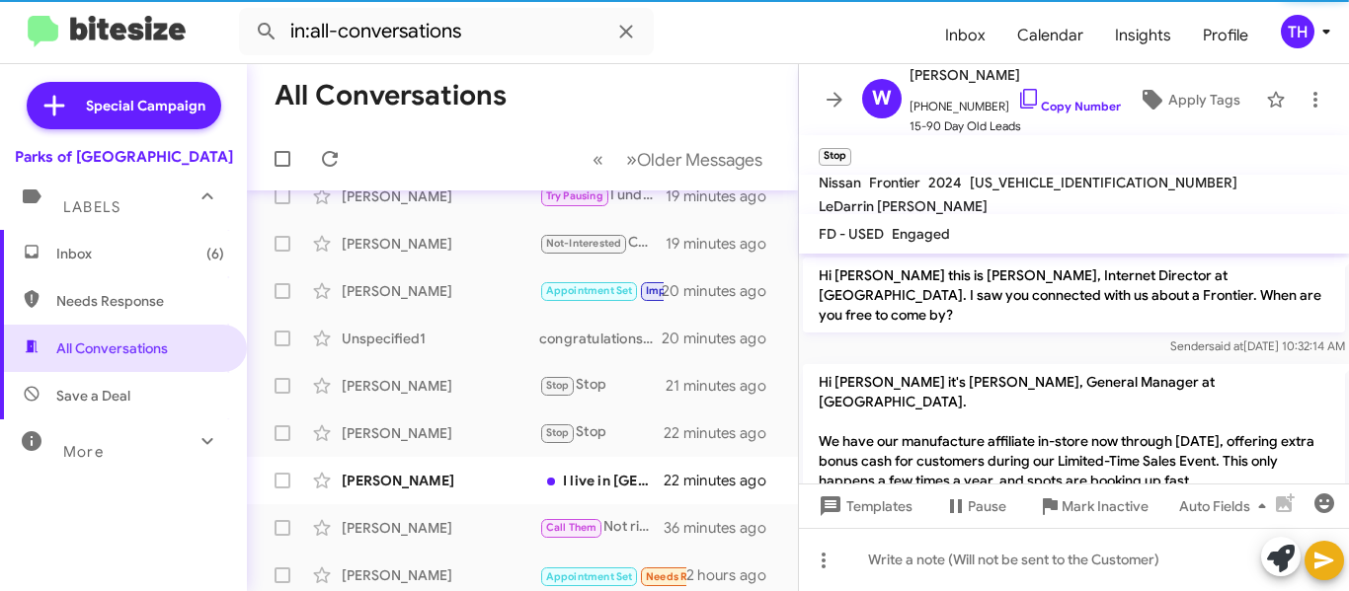
scroll to position [336, 0]
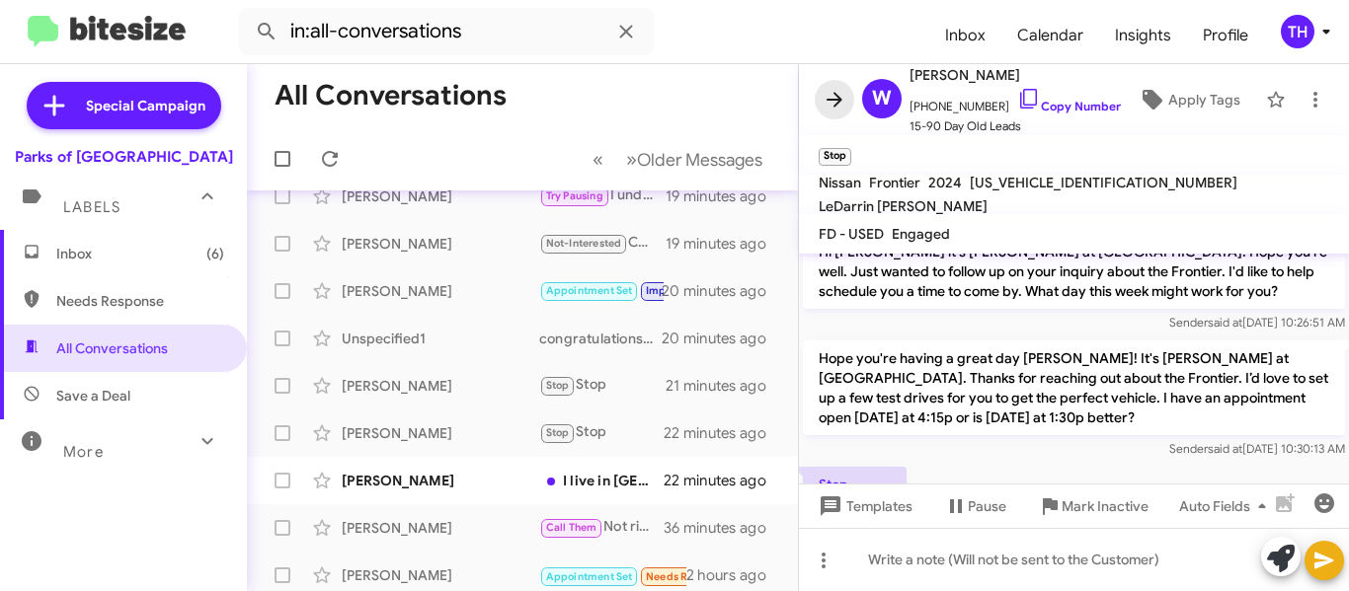
click at [835, 104] on icon at bounding box center [835, 100] width 24 height 24
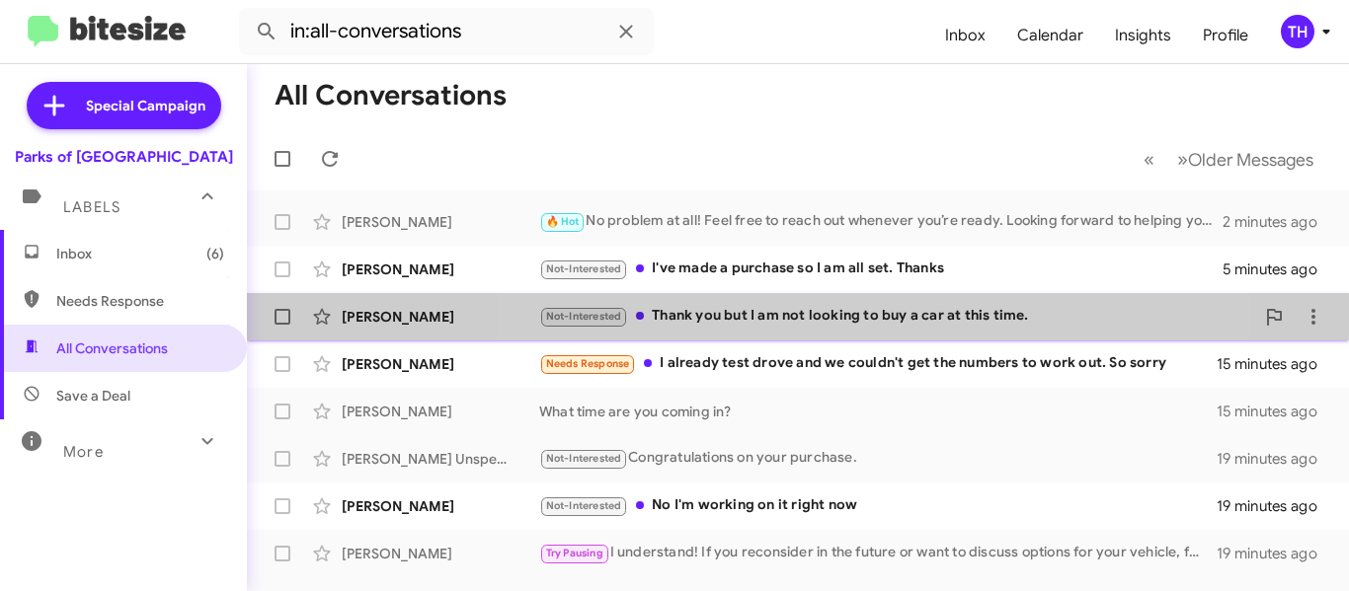
click at [848, 322] on div "Not-Interested Thank you but I am not looking to buy a car at this time." at bounding box center [896, 316] width 715 height 23
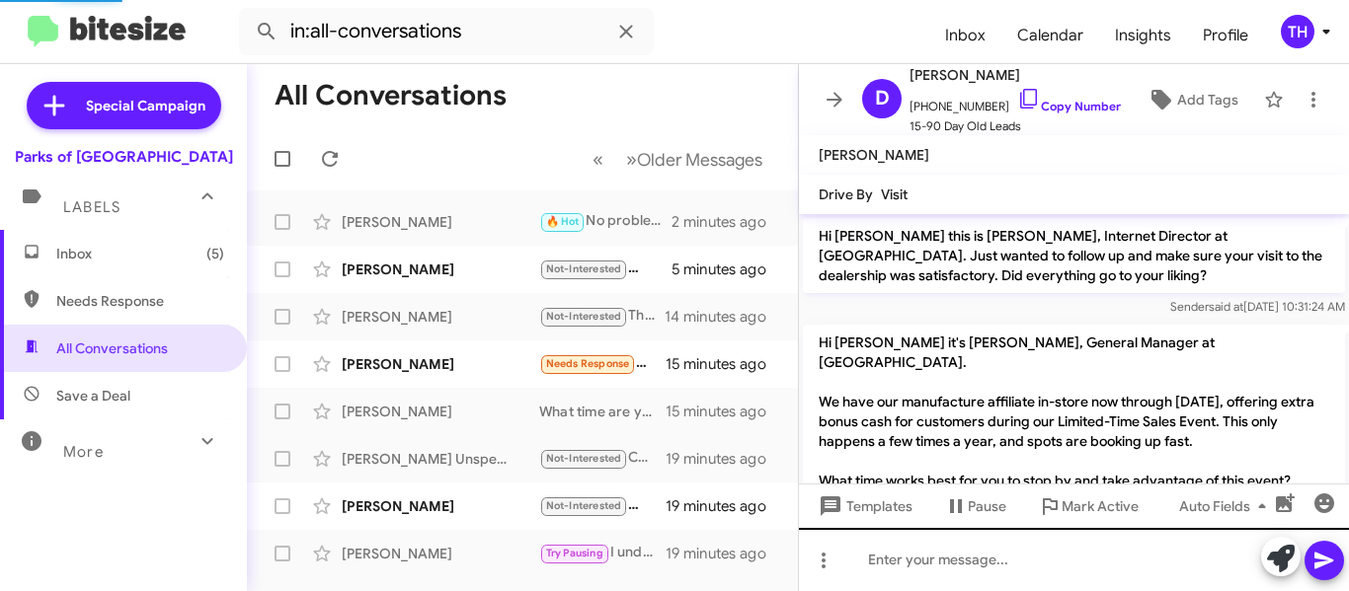
scroll to position [398, 0]
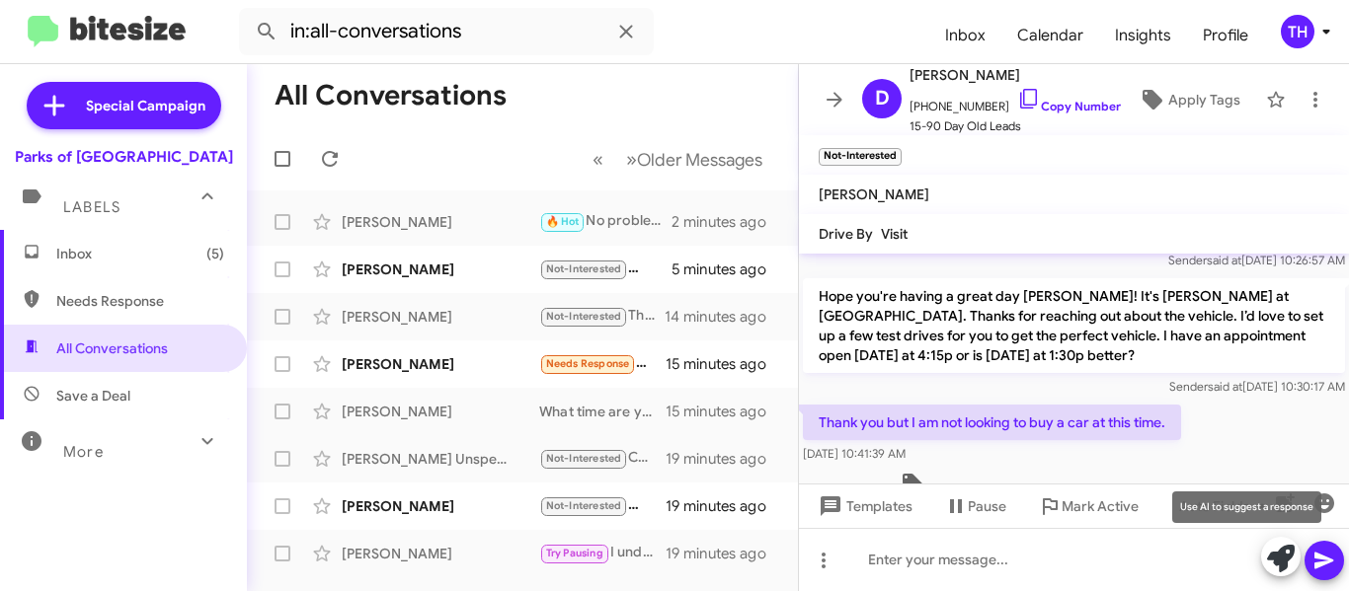
click at [1284, 550] on icon at bounding box center [1281, 559] width 28 height 28
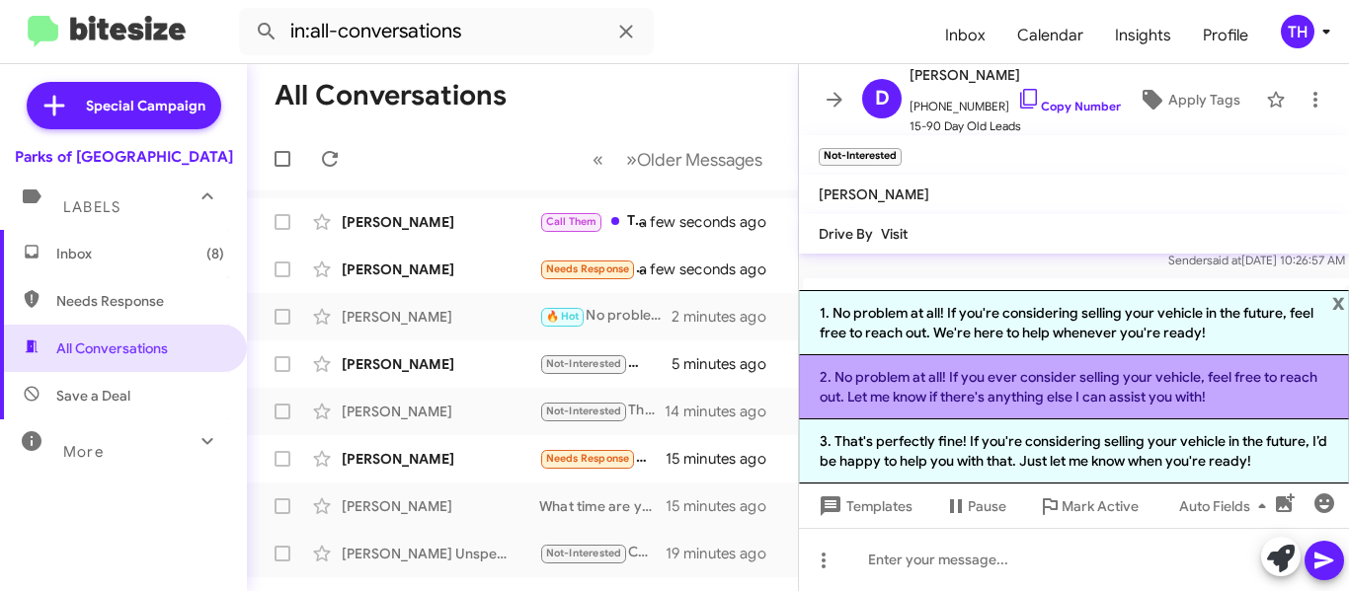
click at [948, 392] on li "2. No problem at all! If you ever consider selling your vehicle, feel free to r…" at bounding box center [1074, 387] width 550 height 64
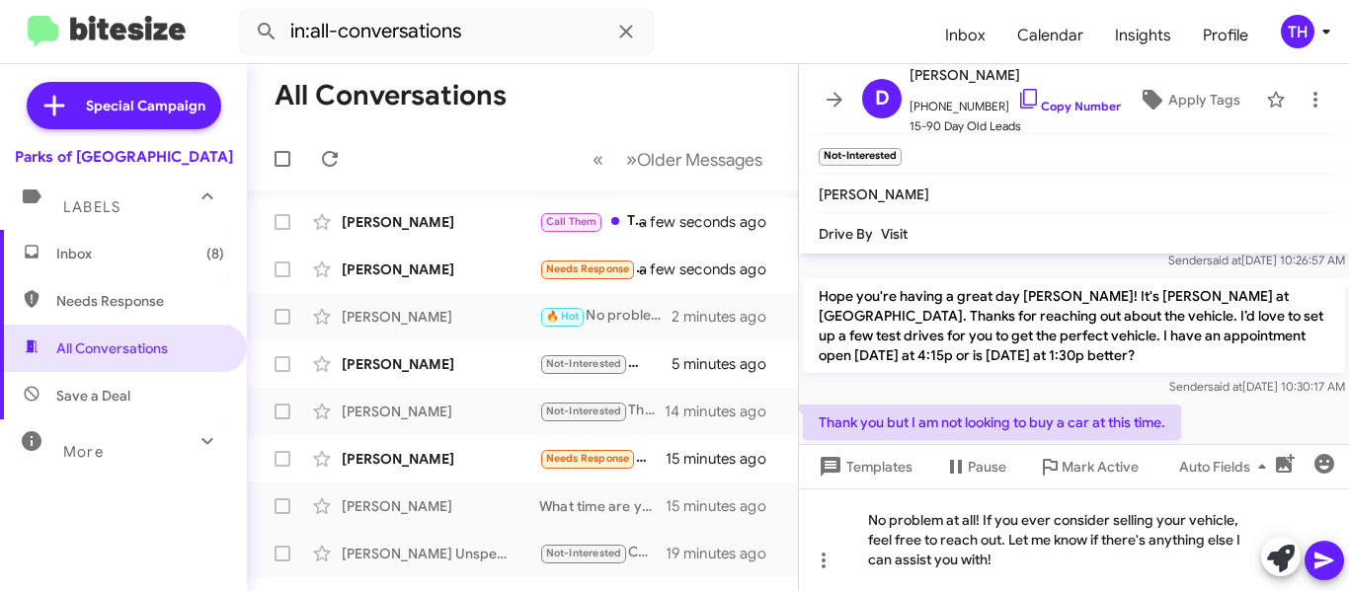
click at [1318, 560] on icon at bounding box center [1324, 561] width 24 height 24
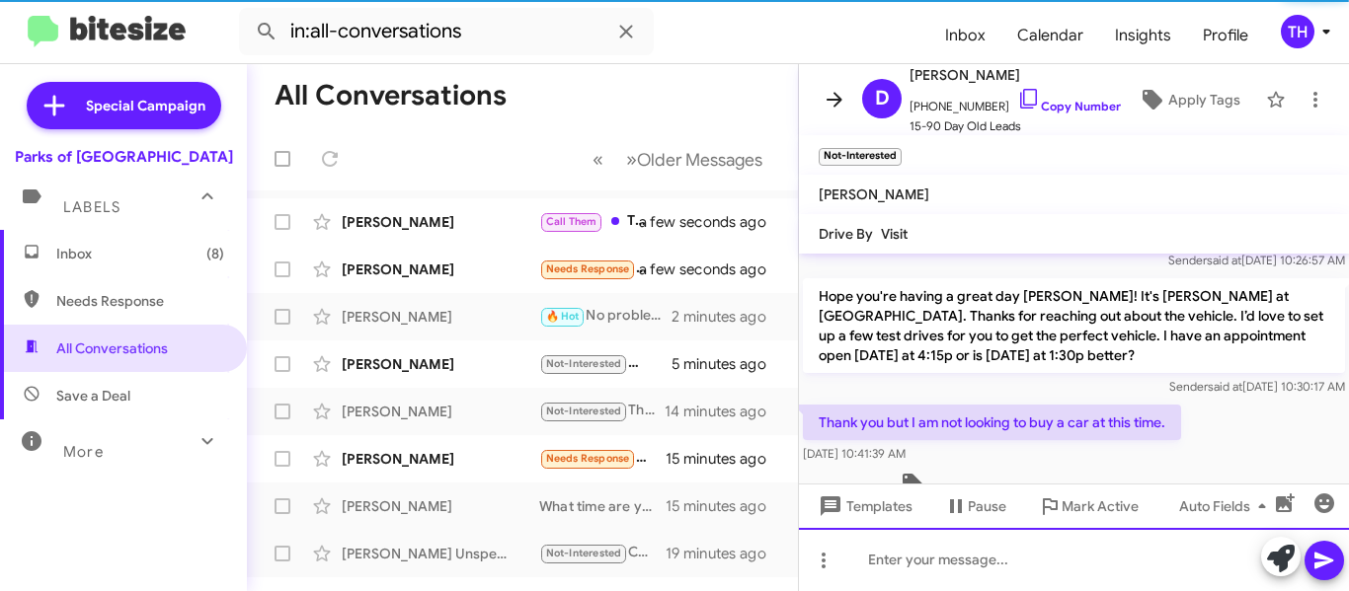
scroll to position [0, 0]
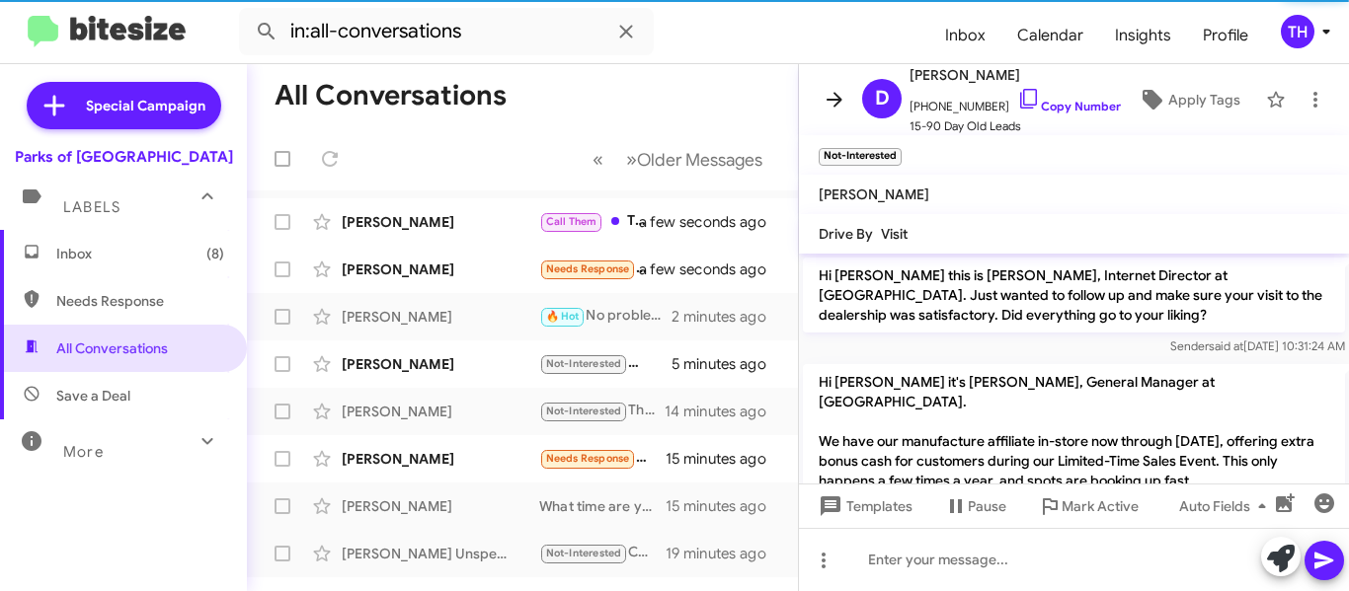
click at [838, 113] on button at bounding box center [834, 99] width 39 height 39
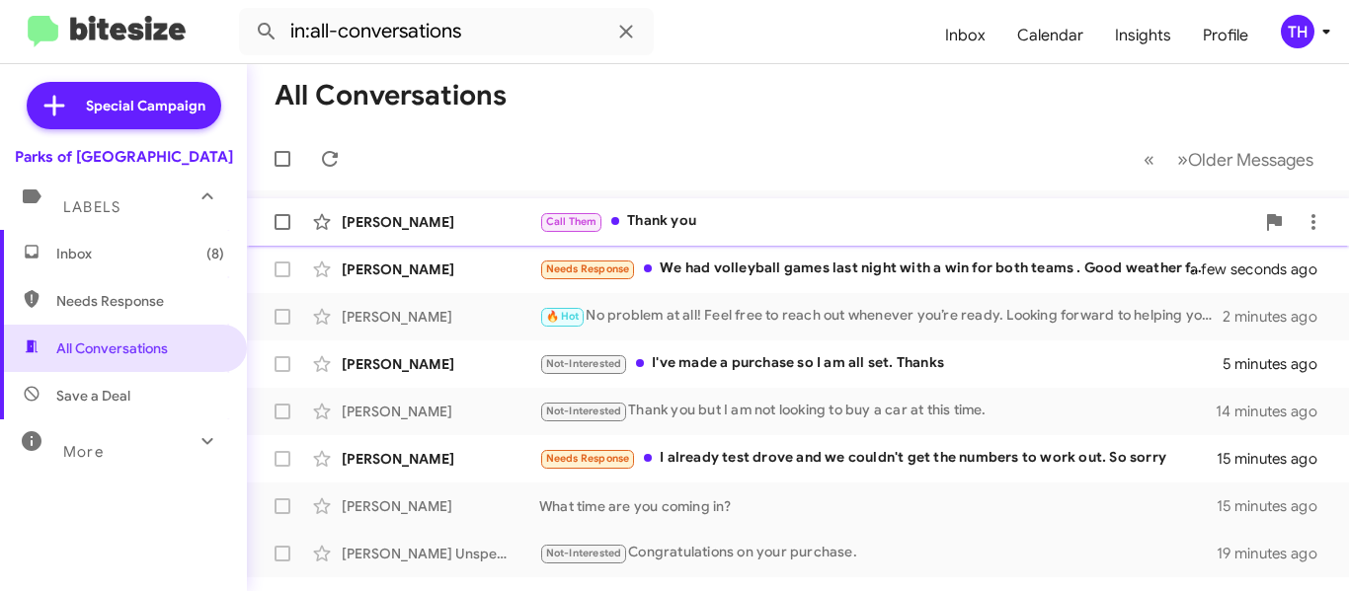
click at [1148, 225] on div "Call Them Thank you" at bounding box center [896, 221] width 715 height 23
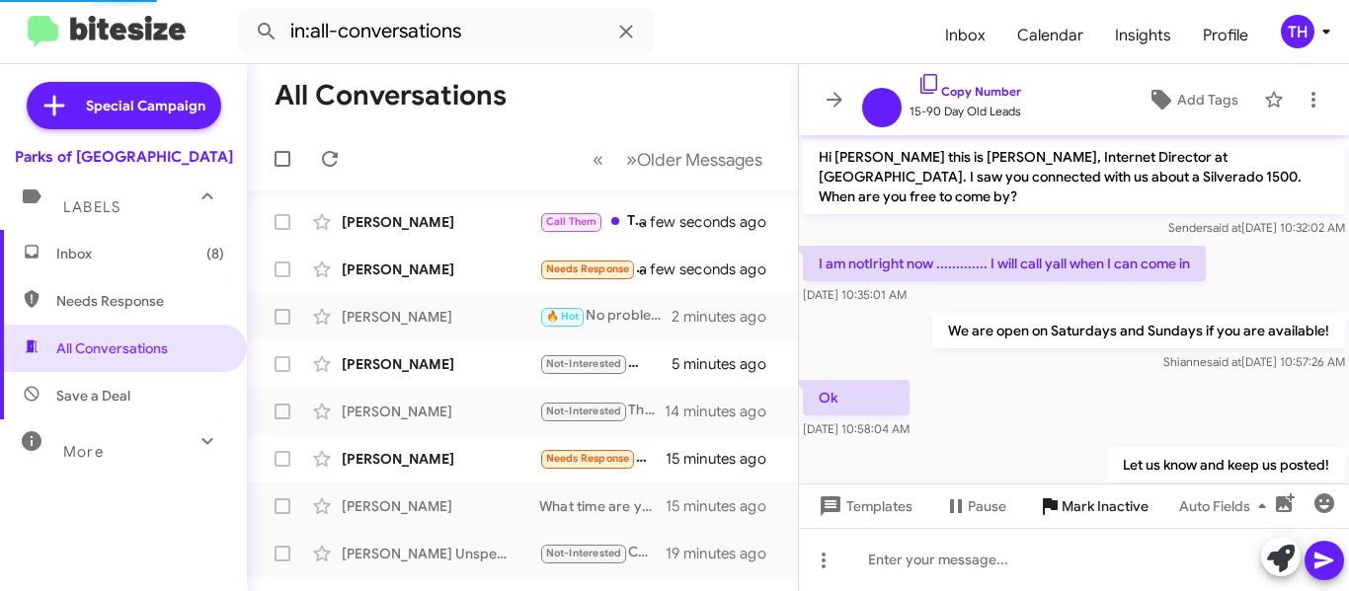
scroll to position [845, 0]
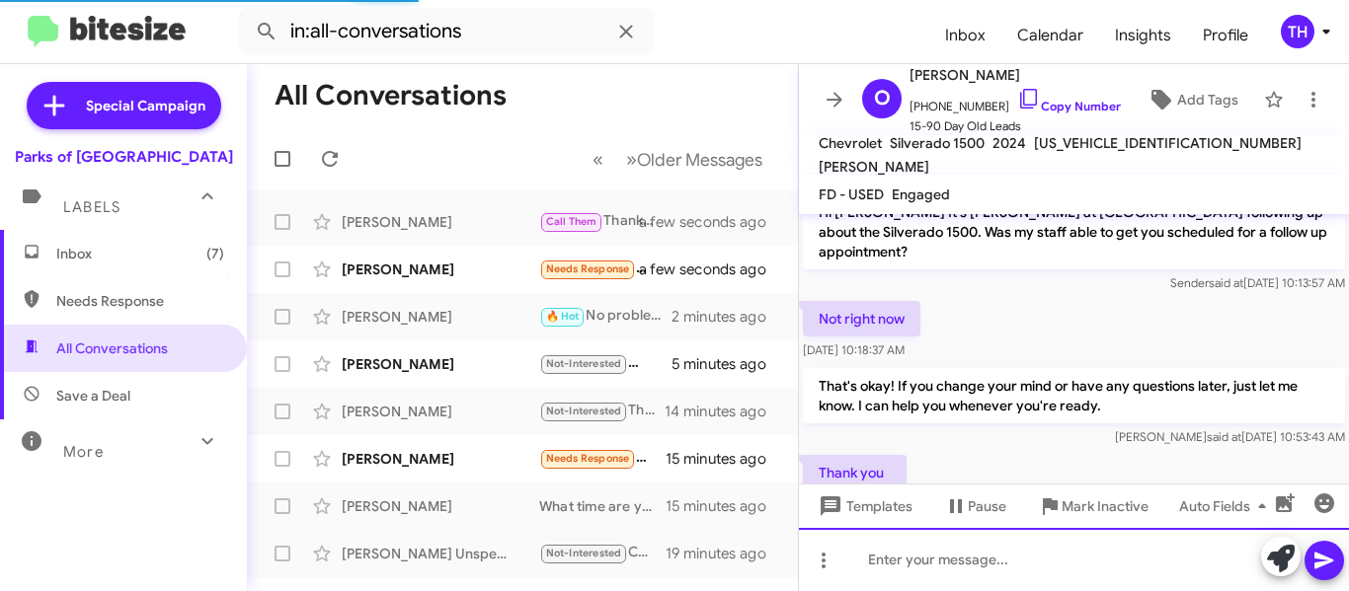
click at [975, 563] on div at bounding box center [1074, 559] width 550 height 63
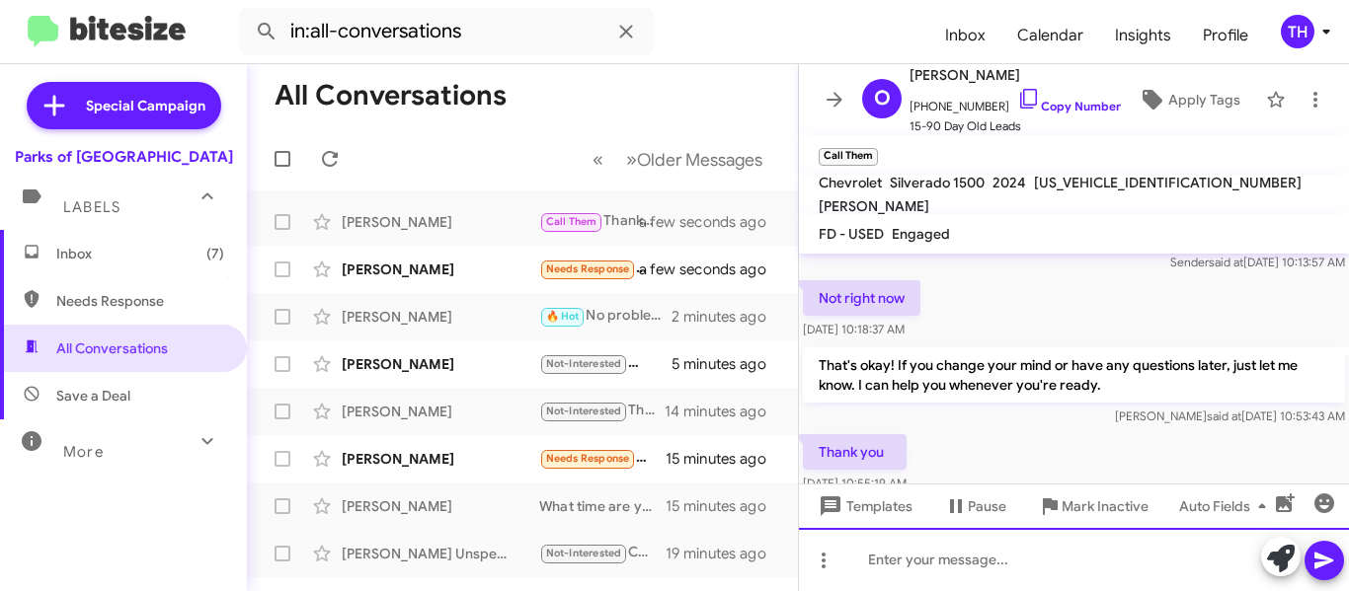
scroll to position [964, 0]
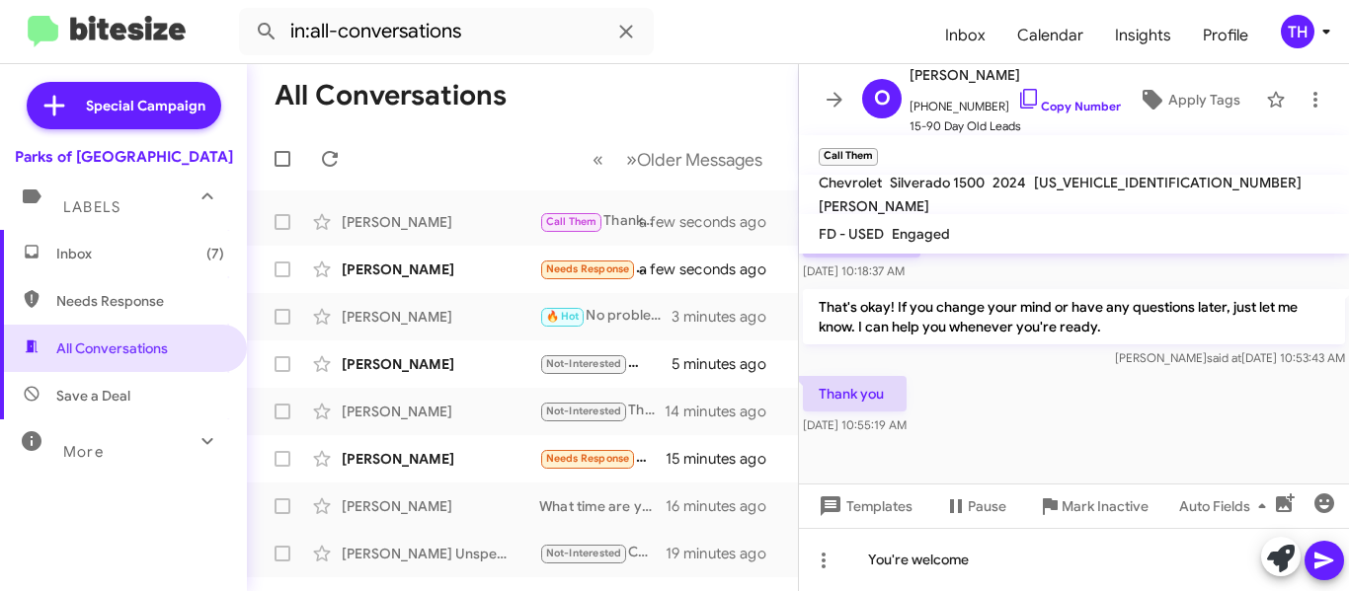
click at [1323, 559] on icon at bounding box center [1323, 561] width 19 height 17
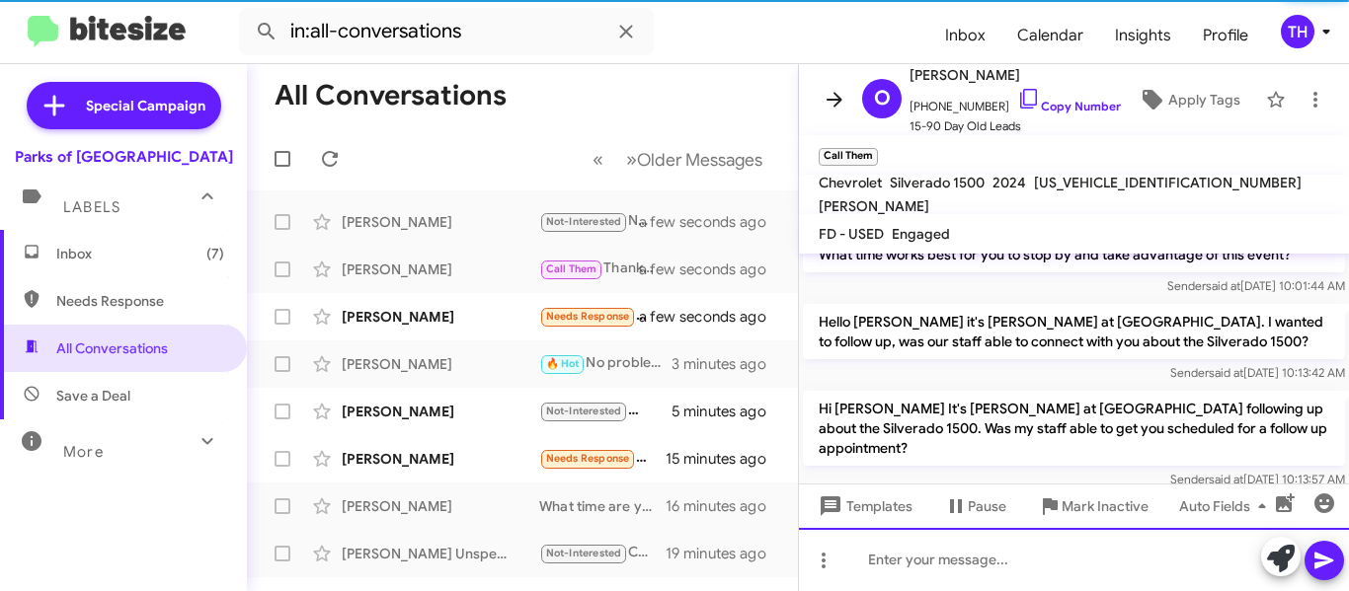
scroll to position [1015, 0]
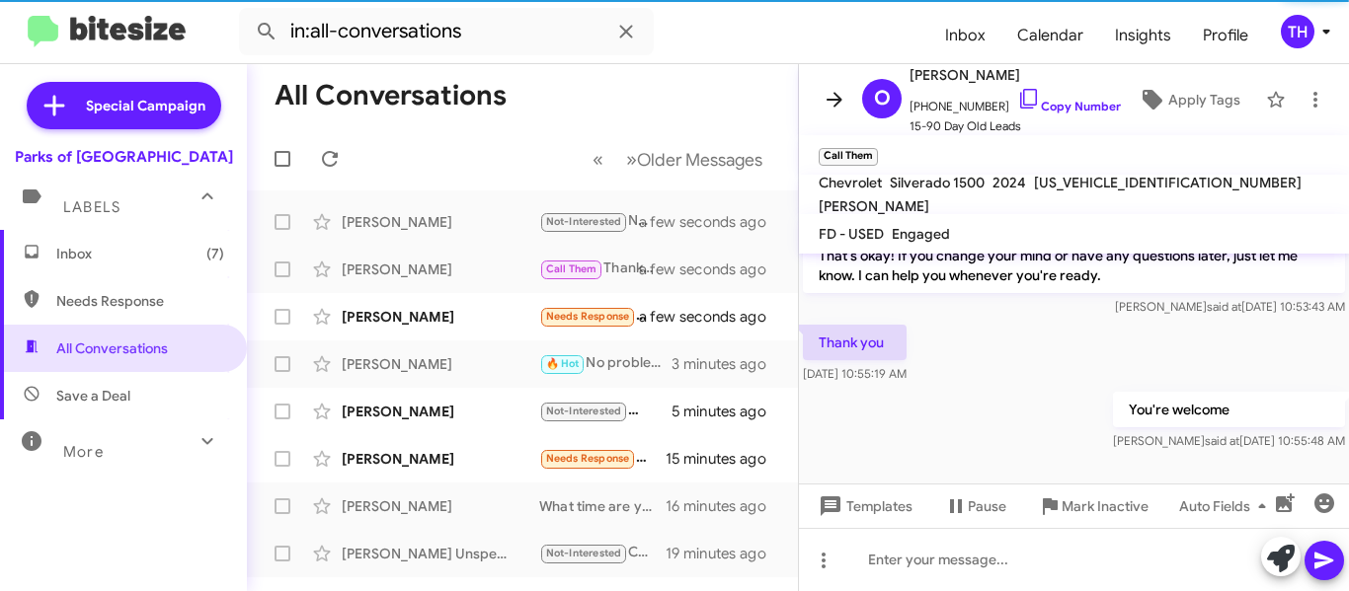
click at [835, 93] on icon at bounding box center [834, 99] width 16 height 15
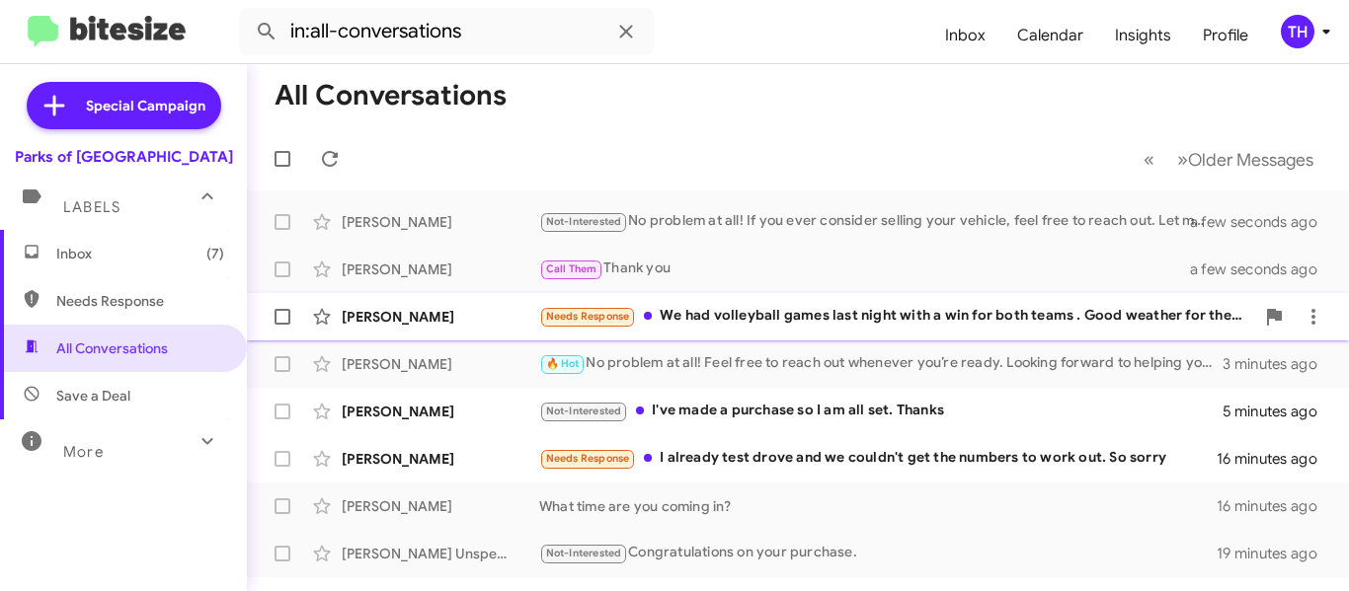
click at [805, 322] on div "Needs Response We had volleyball games last night with a win for both teams . G…" at bounding box center [896, 316] width 715 height 23
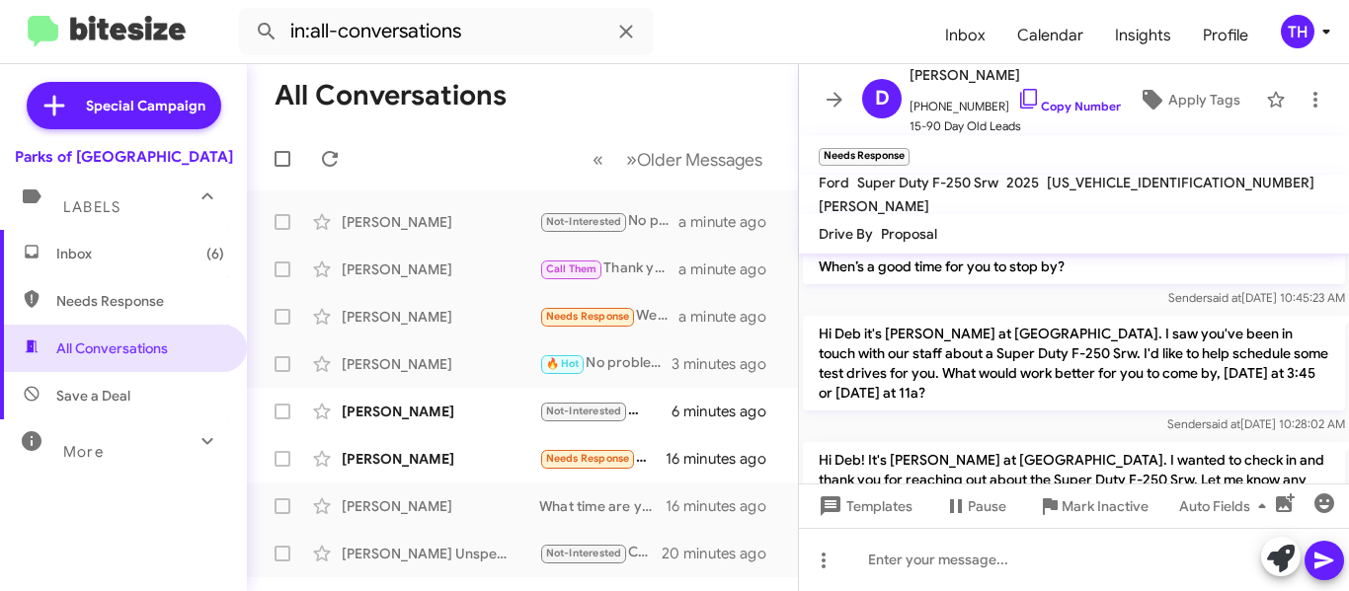
scroll to position [870, 0]
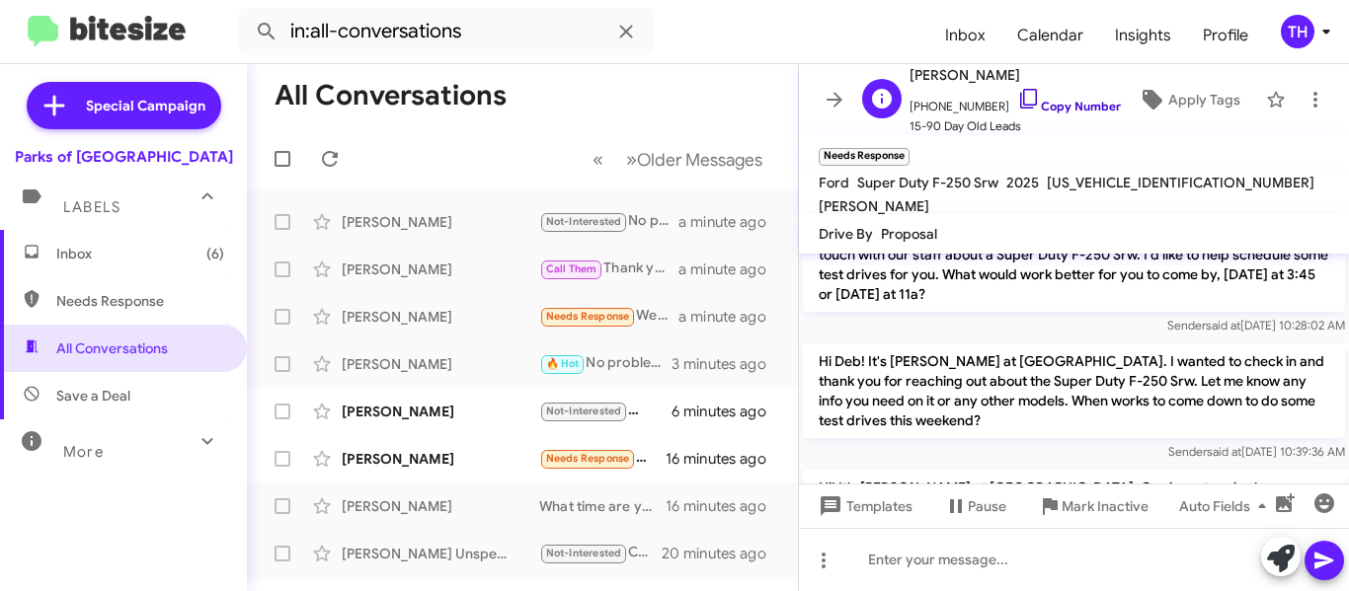
click at [1020, 90] on icon at bounding box center [1028, 99] width 17 height 20
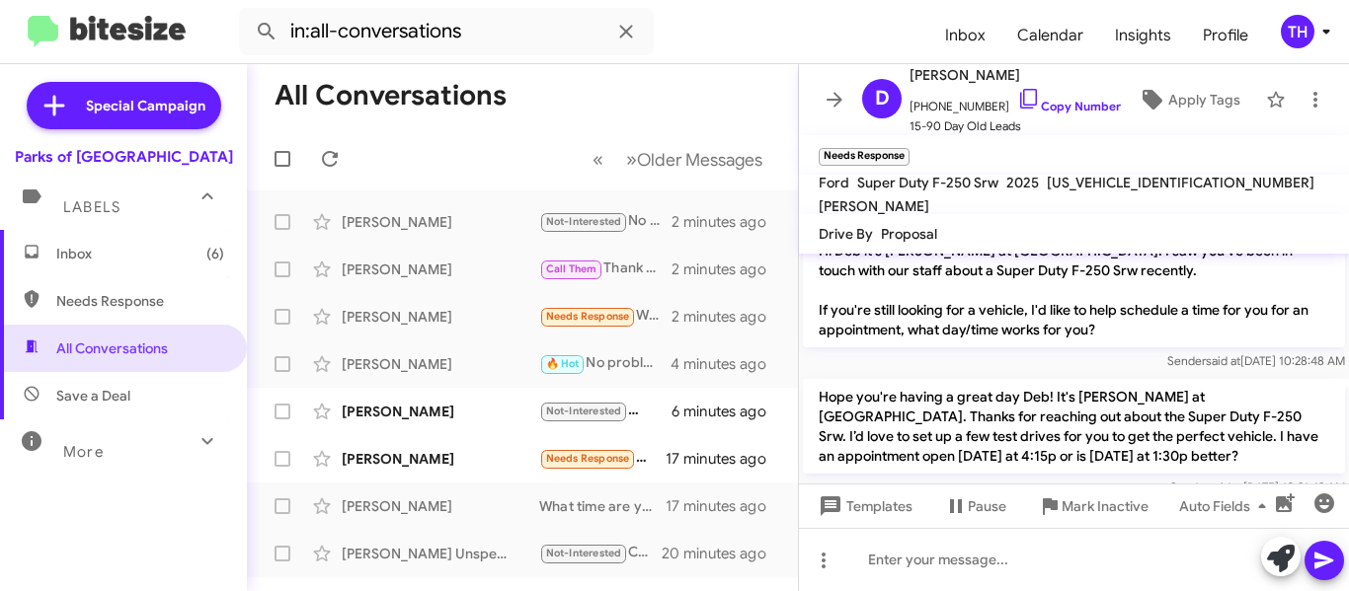
scroll to position [1383, 0]
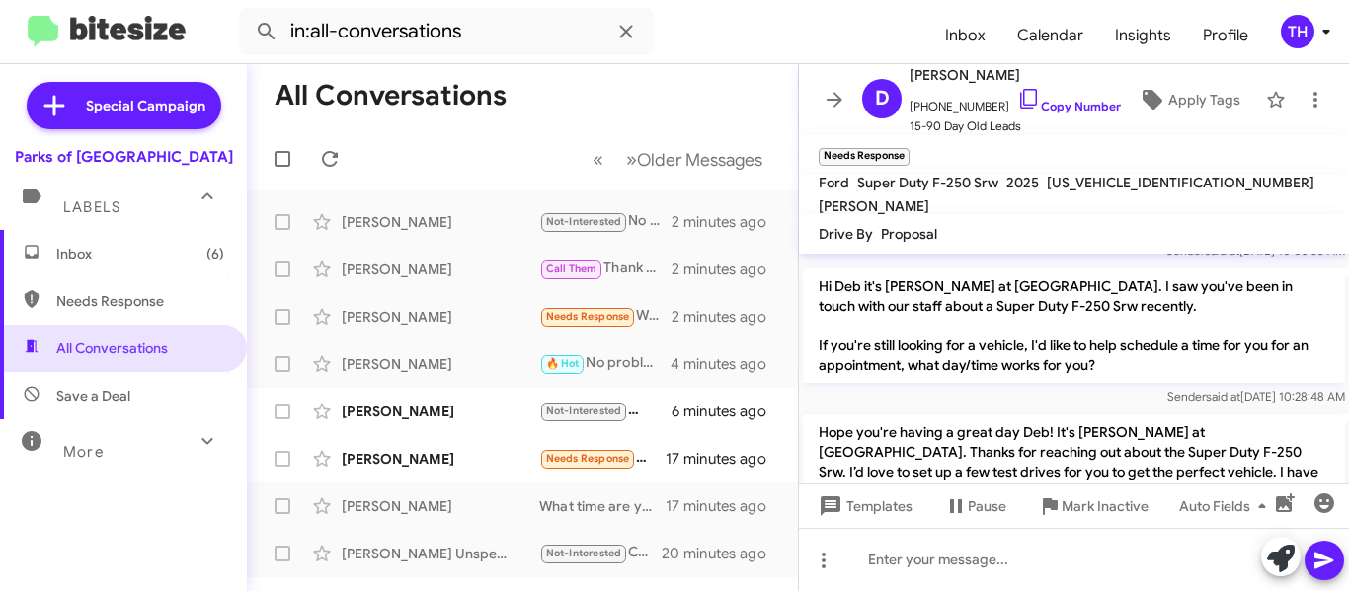
click at [905, 383] on p "Hi Deb it's Rob Terry at Parks of Gainesville. I saw you've been in touch with …" at bounding box center [1074, 326] width 542 height 115
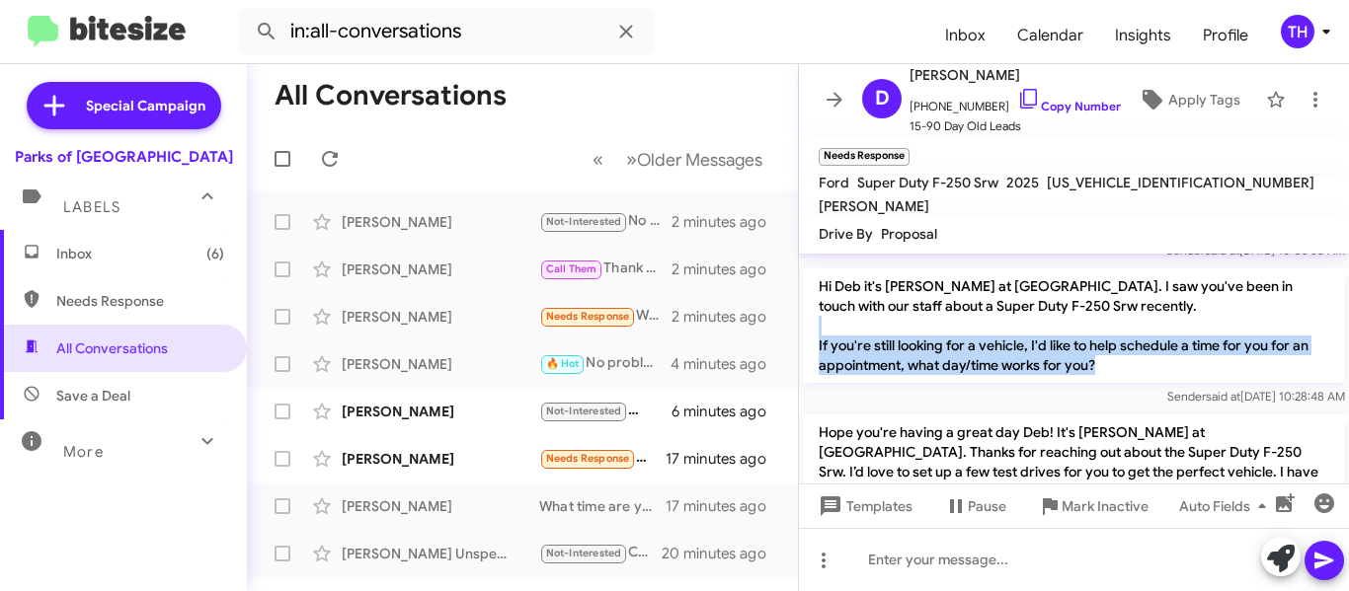
click at [905, 383] on p "Hi Deb it's Rob Terry at Parks of Gainesville. I saw you've been in touch with …" at bounding box center [1074, 326] width 542 height 115
copy p "If you're still looking for a vehicle, I'd like to help schedule a time for you…"
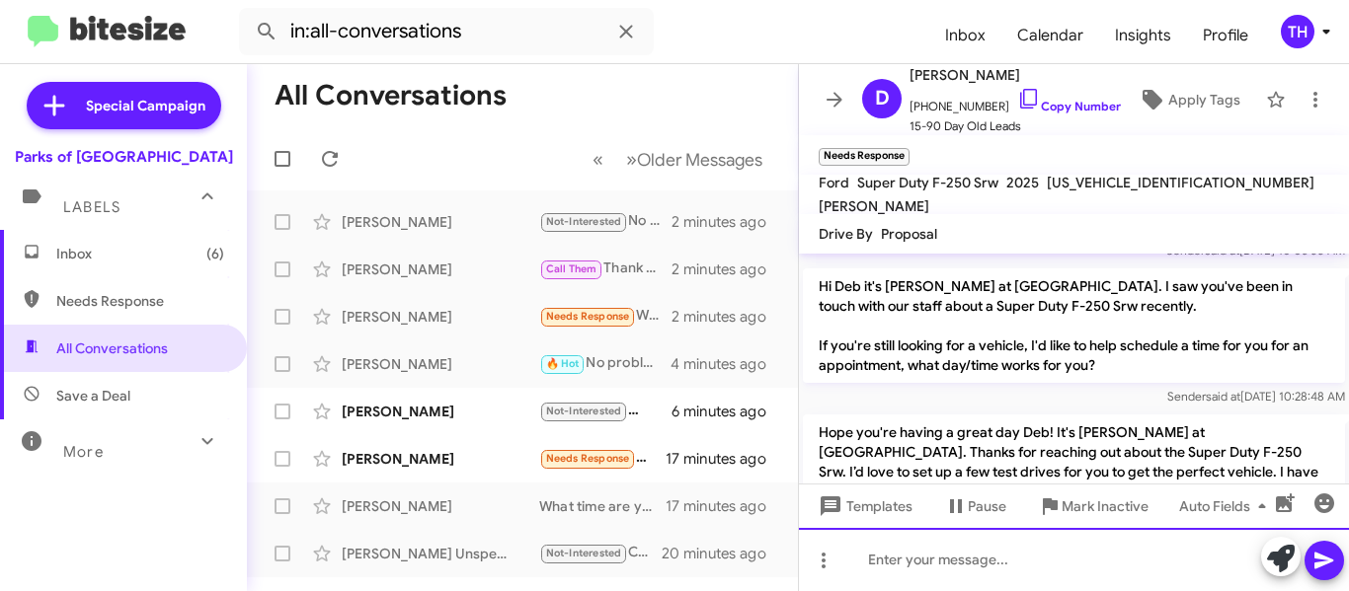
paste div
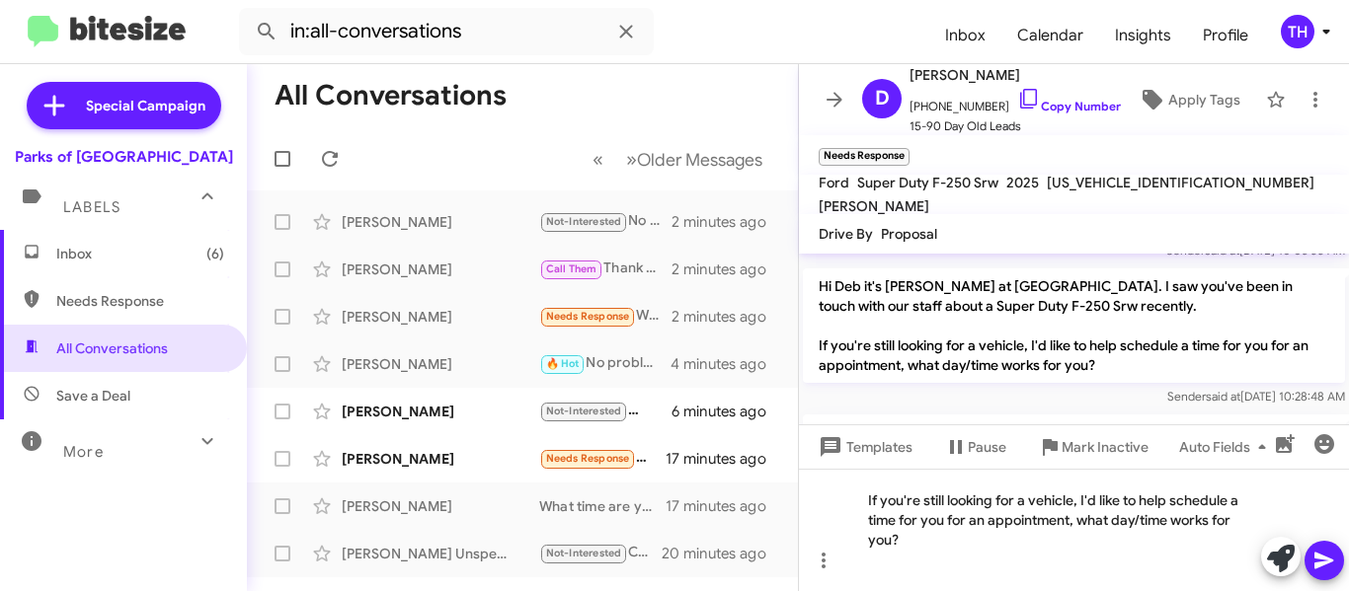
click at [1312, 557] on icon at bounding box center [1324, 561] width 24 height 24
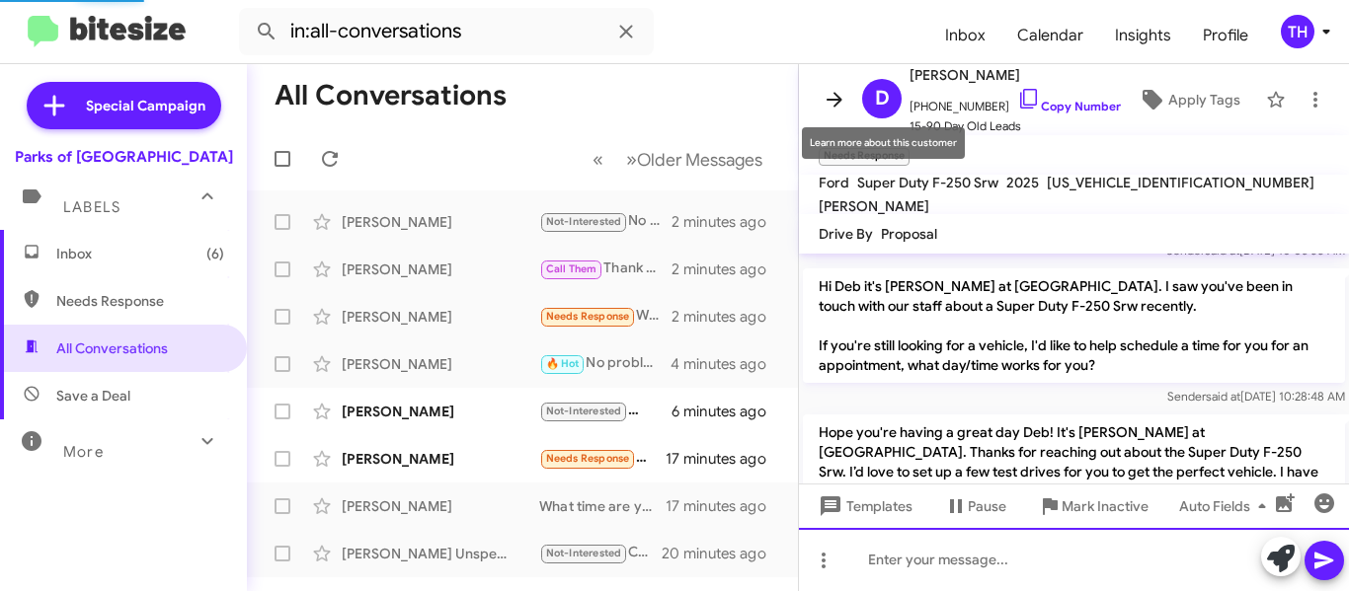
scroll to position [0, 0]
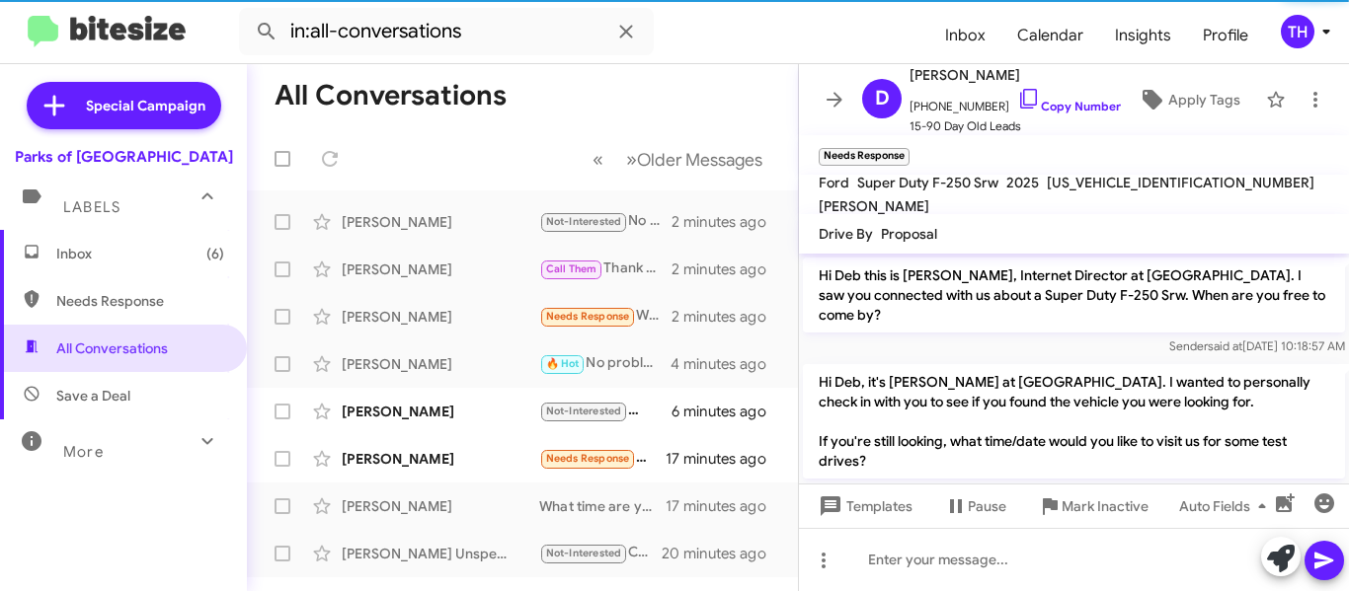
click at [832, 94] on icon at bounding box center [835, 100] width 24 height 24
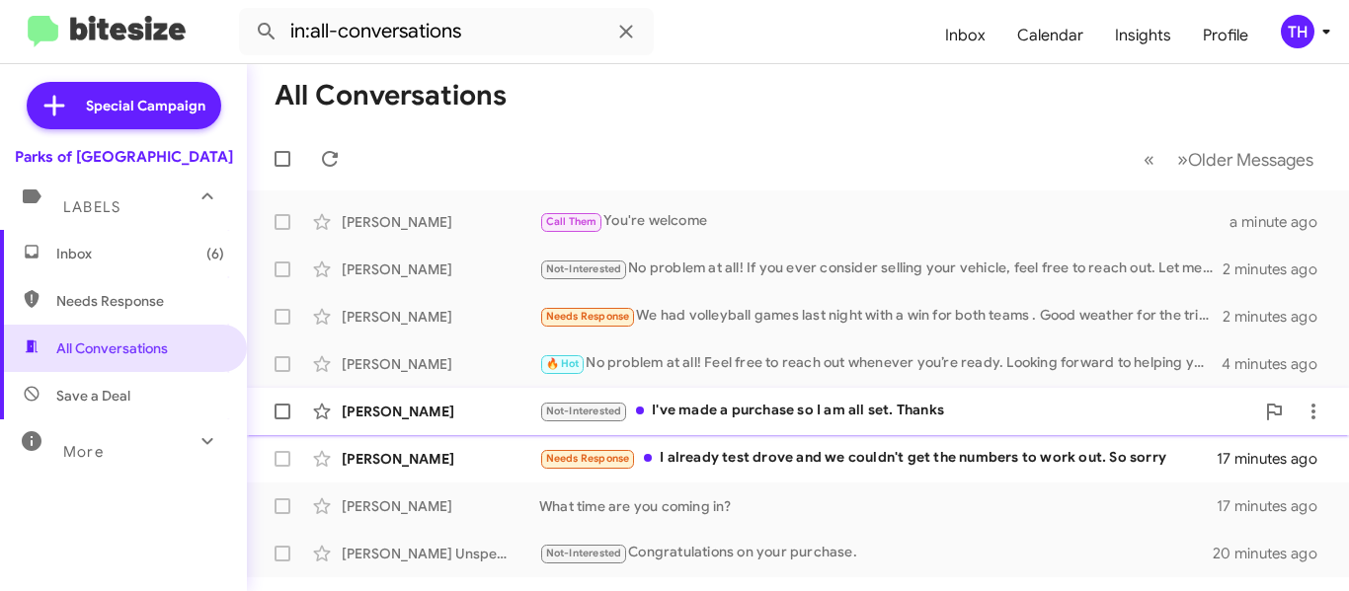
click at [527, 420] on div "[PERSON_NAME]" at bounding box center [440, 412] width 197 height 20
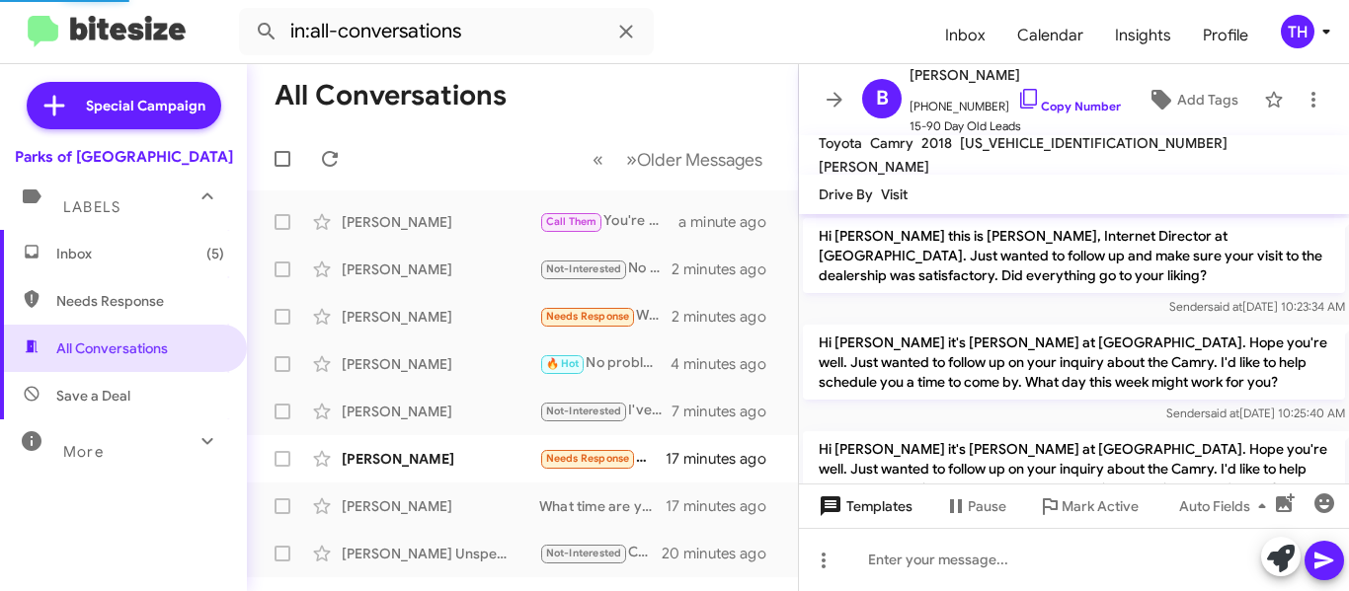
scroll to position [1658, 0]
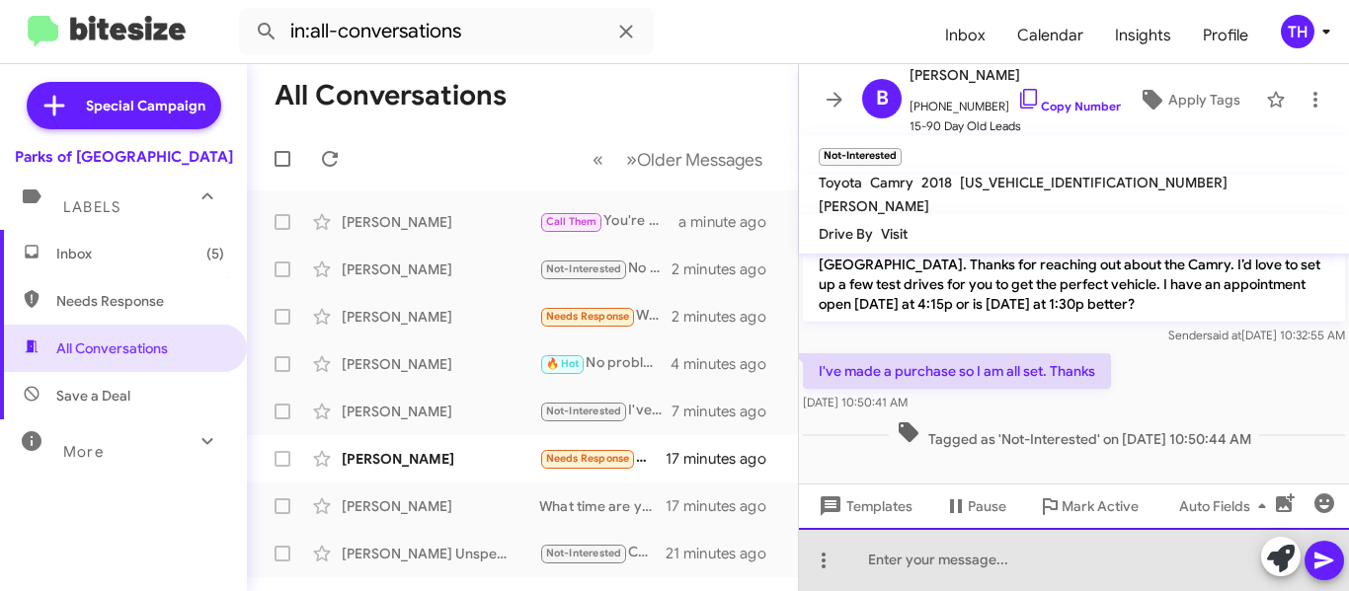
click at [909, 550] on div at bounding box center [1074, 559] width 550 height 63
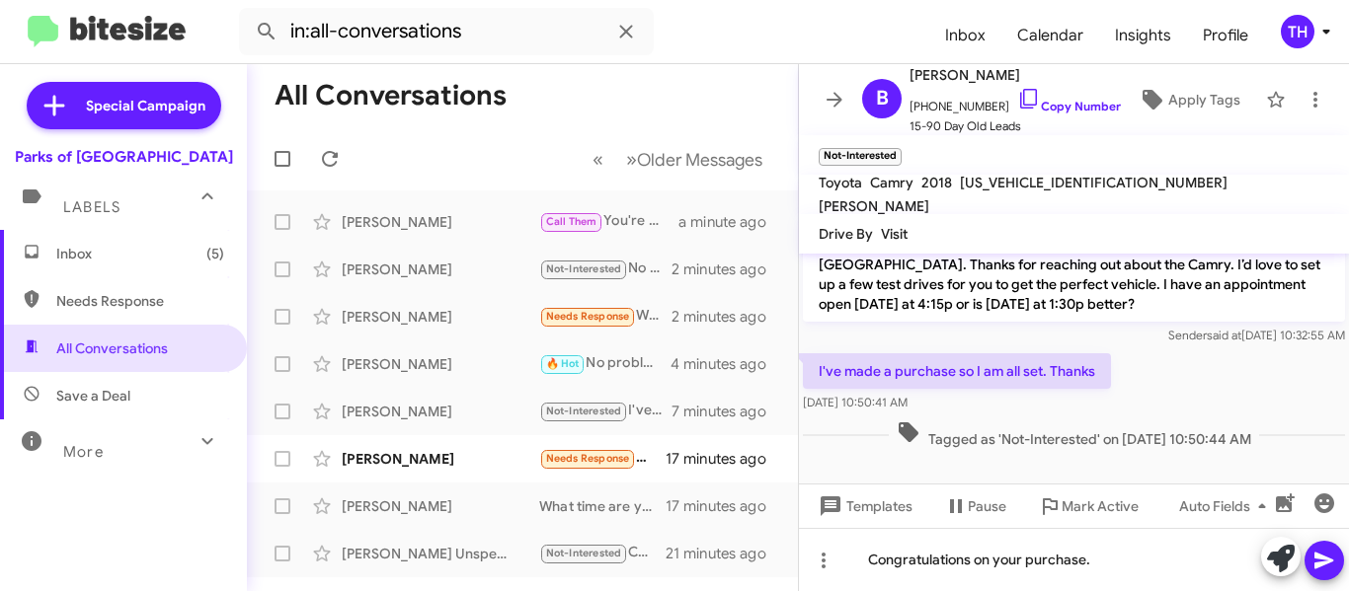
click at [1331, 571] on icon at bounding box center [1324, 561] width 24 height 24
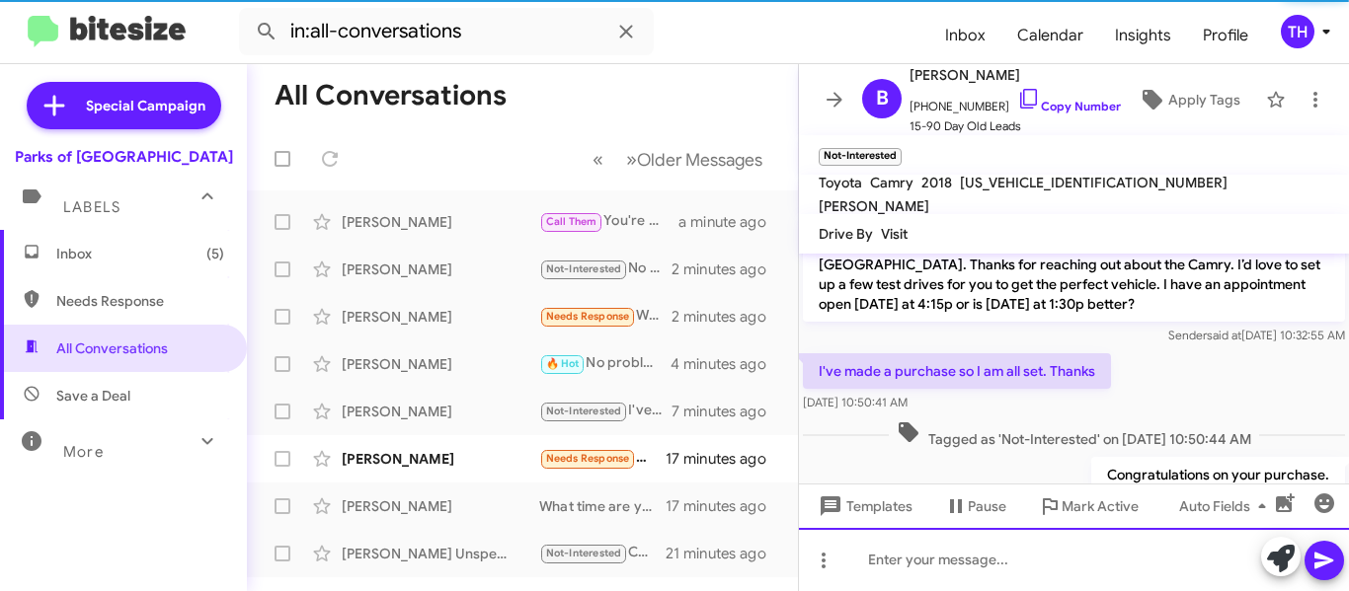
scroll to position [0, 0]
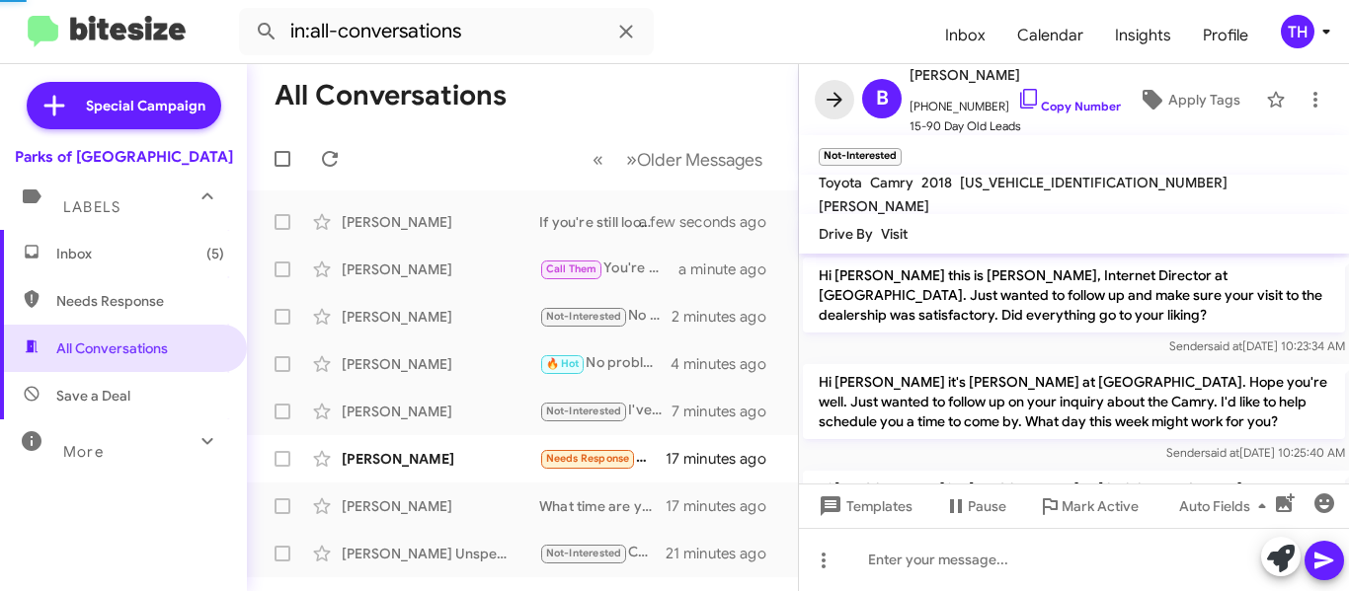
click at [826, 97] on icon at bounding box center [835, 100] width 24 height 24
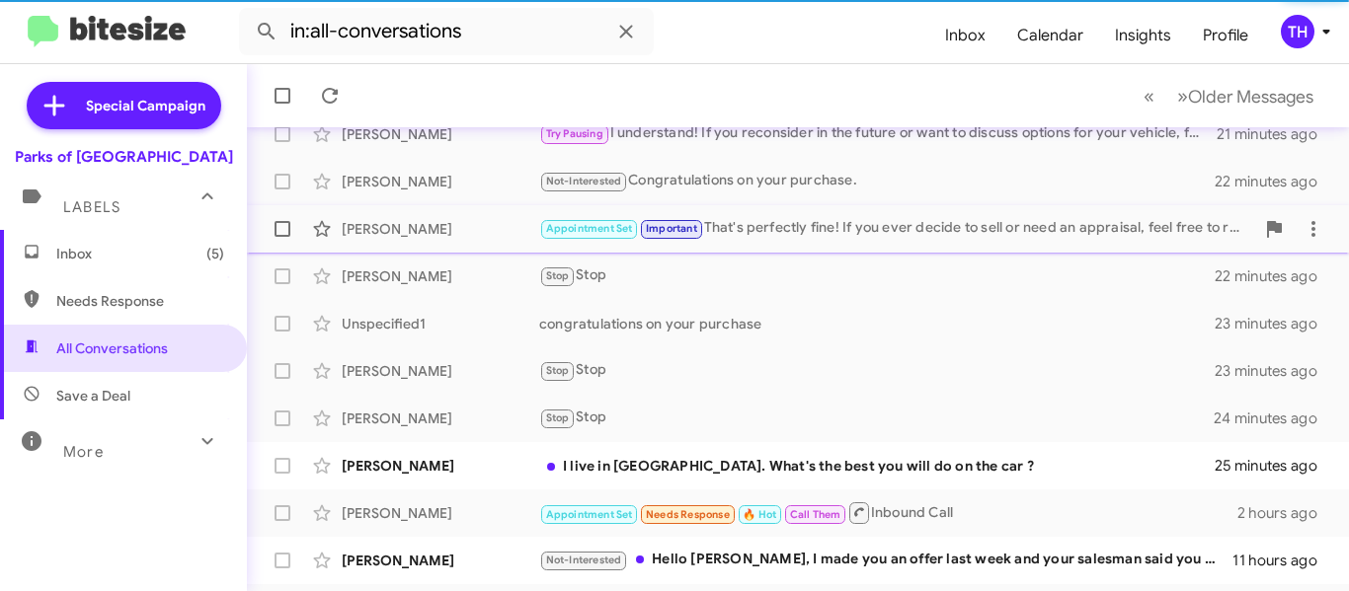
scroll to position [555, 0]
